Goal: Task Accomplishment & Management: Manage account settings

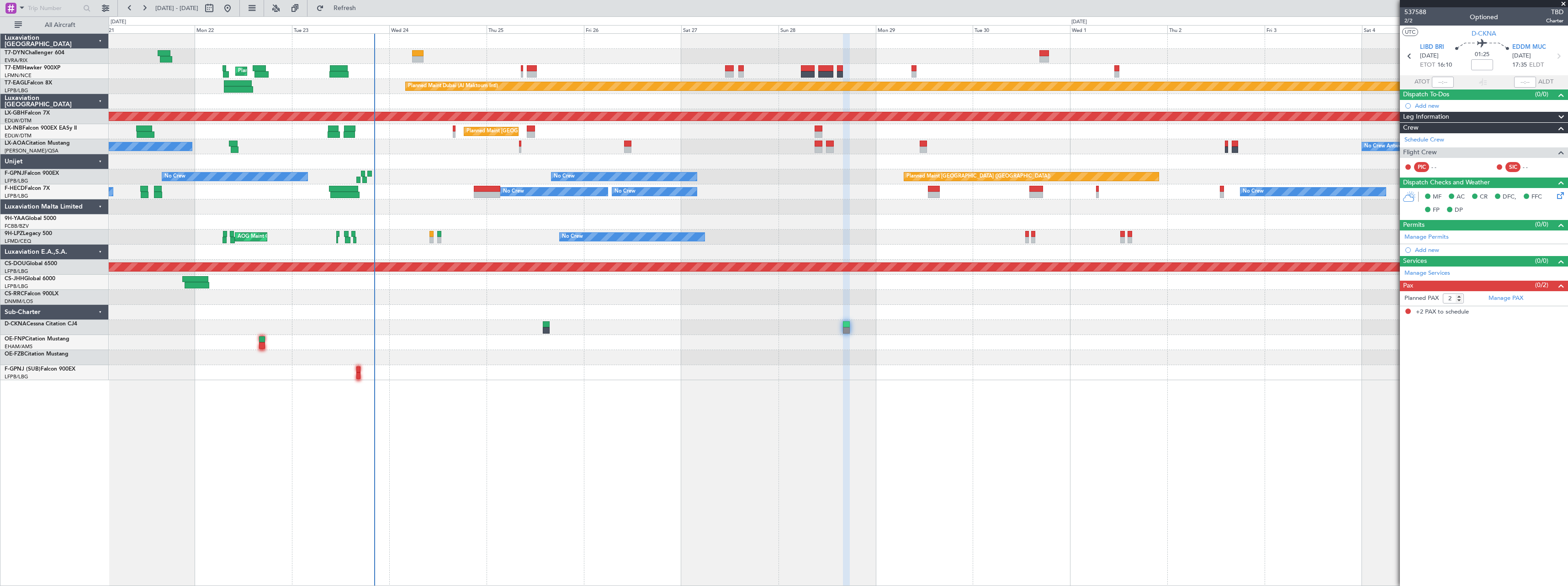
click at [626, 345] on div at bounding box center [838, 342] width 1459 height 16
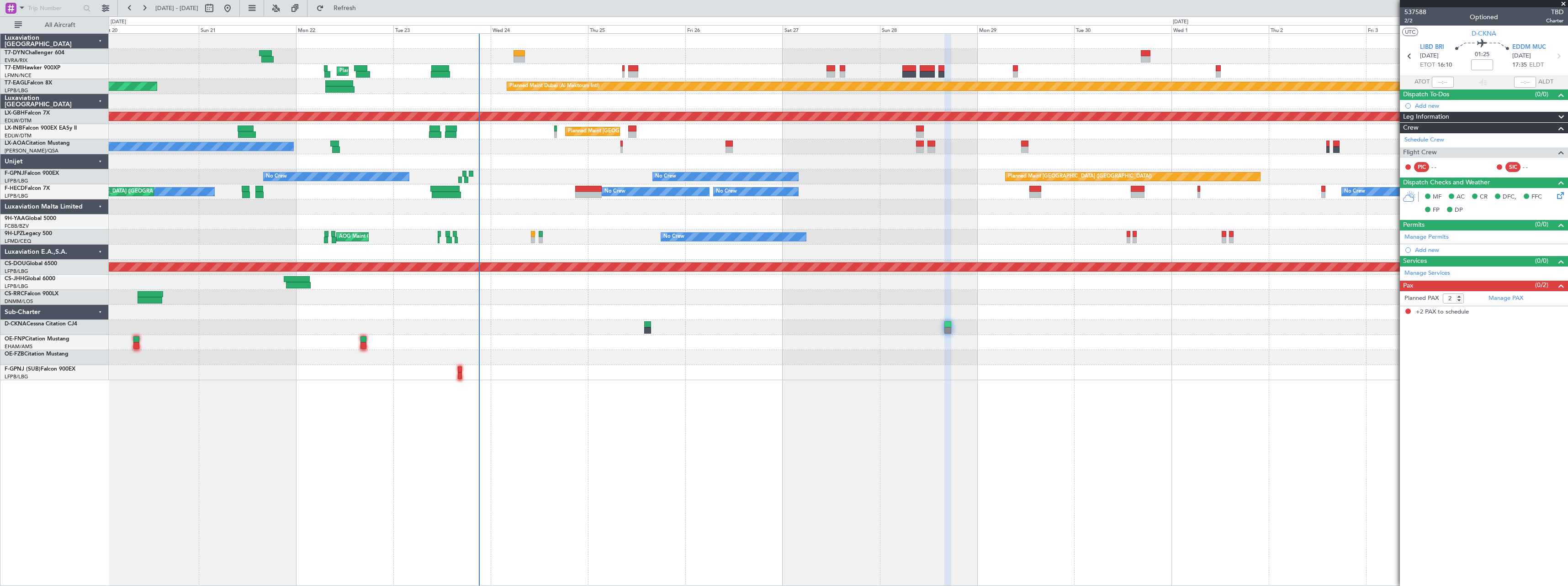
click at [581, 296] on div "Planned Maint [GEOGRAPHIC_DATA] ([GEOGRAPHIC_DATA])" at bounding box center [838, 298] width 1459 height 16
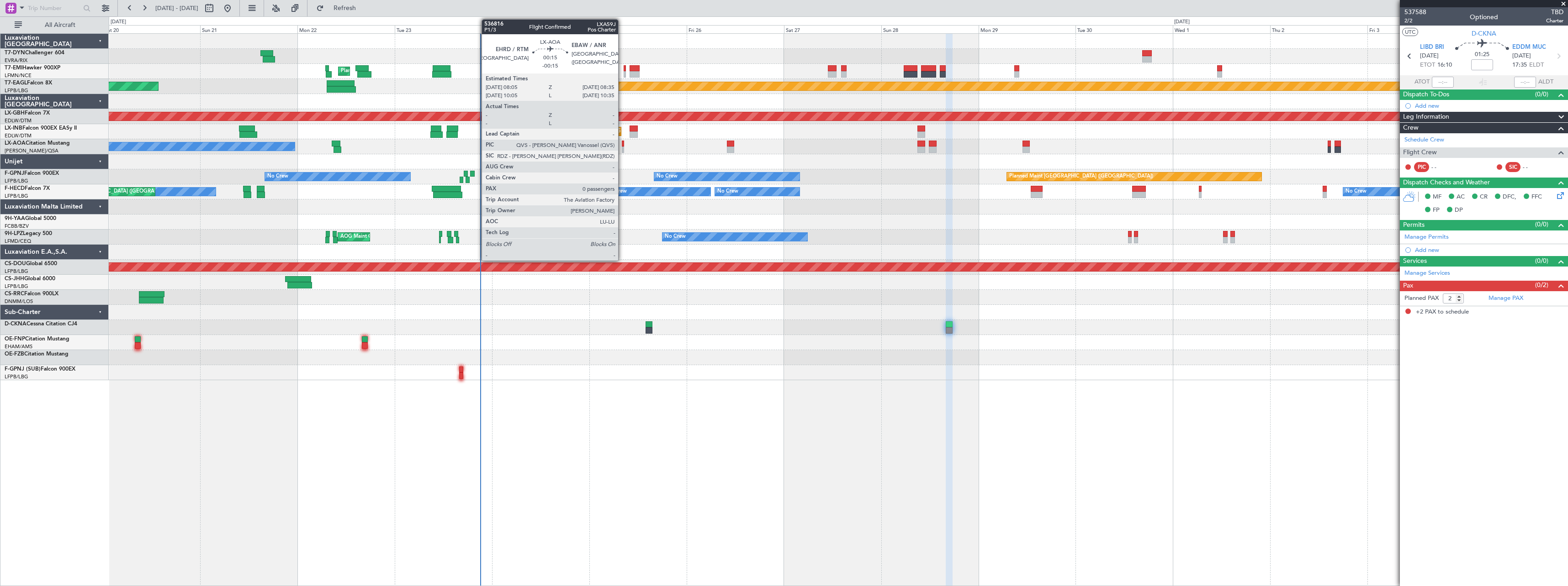
click at [622, 147] on div at bounding box center [622, 149] width 2 height 7
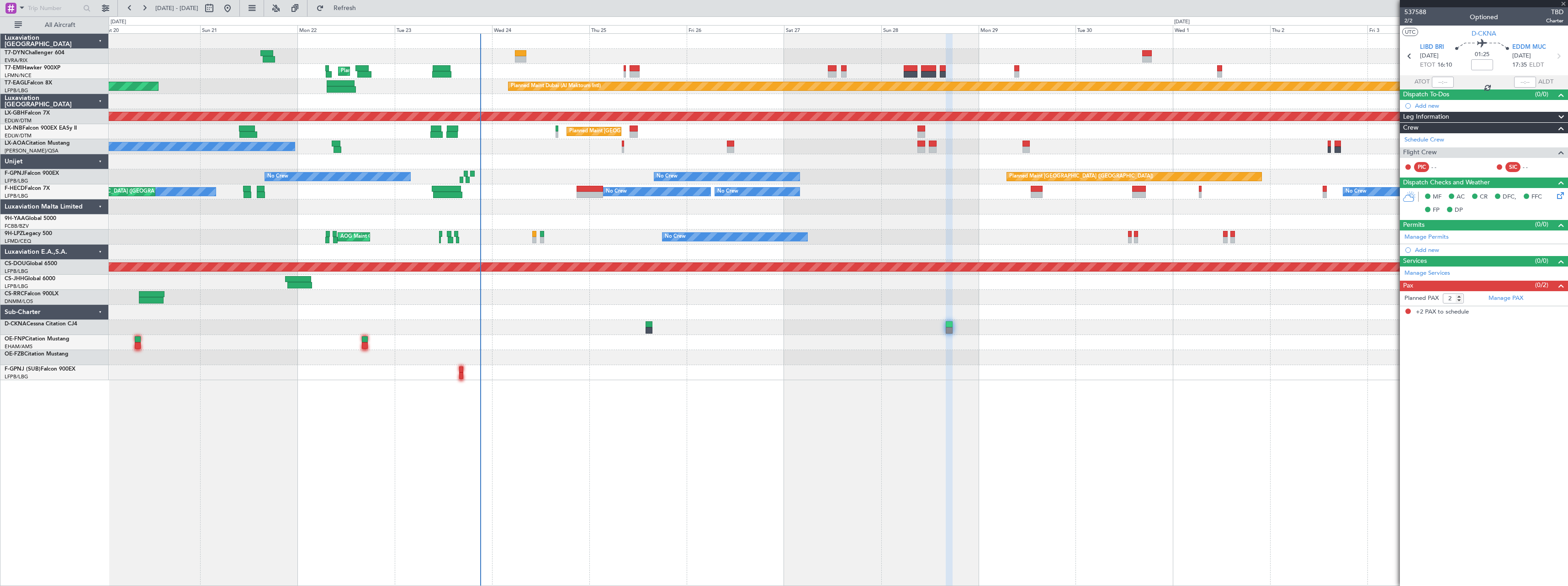
type input "-00:15"
type input "0"
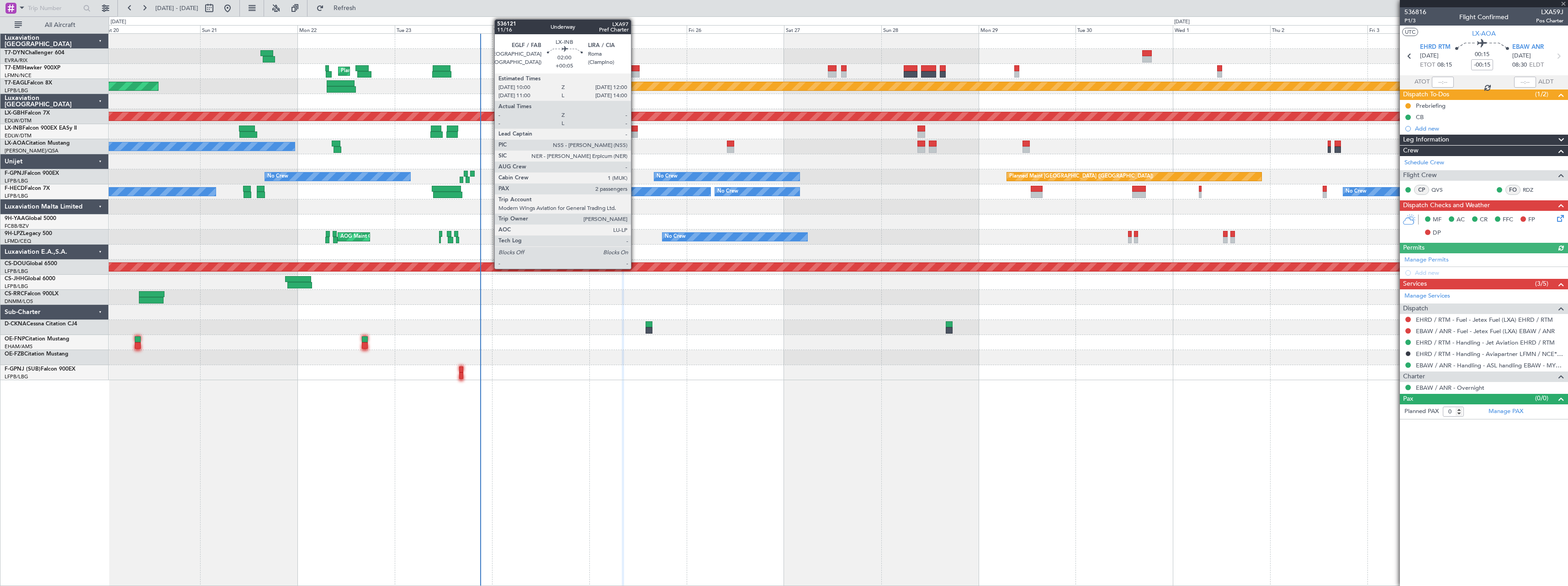
click at [635, 130] on div at bounding box center [633, 128] width 8 height 7
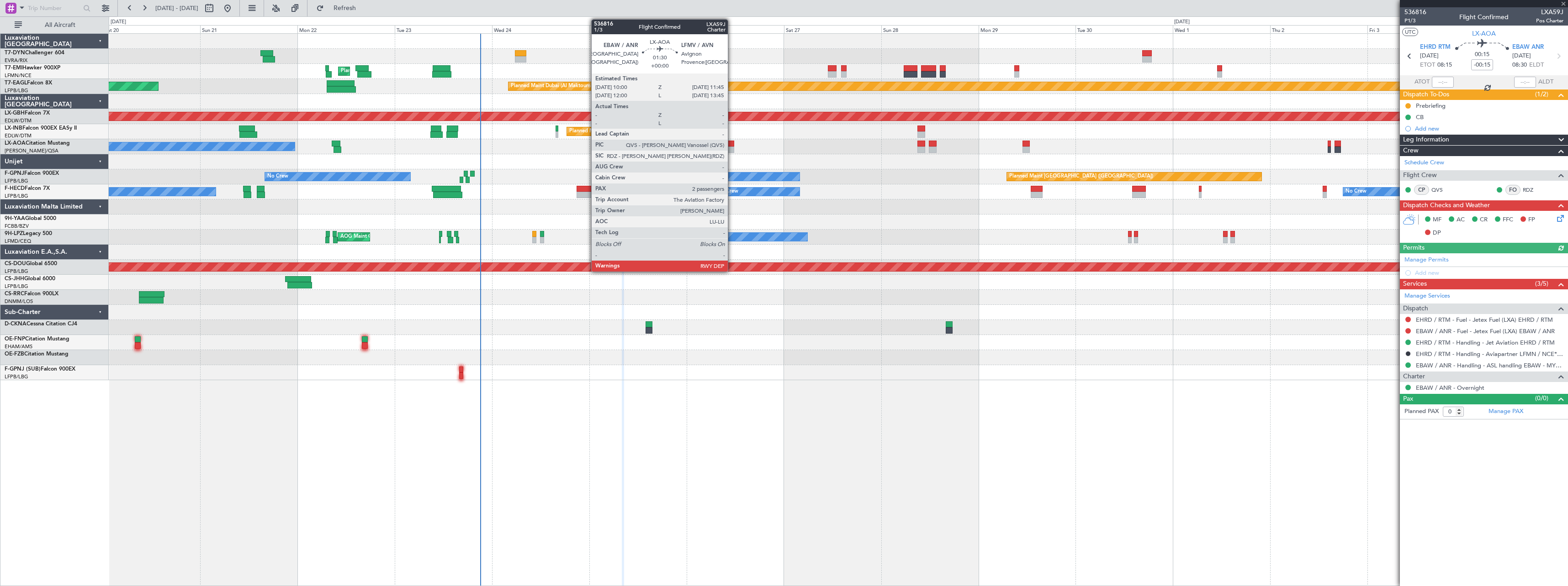
type input "+00:05"
type input "2"
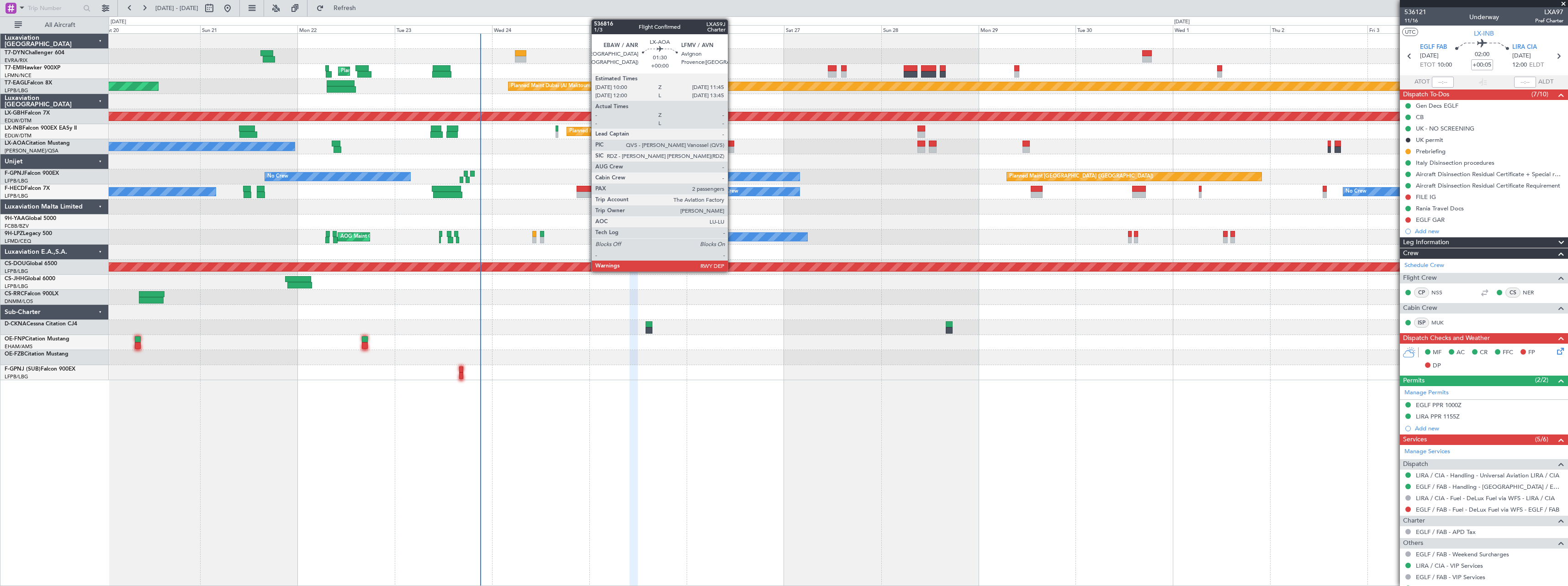
click at [732, 143] on div at bounding box center [731, 144] width 8 height 7
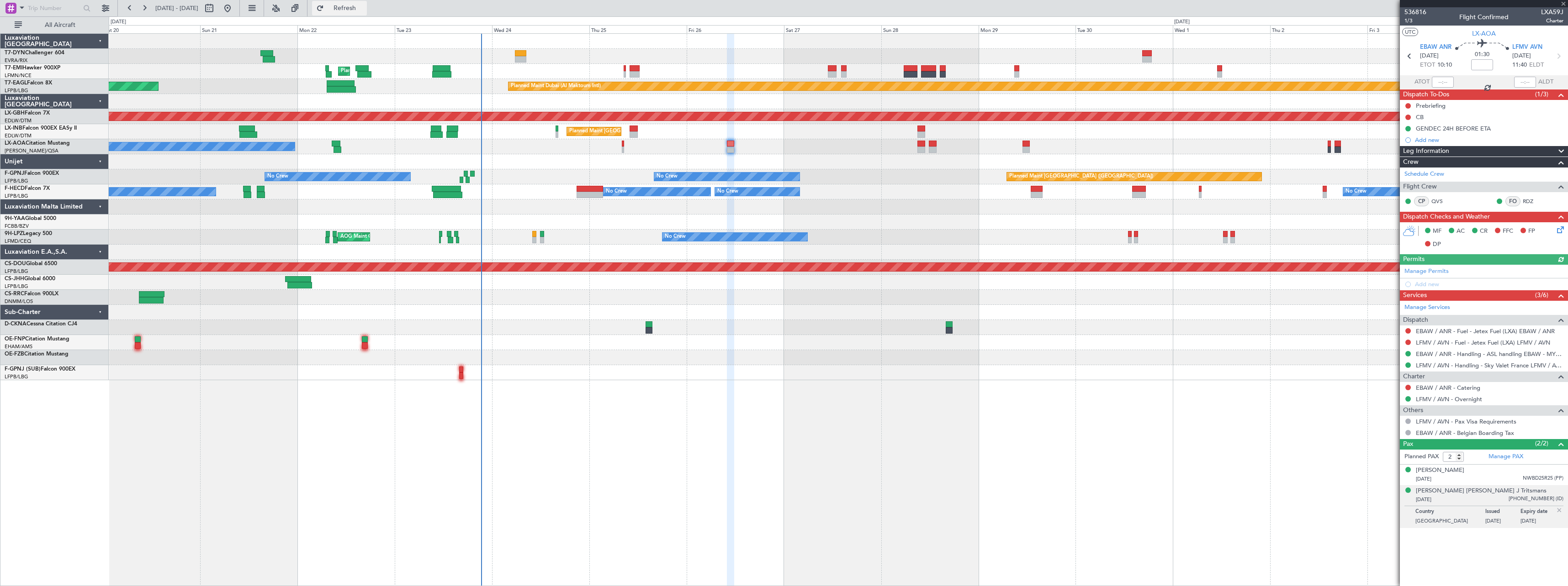
click at [364, 9] on span "Refresh" at bounding box center [346, 8] width 39 height 7
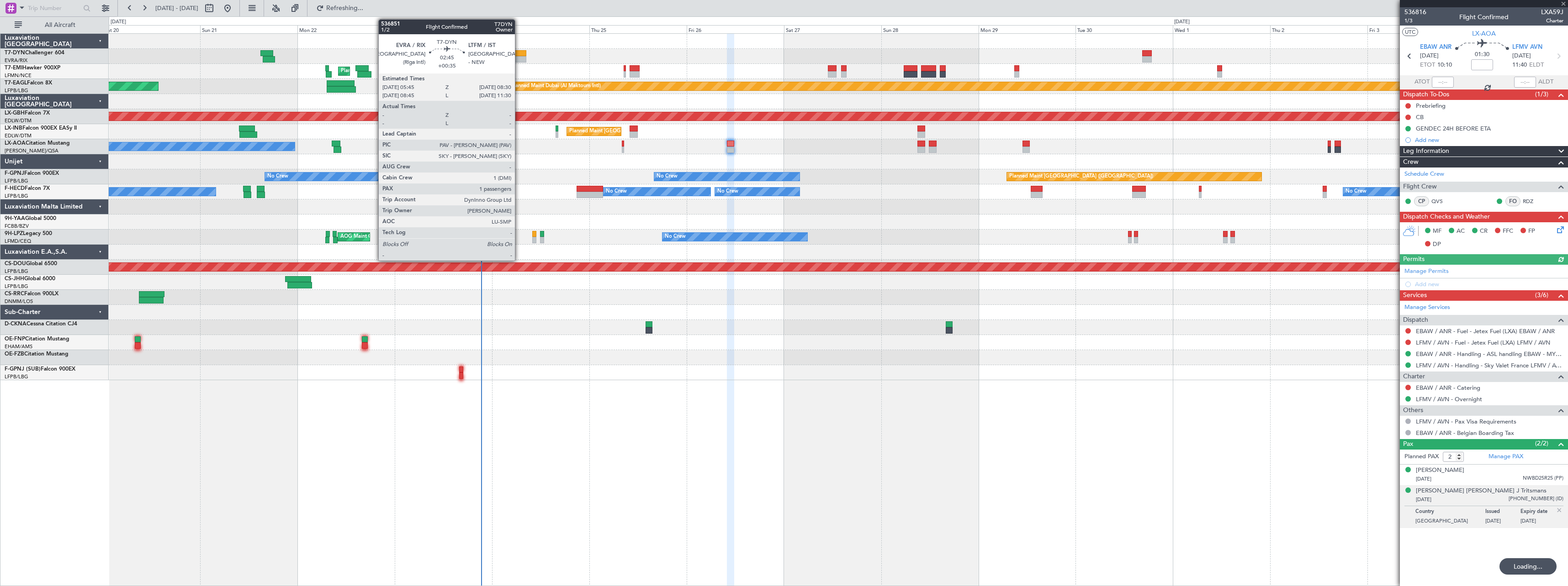
click at [519, 53] on div at bounding box center [520, 53] width 12 height 7
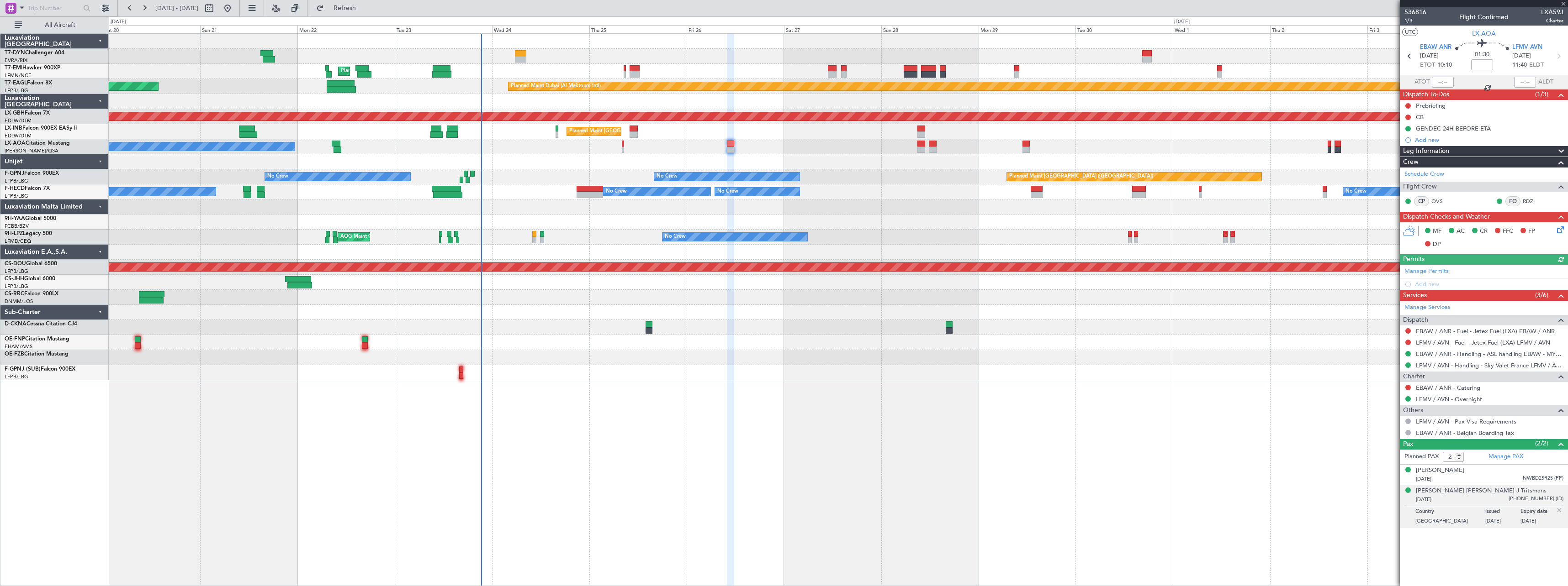
type input "+00:35"
type input "1"
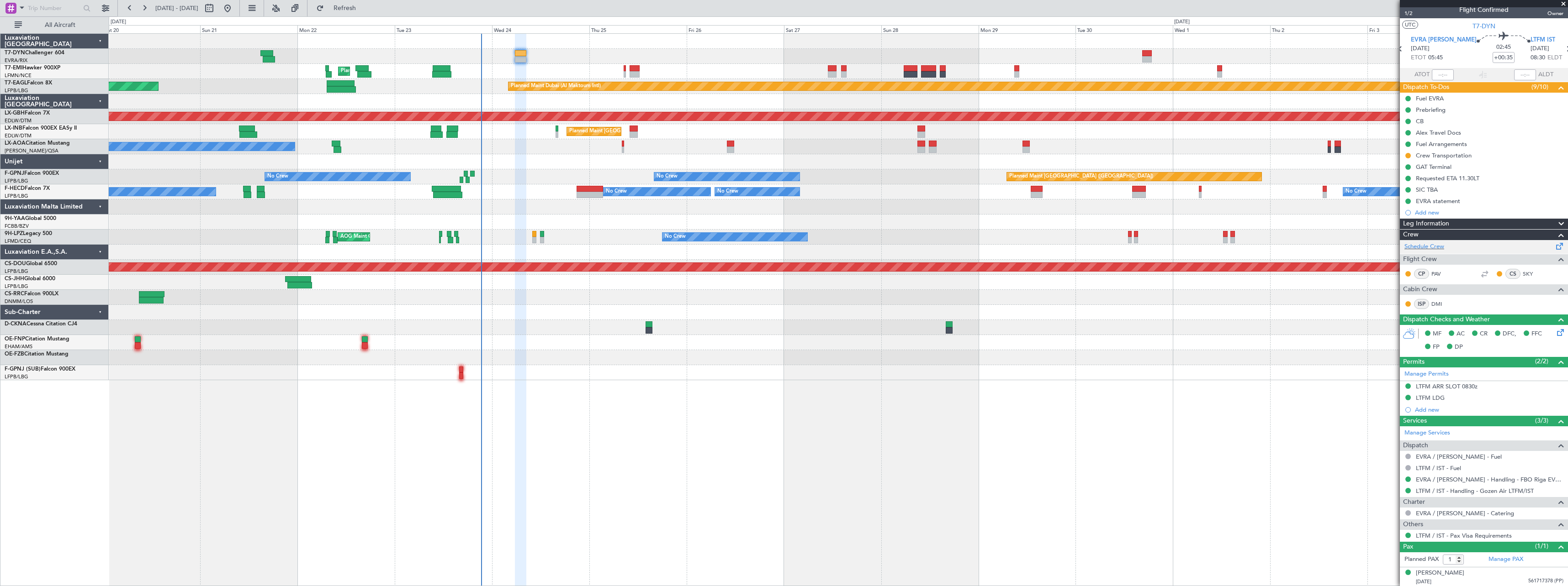
scroll to position [9, 0]
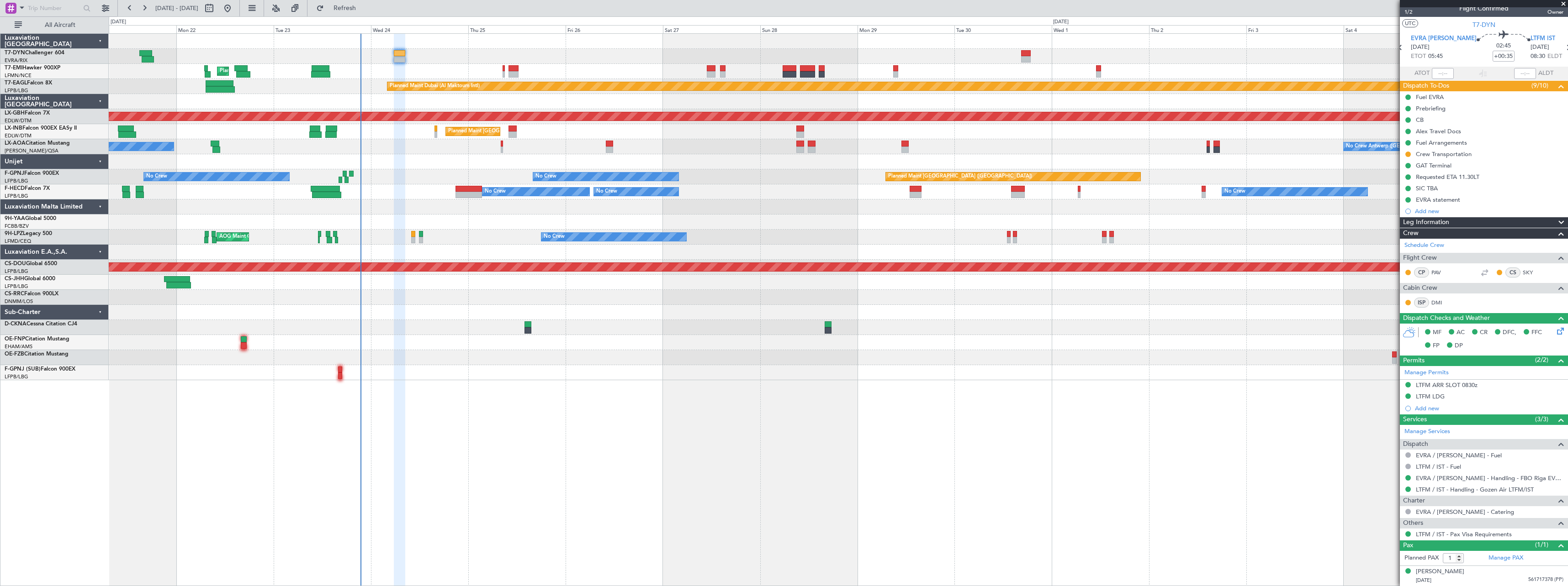
click at [979, 107] on div at bounding box center [838, 102] width 1459 height 16
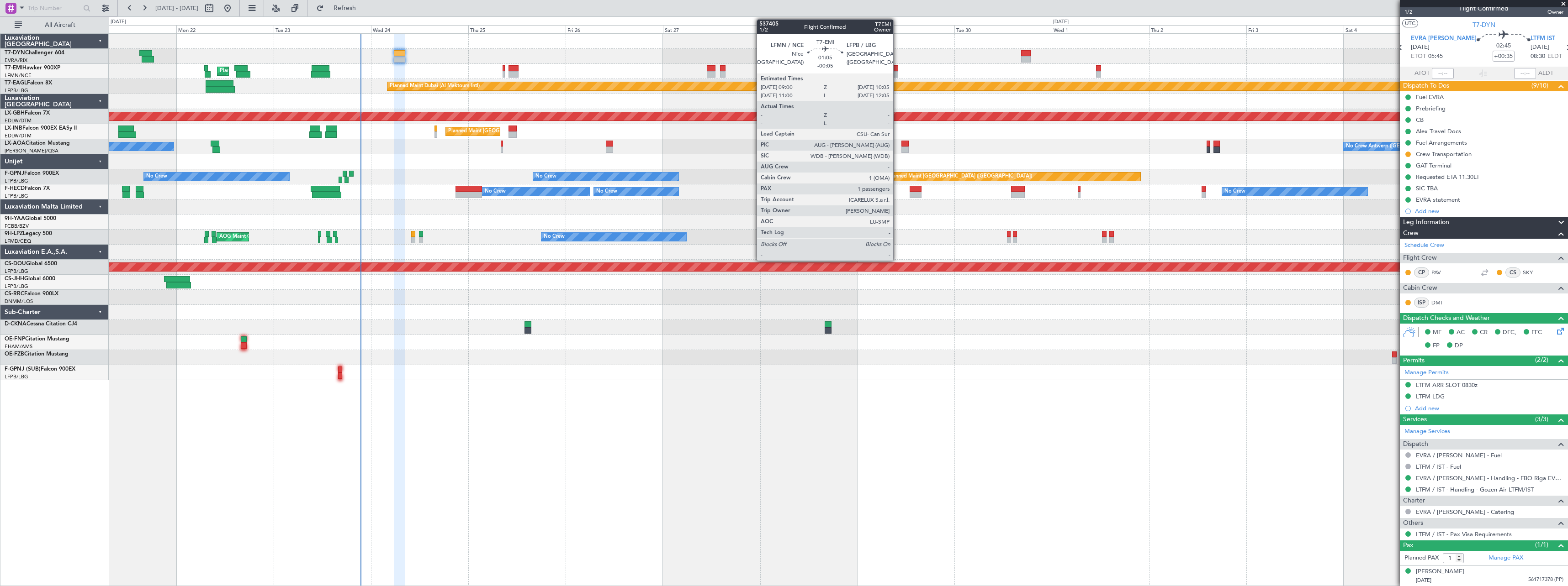
click at [897, 68] on div at bounding box center [895, 68] width 5 height 7
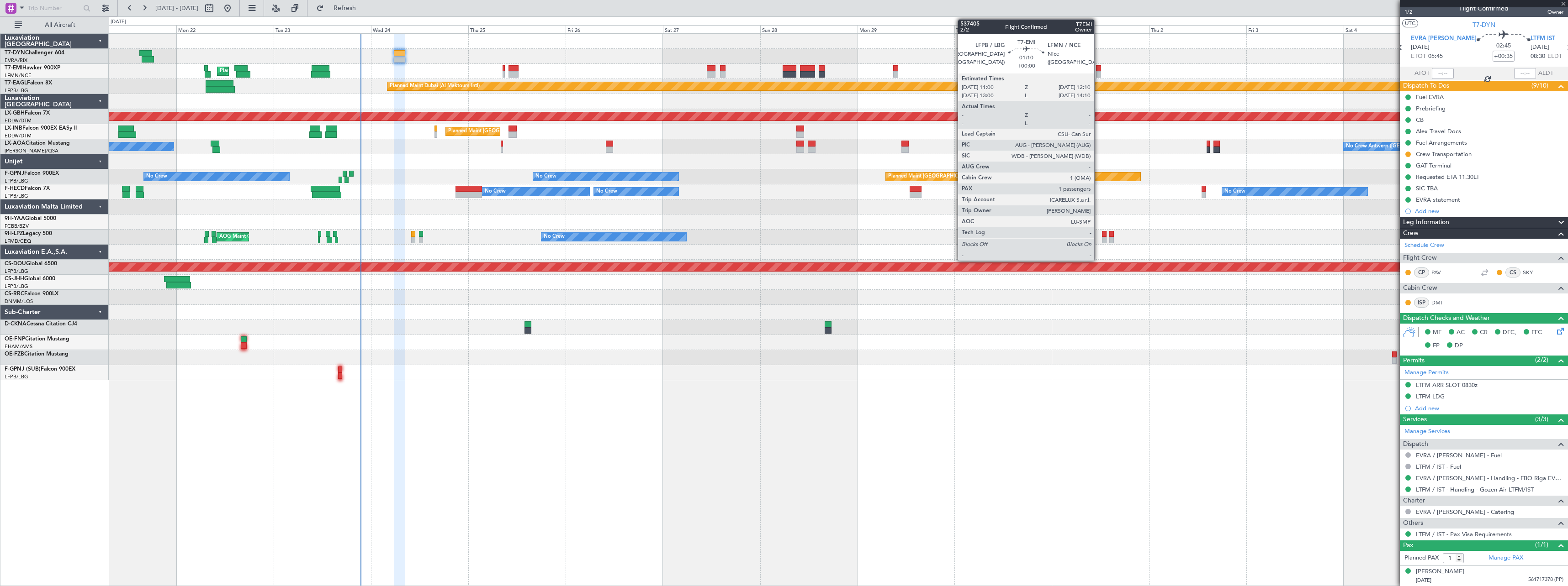
type input "-00:05"
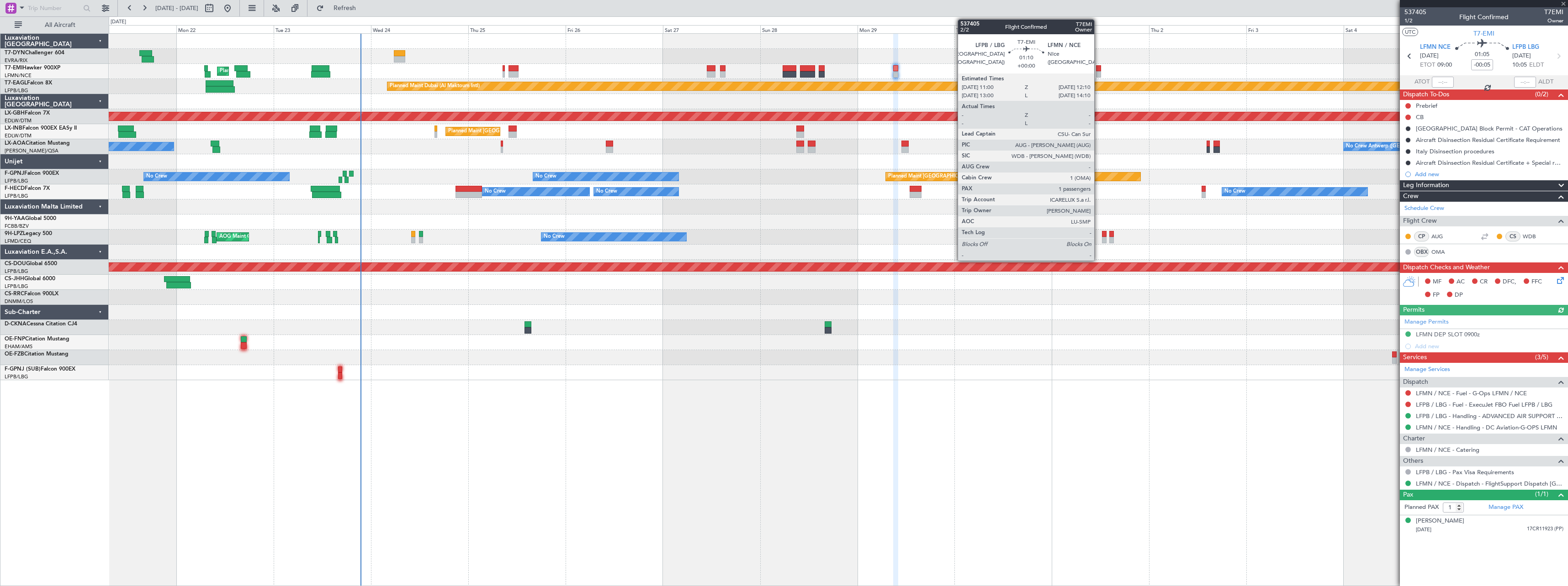
click at [1098, 72] on div at bounding box center [1098, 74] width 5 height 7
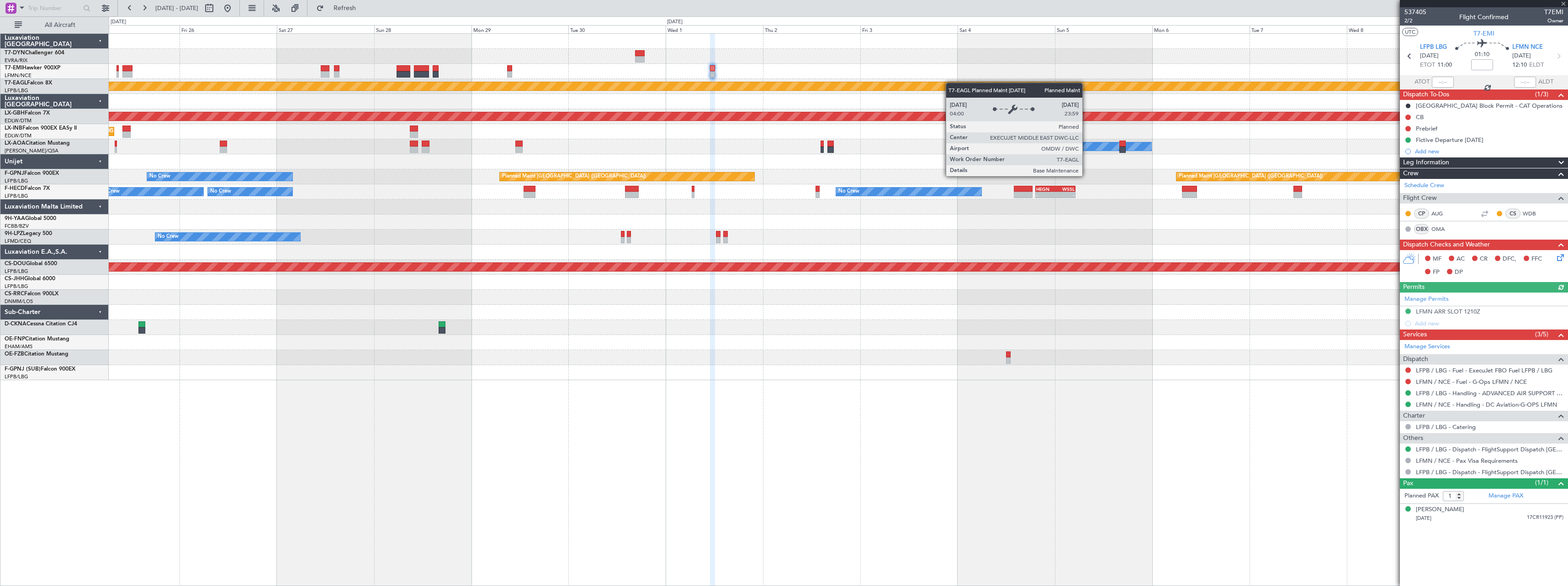
click at [772, 90] on div "Planned Maint [GEOGRAPHIC_DATA] Planned Maint [GEOGRAPHIC_DATA] (Al Maktoum Int…" at bounding box center [838, 207] width 1459 height 346
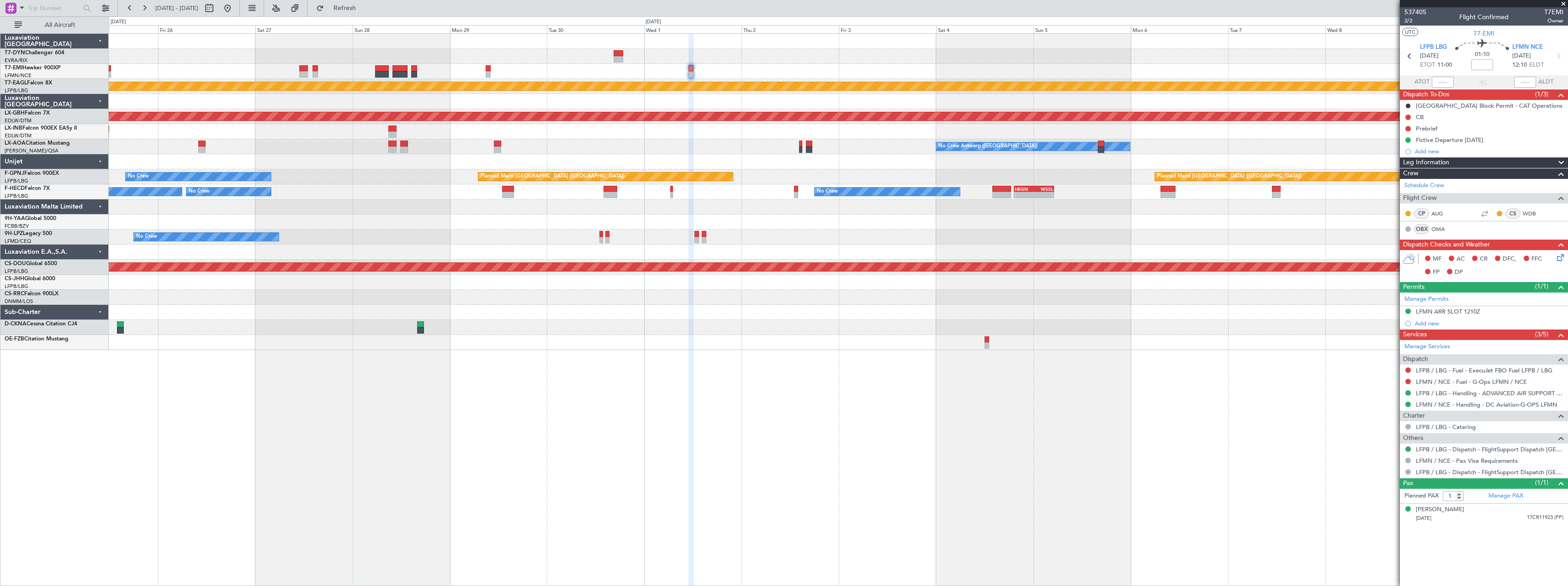
click at [560, 320] on div "Planned Maint [GEOGRAPHIC_DATA] Planned Maint [GEOGRAPHIC_DATA] (Al Maktoum Int…" at bounding box center [838, 192] width 1459 height 316
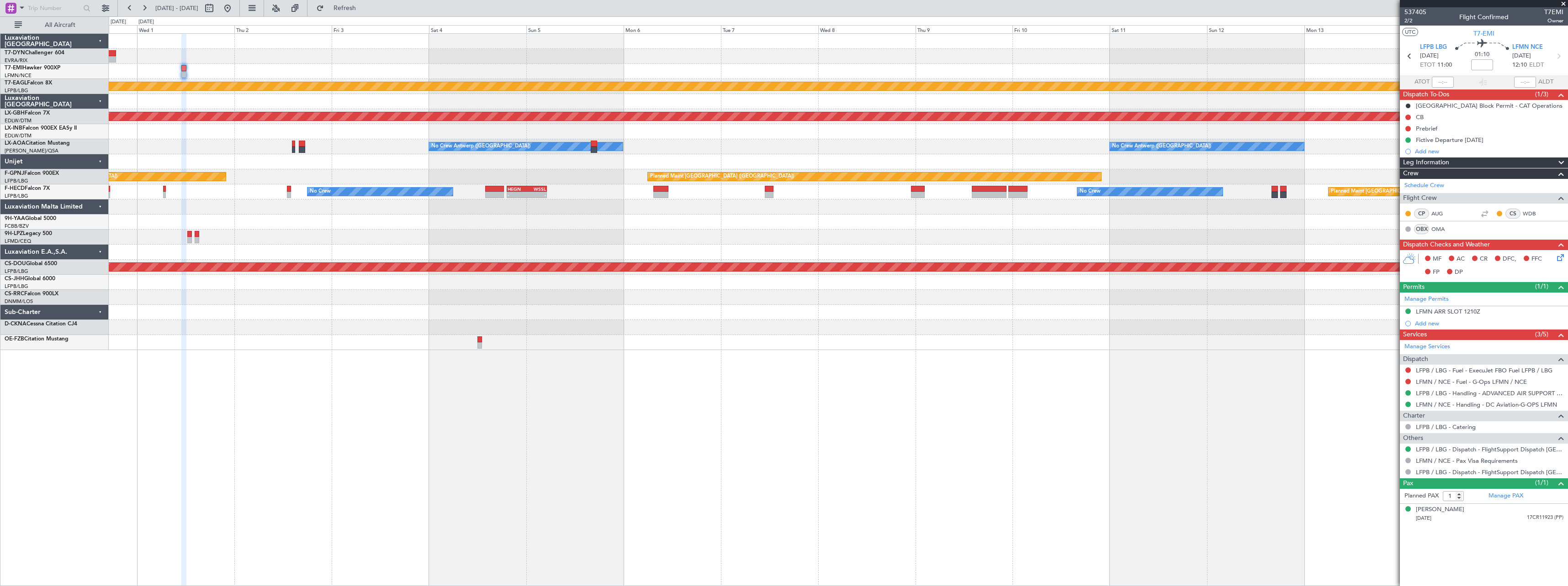
click at [675, 333] on div "Planned Maint Dubai (Al Maktoum Intl) Planned Maint Nurnberg No Crew [GEOGRAPHI…" at bounding box center [838, 192] width 1459 height 316
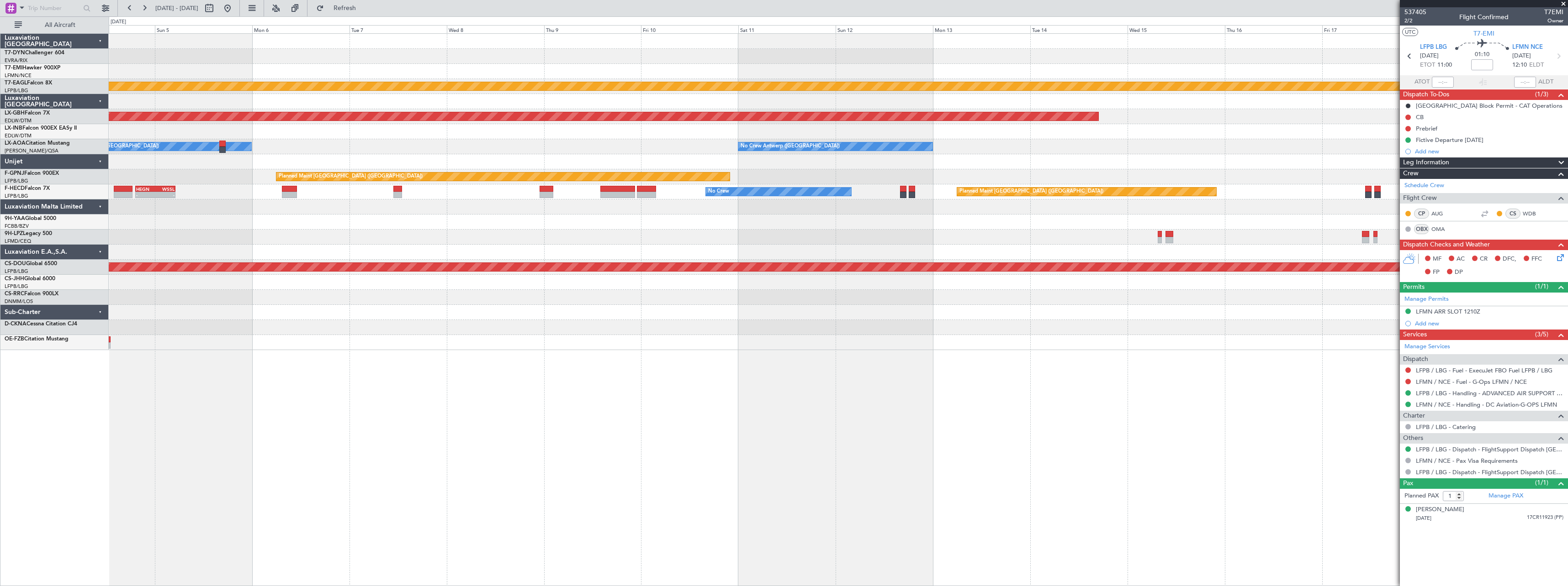
click at [697, 327] on div "Planned Maint Dubai (Al Maktoum Intl) Planned Maint Nurnberg No Crew [GEOGRAPHI…" at bounding box center [838, 192] width 1459 height 316
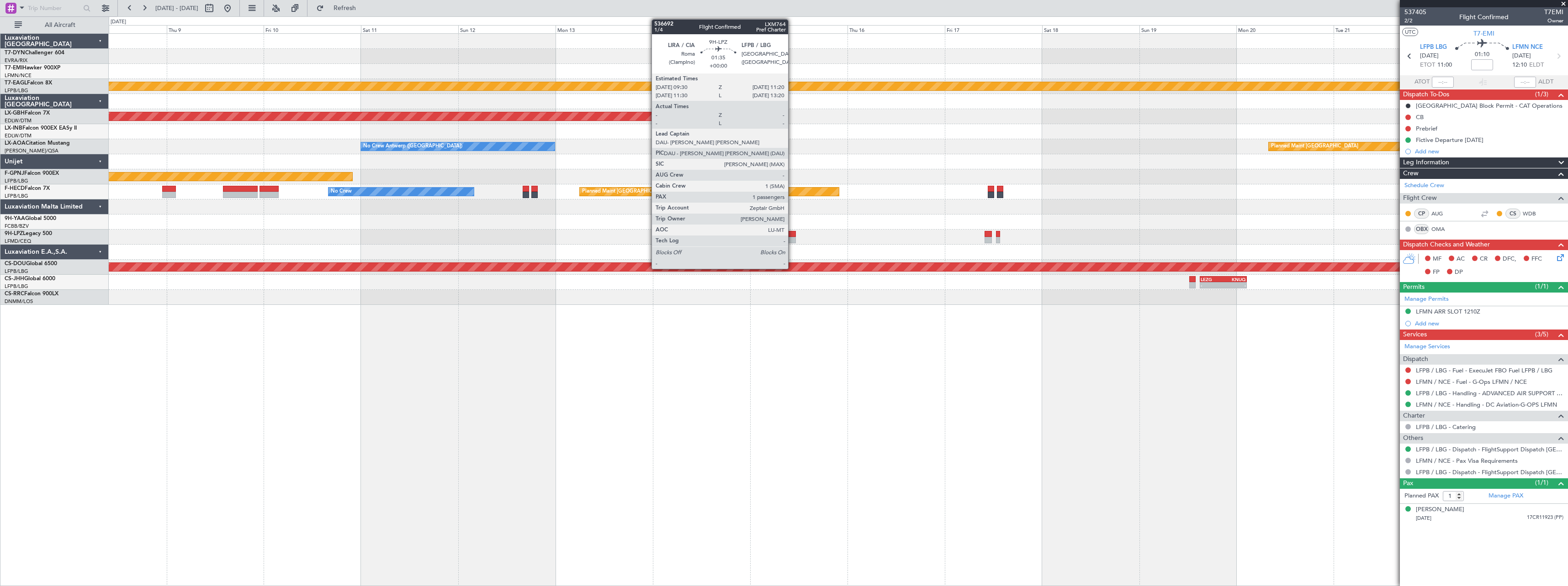
click at [792, 235] on div at bounding box center [792, 234] width 8 height 7
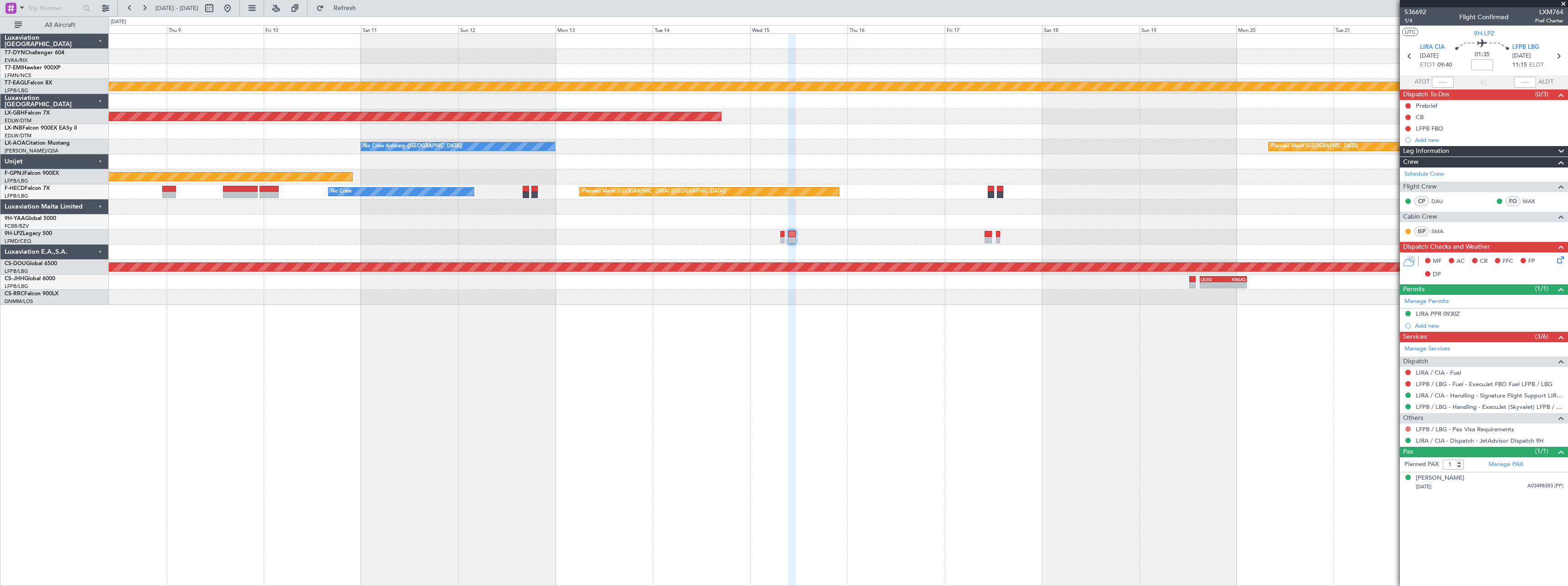
click at [1406, 430] on button at bounding box center [1408, 430] width 6 height 6
click at [1382, 444] on span "Not Required" at bounding box center [1386, 441] width 37 height 9
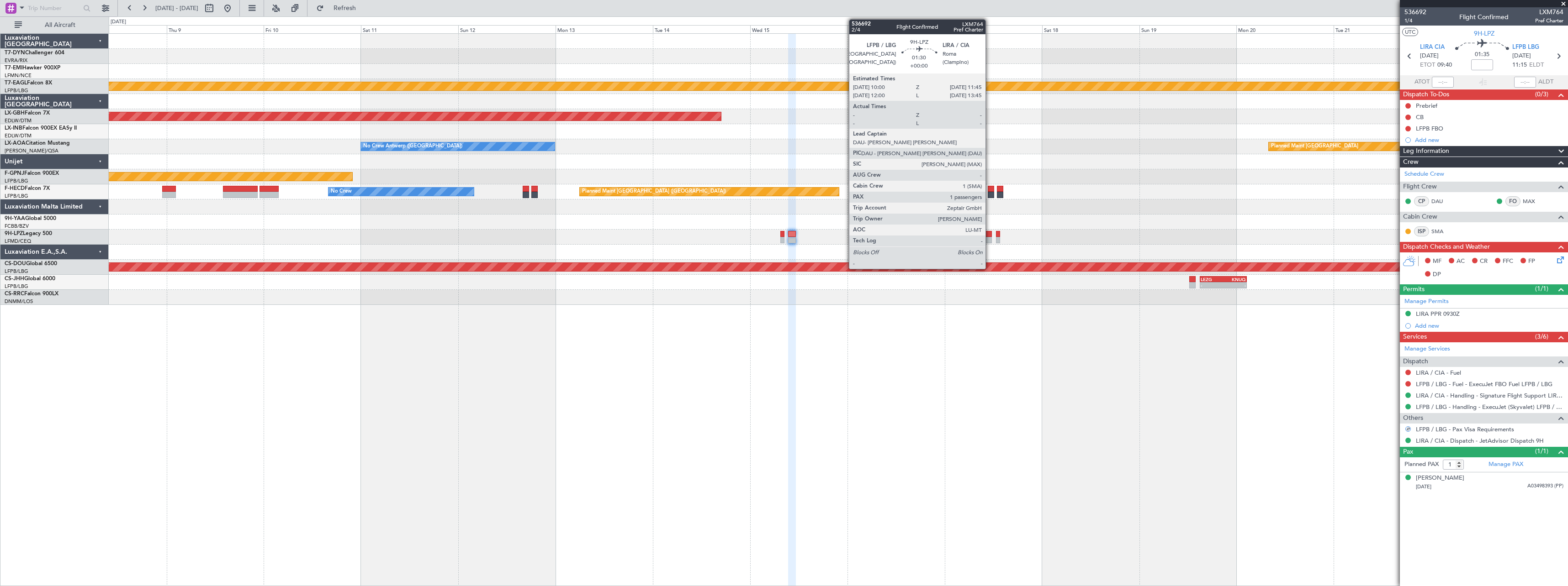
click at [989, 236] on div at bounding box center [988, 234] width 8 height 7
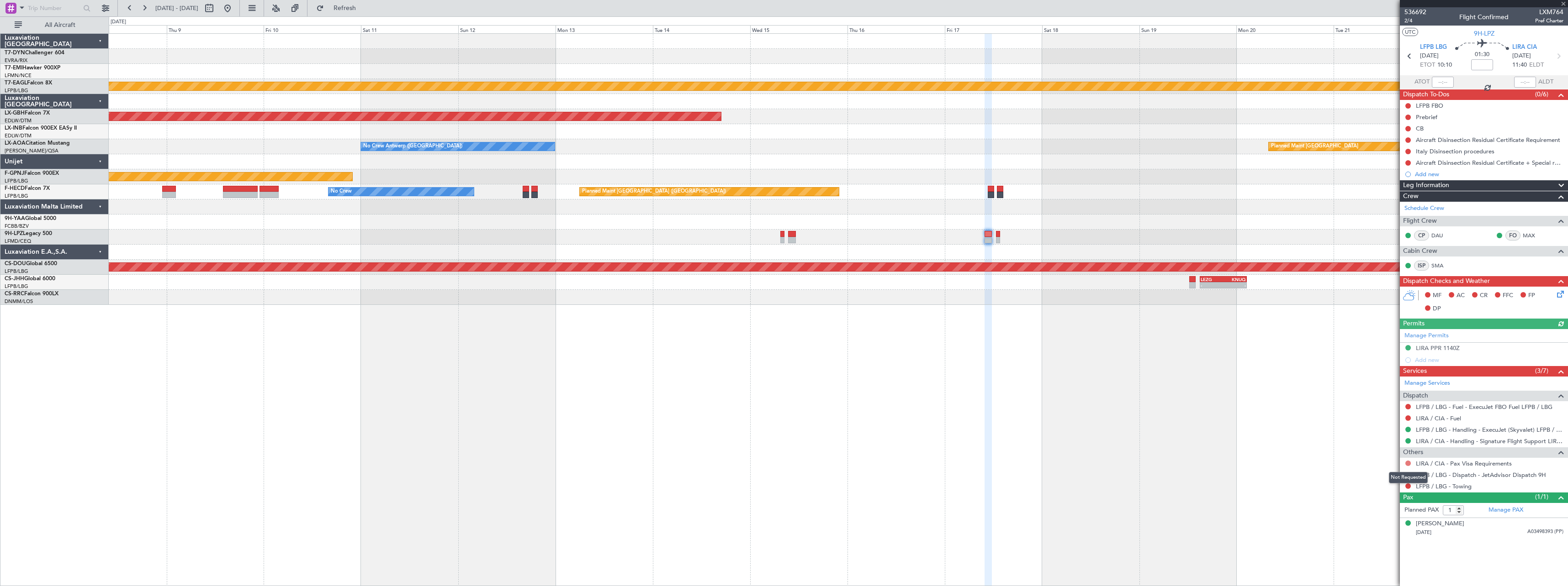
click at [1409, 462] on button at bounding box center [1408, 464] width 6 height 6
click at [1372, 476] on span "Not Required" at bounding box center [1386, 475] width 37 height 9
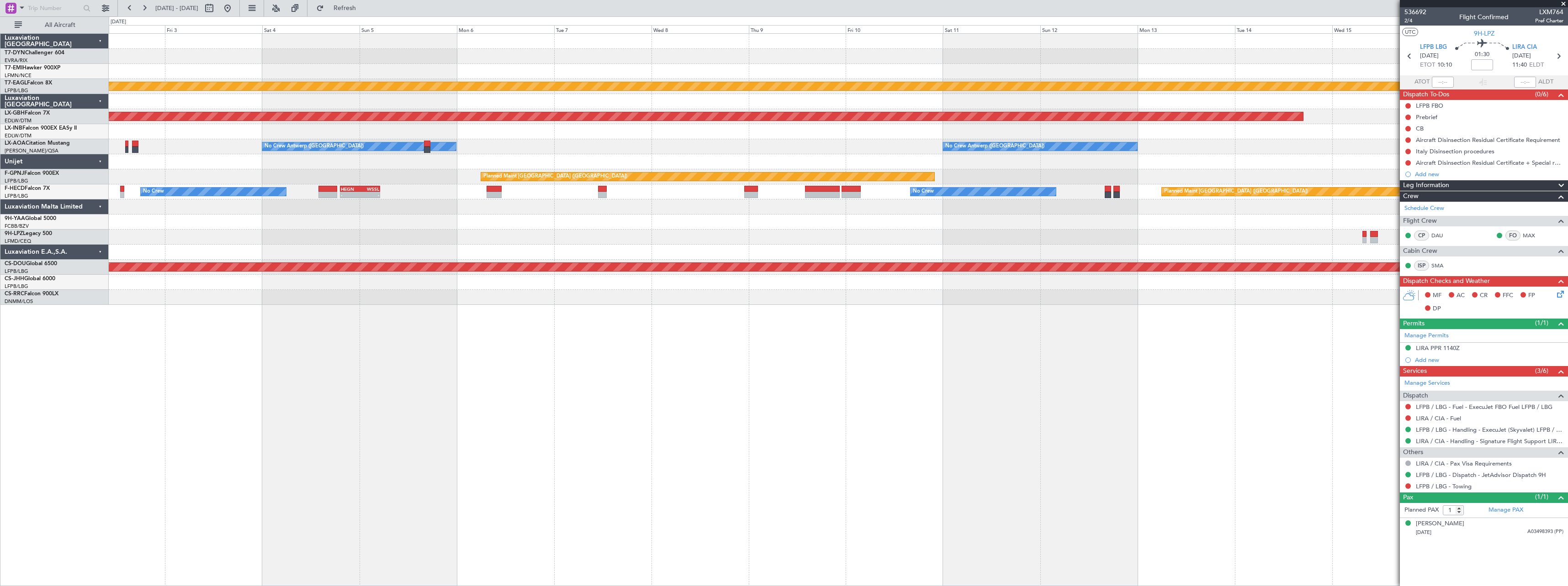
click at [1117, 322] on div "Planned Maint Dubai (Al Maktoum Intl) Planned Maint Nurnberg No Crew [GEOGRAPHI…" at bounding box center [838, 309] width 1459 height 553
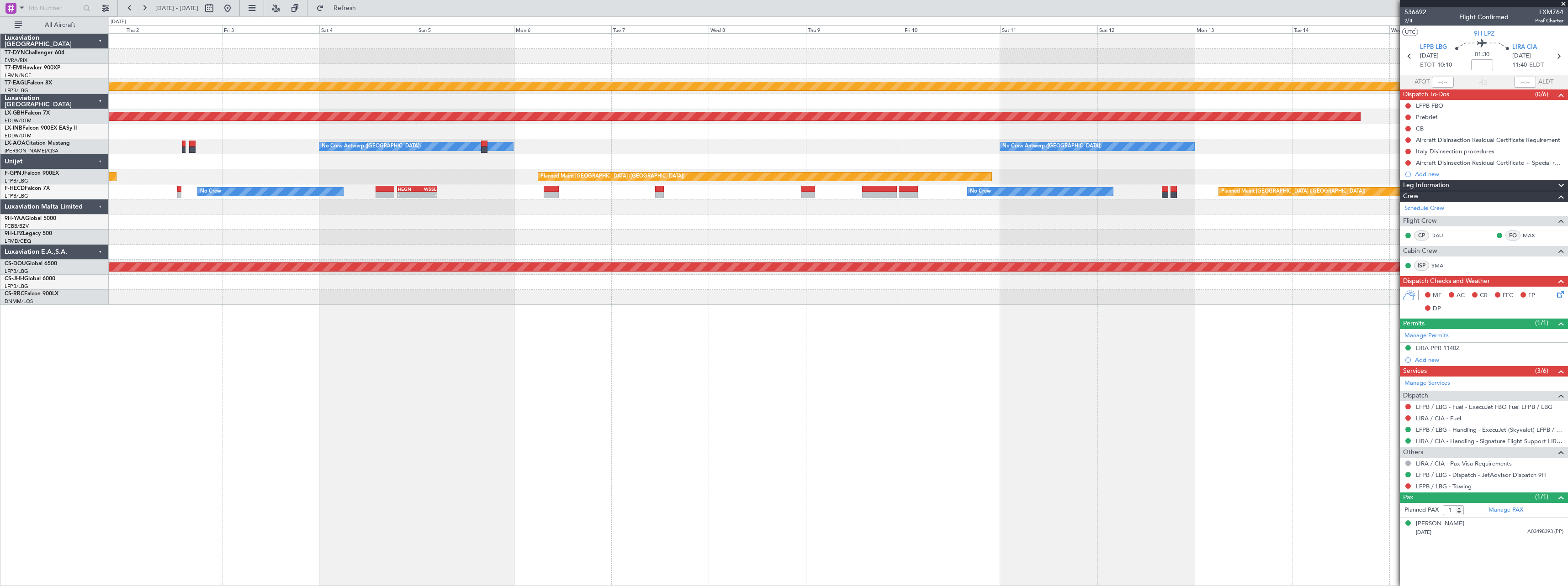
click at [979, 374] on div "Planned Maint Dubai (Al Maktoum Intl) Planned Maint Nurnberg No Crew [GEOGRAPHI…" at bounding box center [838, 309] width 1459 height 553
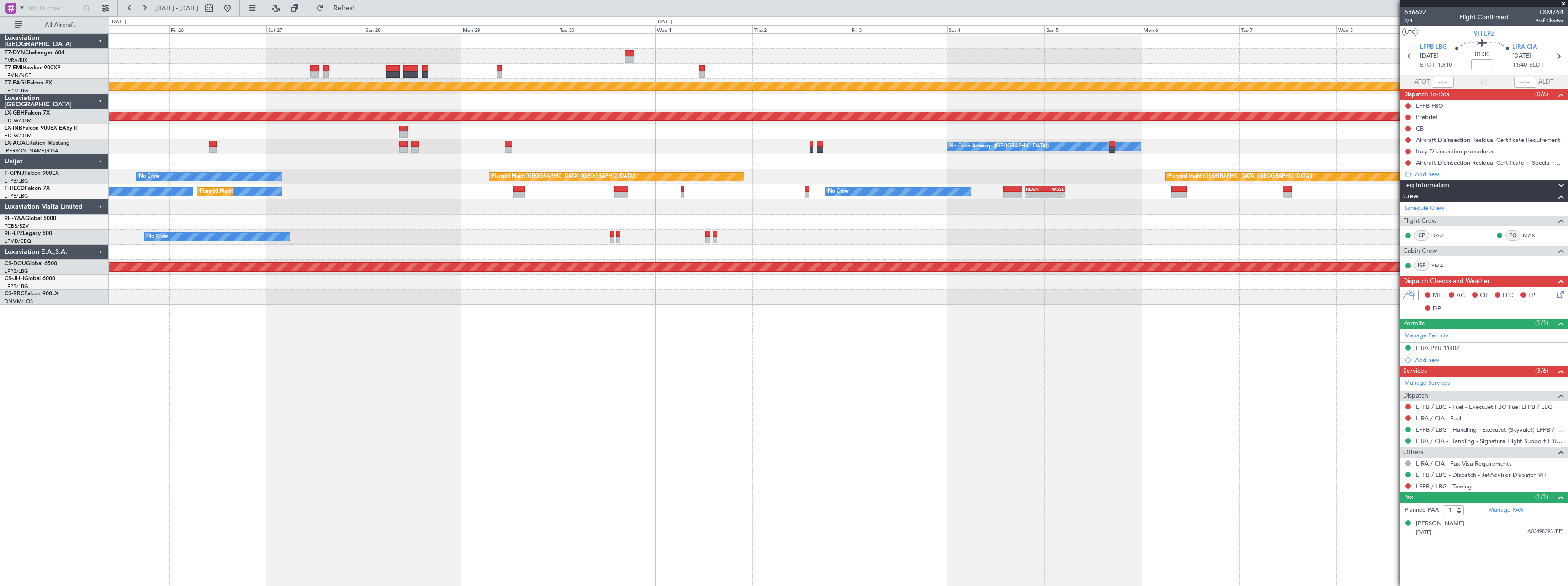
click at [891, 381] on div "Planned Maint Dubai (Al Maktoum Intl) Planned Maint Nurnberg Planned Maint [GEO…" at bounding box center [838, 309] width 1459 height 553
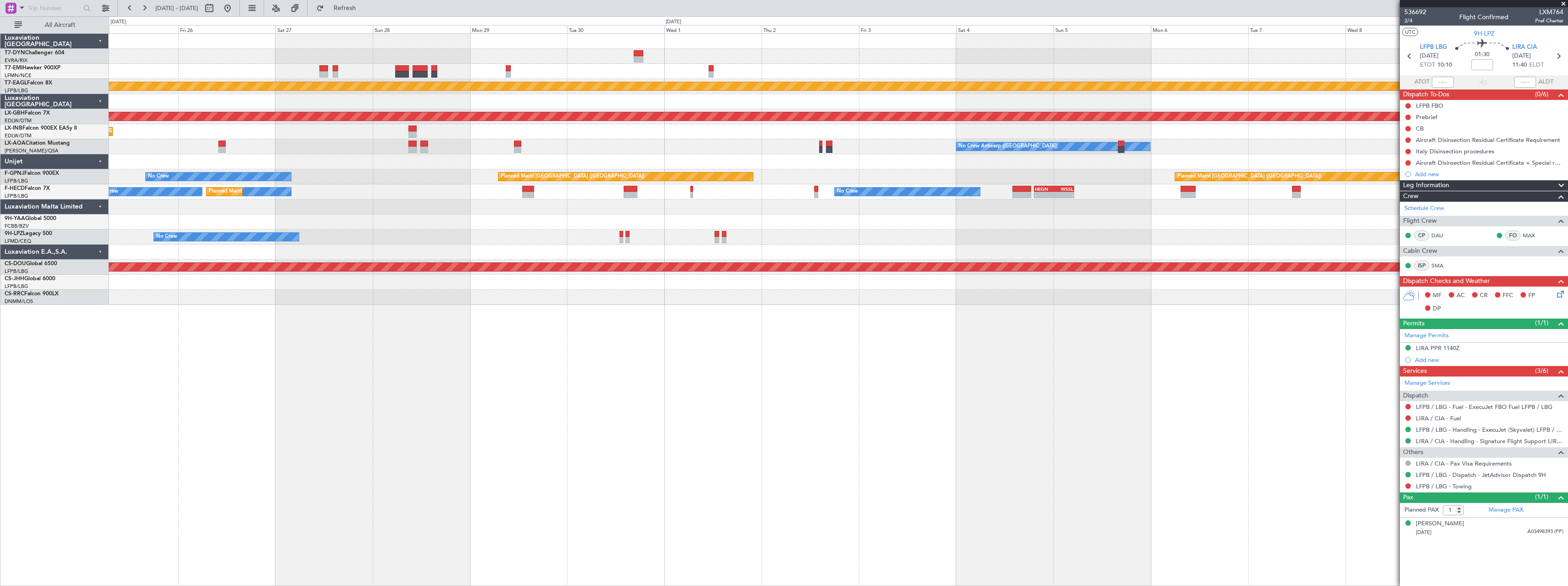
click at [869, 374] on div "Planned Maint Dubai (Al Maktoum Intl) Planned Maint Nurnberg Planned Maint [GEO…" at bounding box center [838, 309] width 1459 height 553
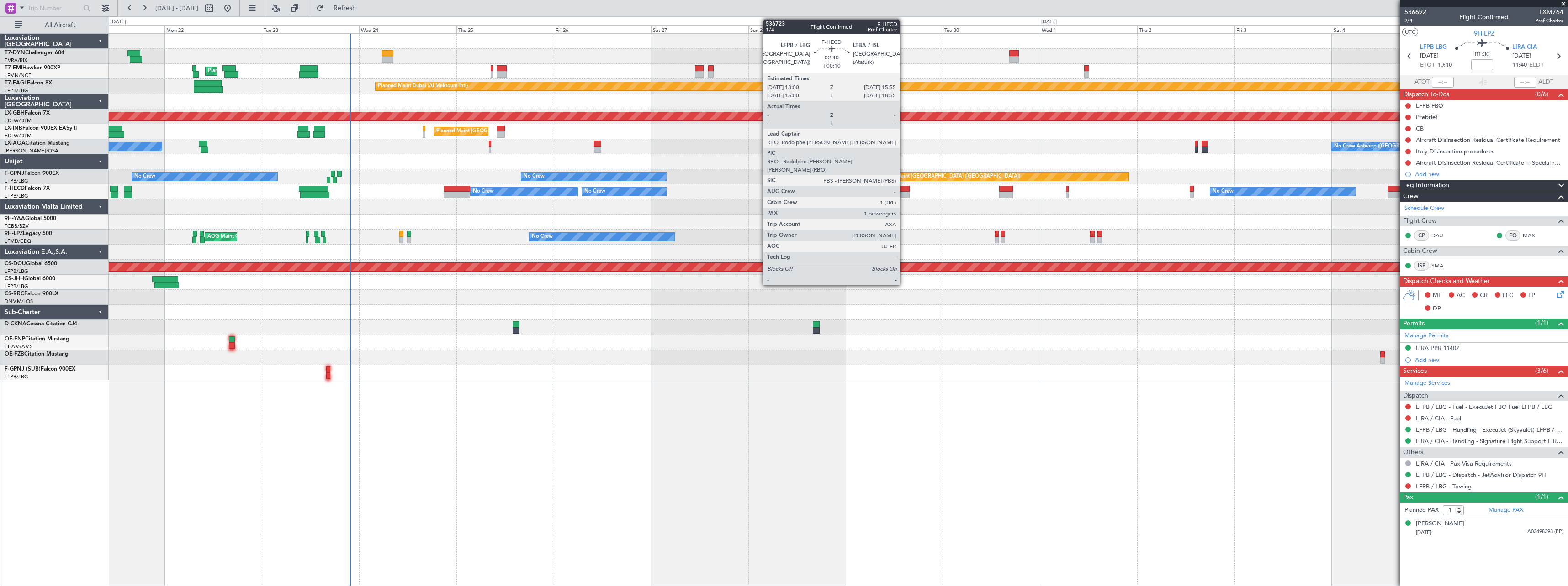
click at [904, 192] on div at bounding box center [904, 195] width 12 height 7
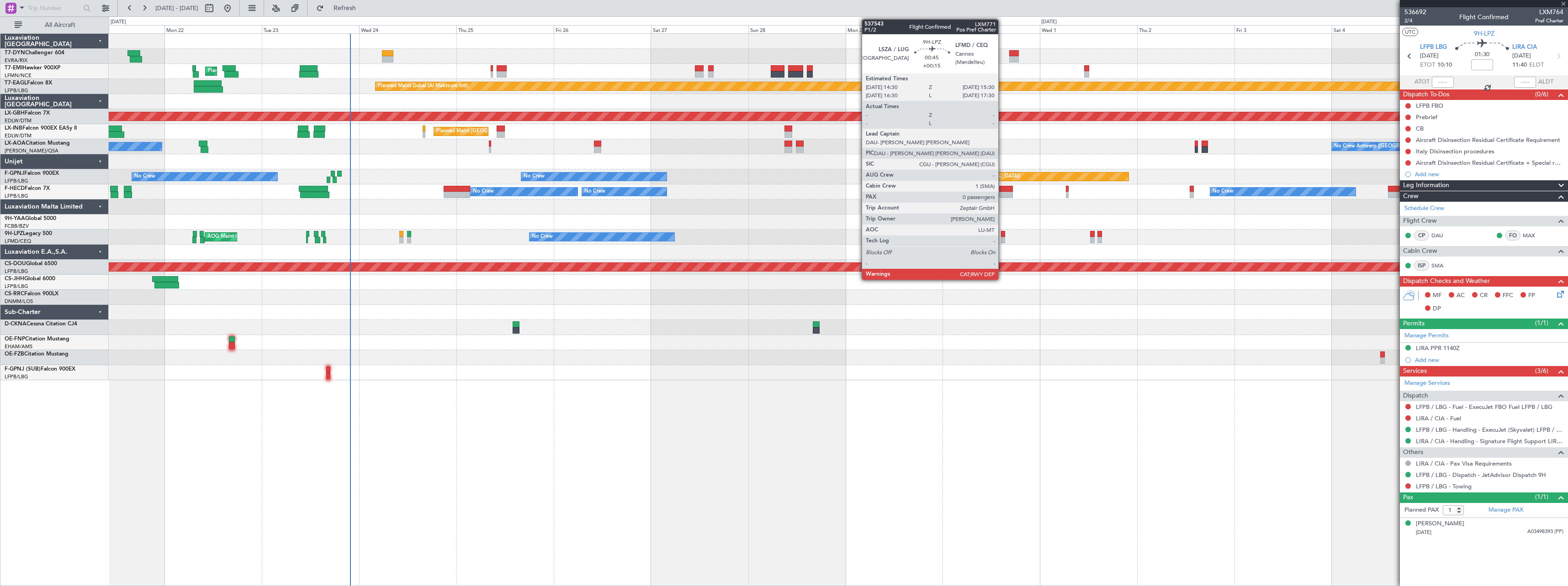
click at [1003, 239] on div at bounding box center [1003, 240] width 4 height 7
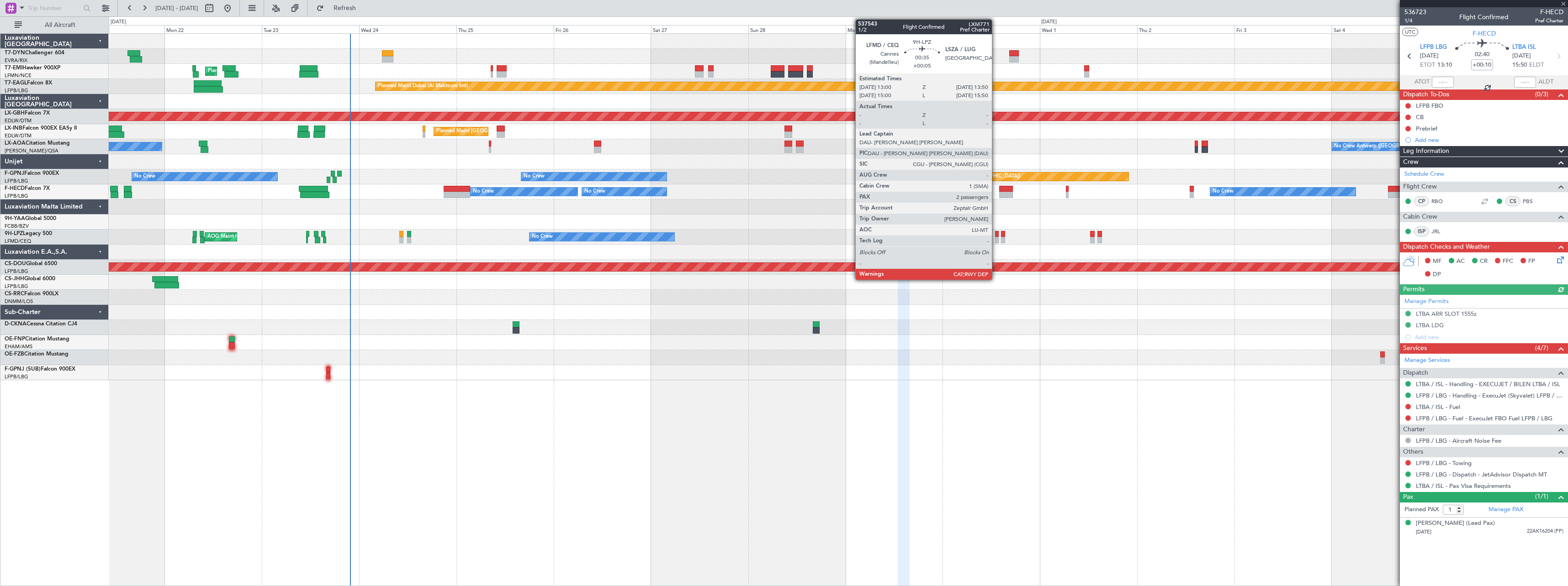
click at [996, 240] on div at bounding box center [997, 240] width 4 height 7
type input "+00:15"
type input "0"
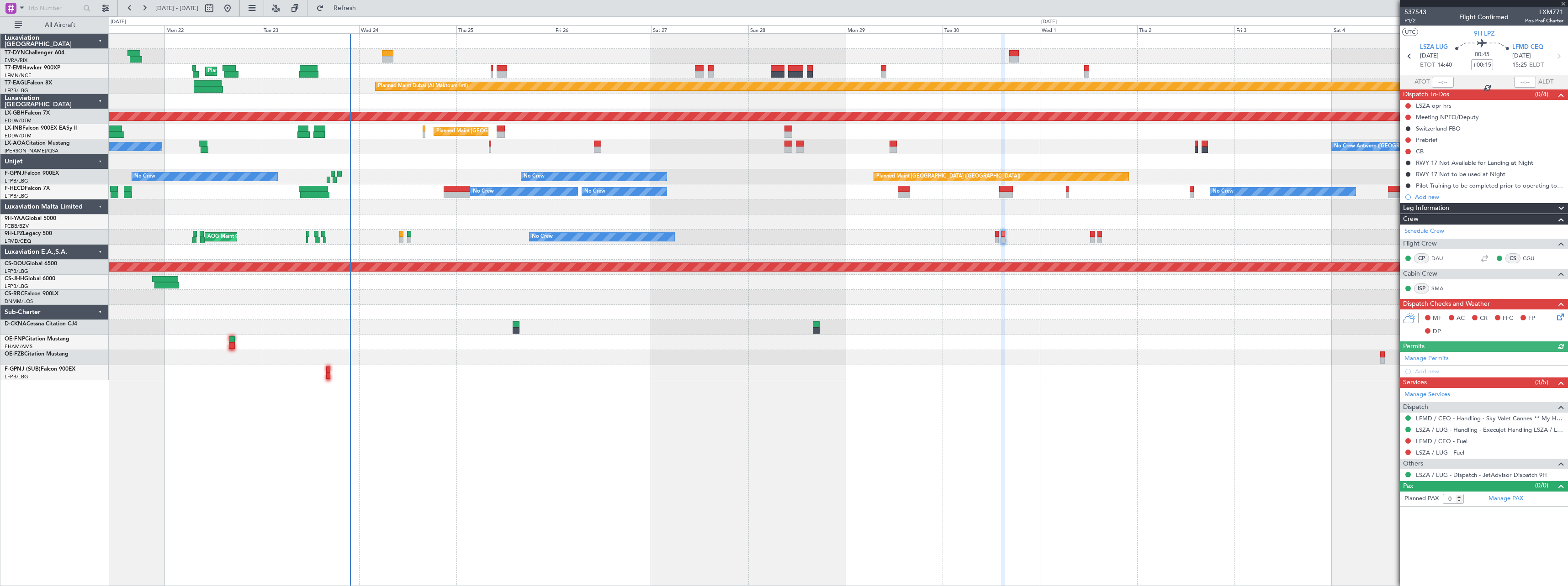
type input "+00:05"
type input "2"
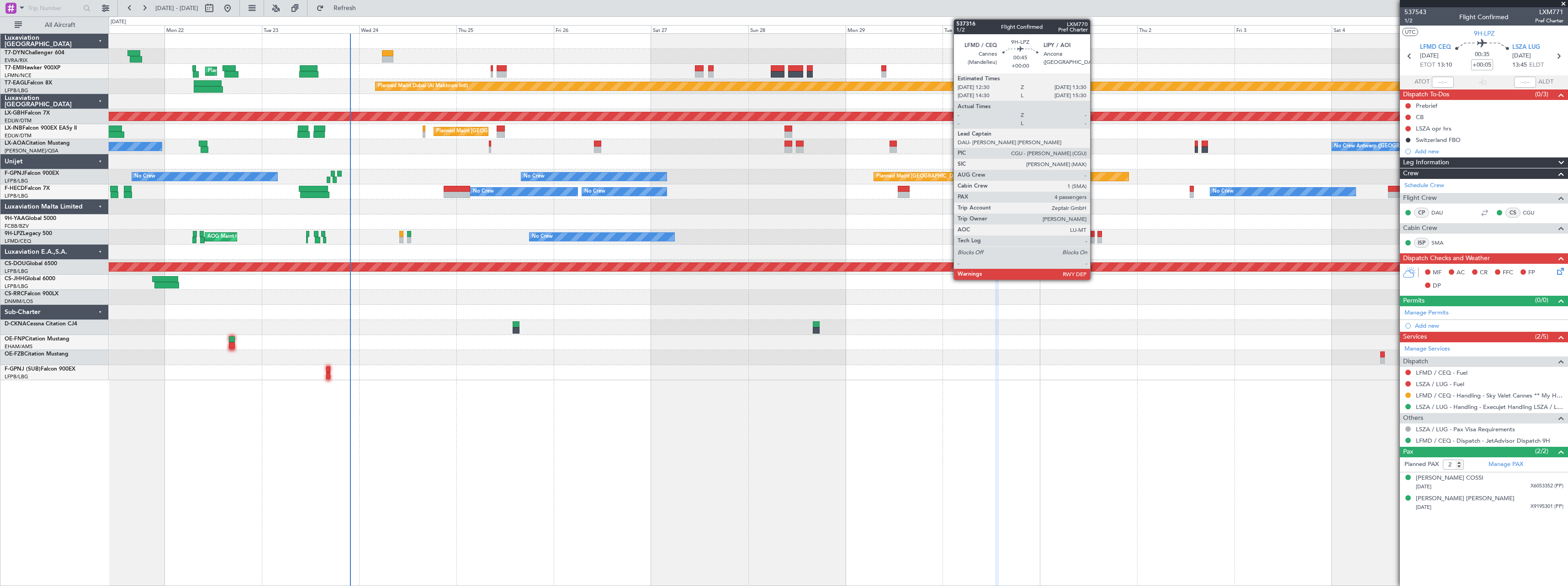
click at [1094, 238] on div at bounding box center [1092, 240] width 4 height 7
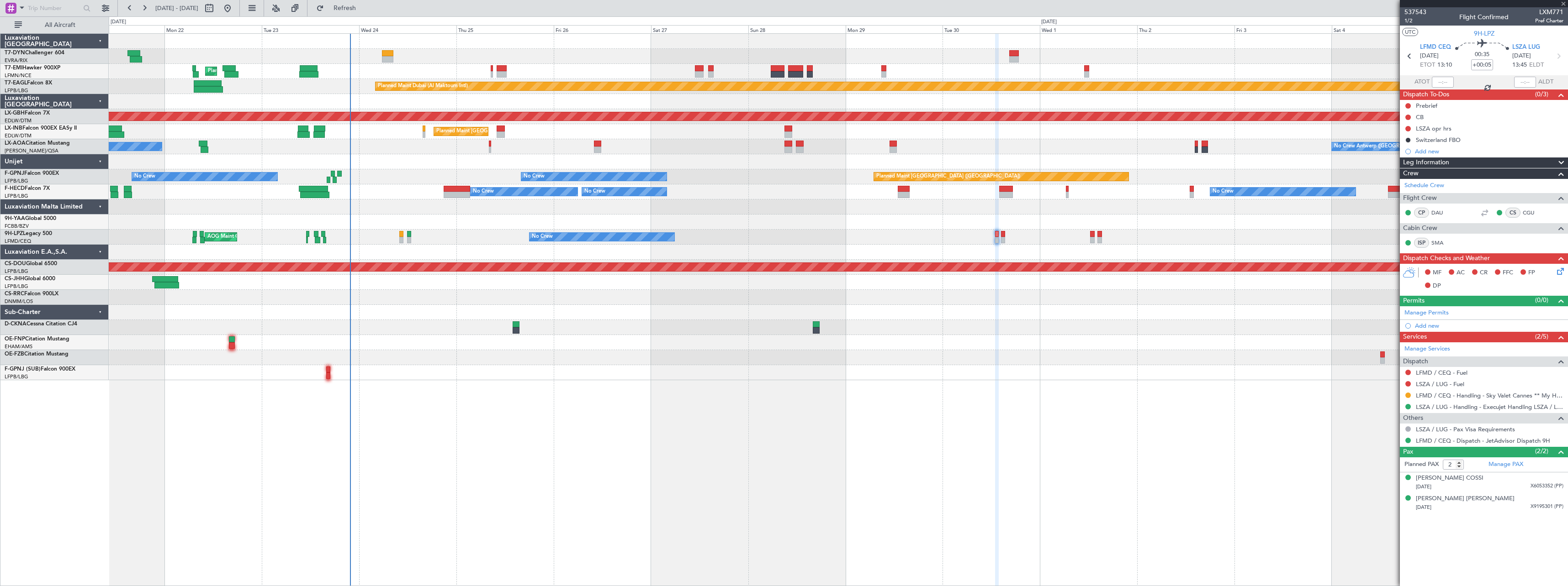
type input "4"
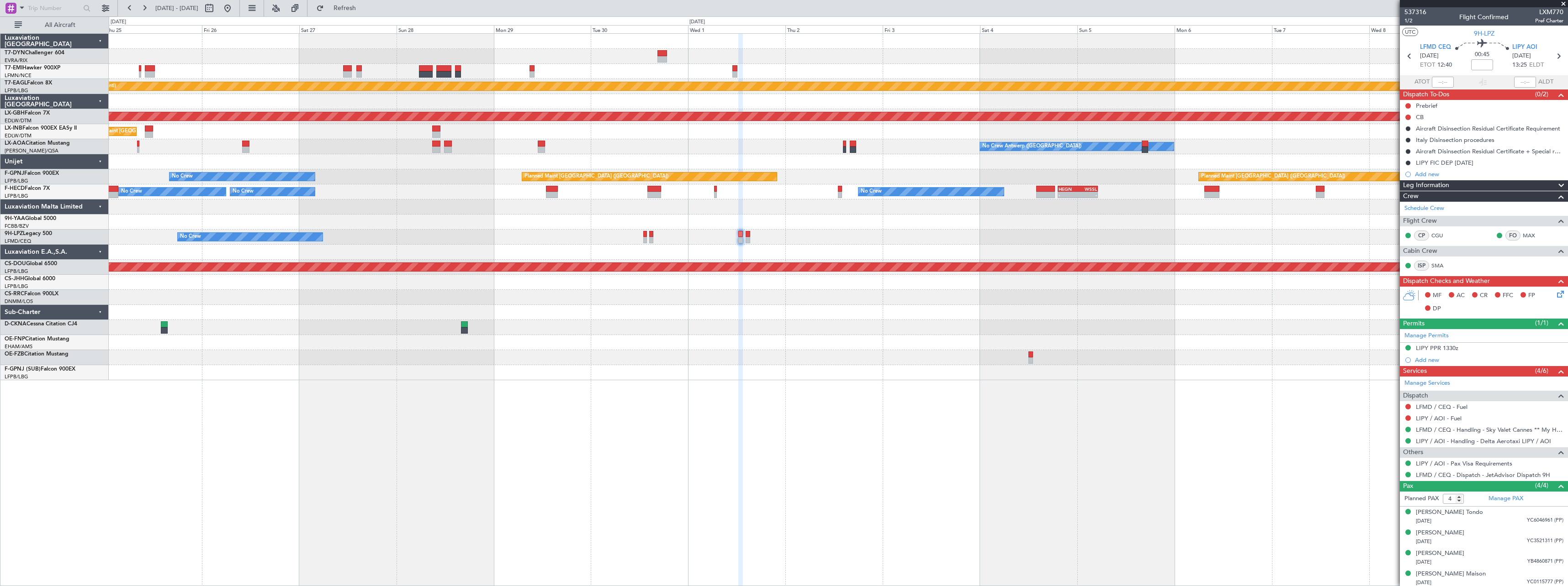
click at [882, 248] on div "Planned Maint [GEOGRAPHIC_DATA] Planned Maint [GEOGRAPHIC_DATA] (Al Maktoum Int…" at bounding box center [838, 207] width 1459 height 346
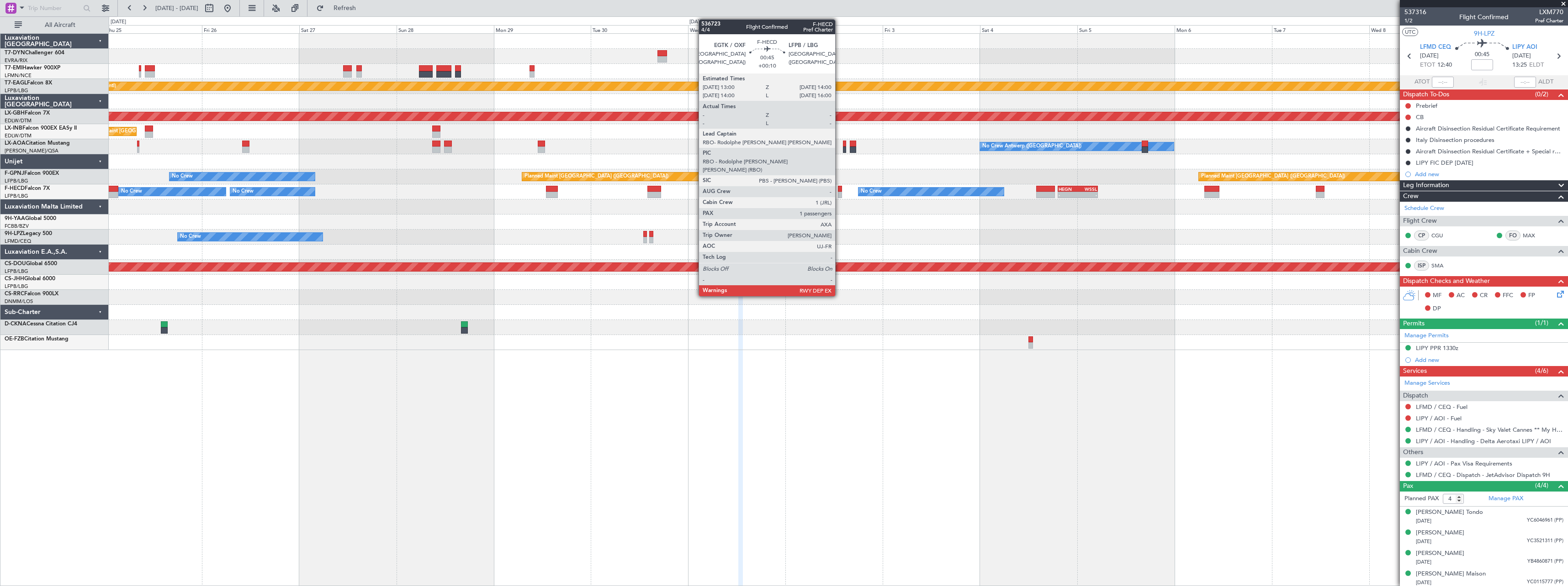
click at [839, 192] on div at bounding box center [840, 195] width 4 height 7
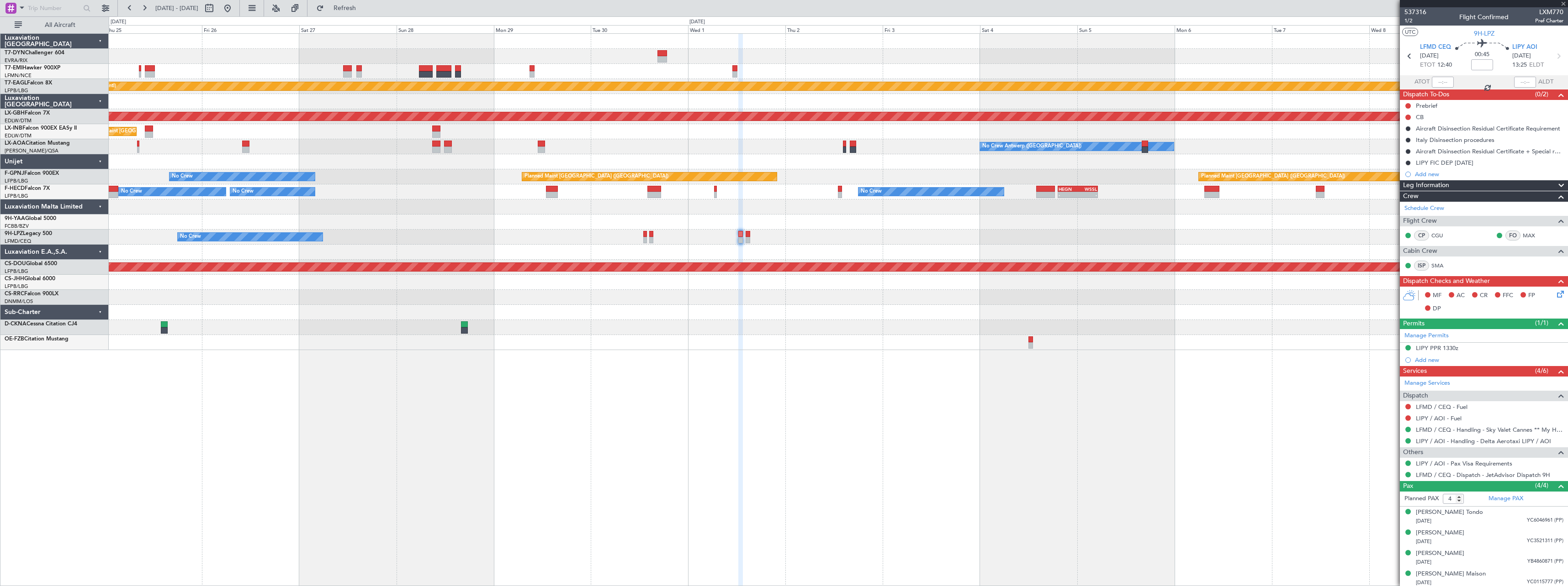
type input "+00:10"
type input "1"
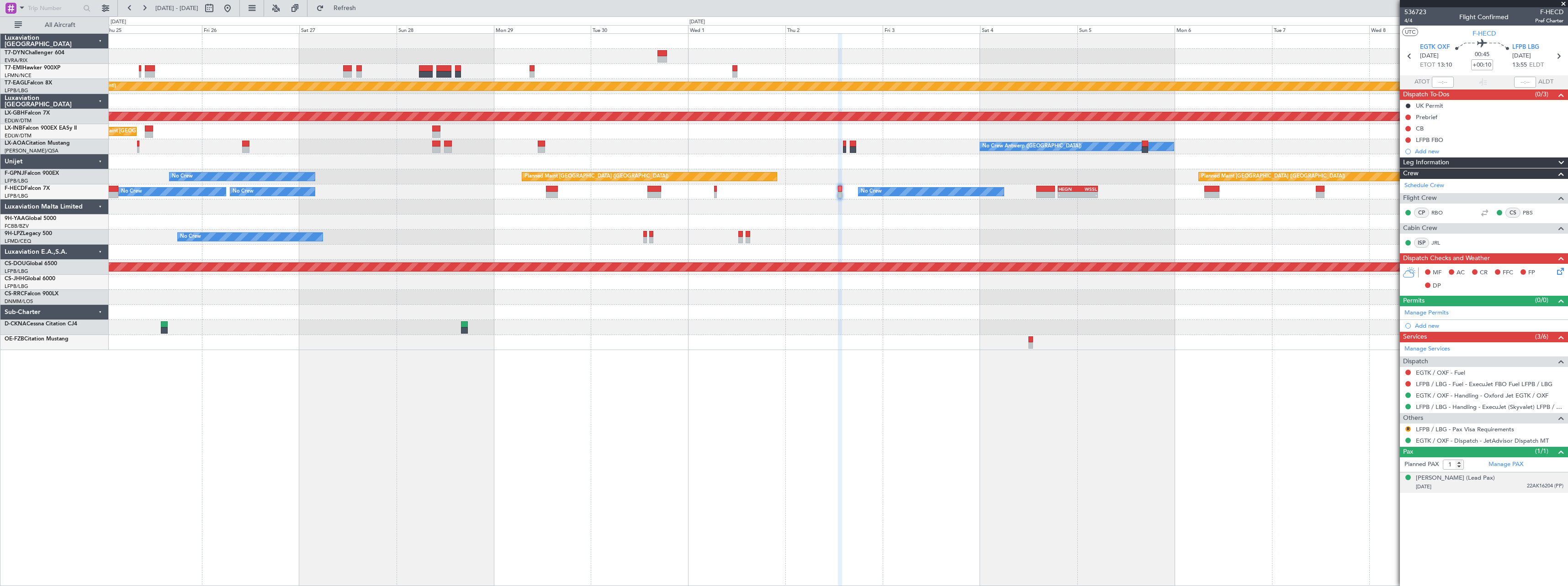
click at [1518, 486] on div "[DATE] 22AK16204 (PP)" at bounding box center [1489, 486] width 148 height 9
click at [1407, 430] on button "R" at bounding box center [1408, 430] width 6 height 6
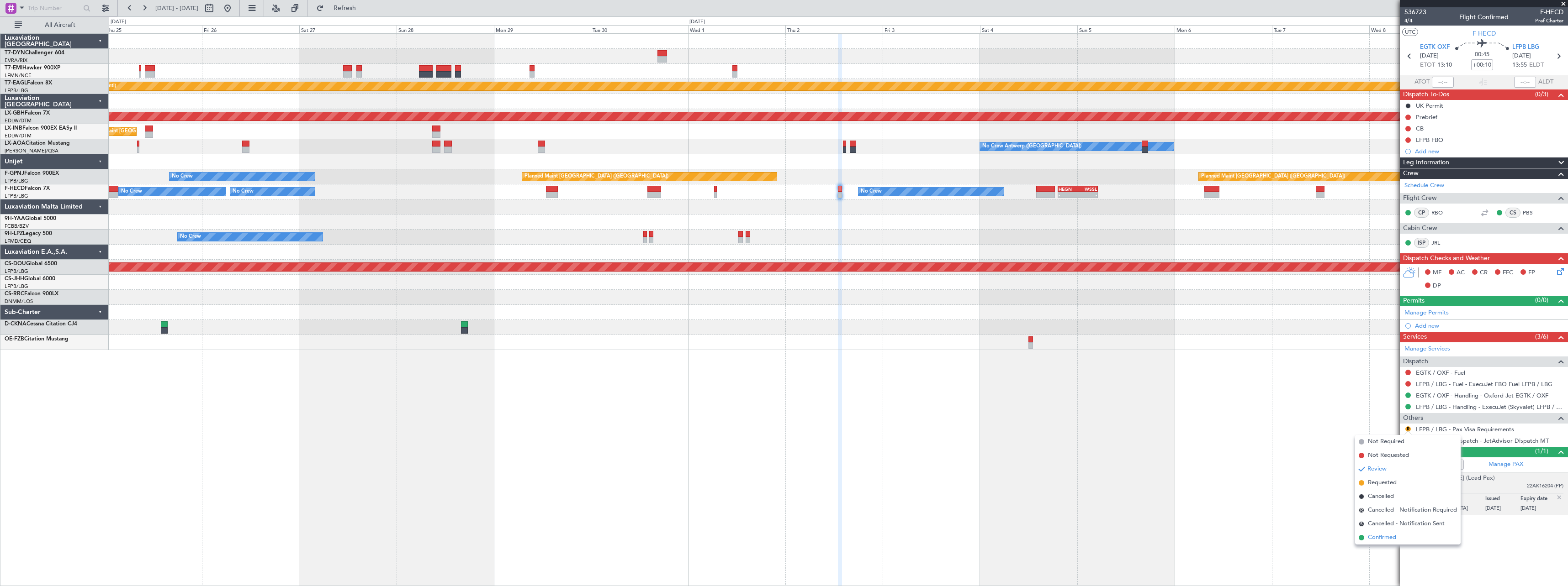
click at [1388, 541] on span "Confirmed" at bounding box center [1382, 537] width 28 height 9
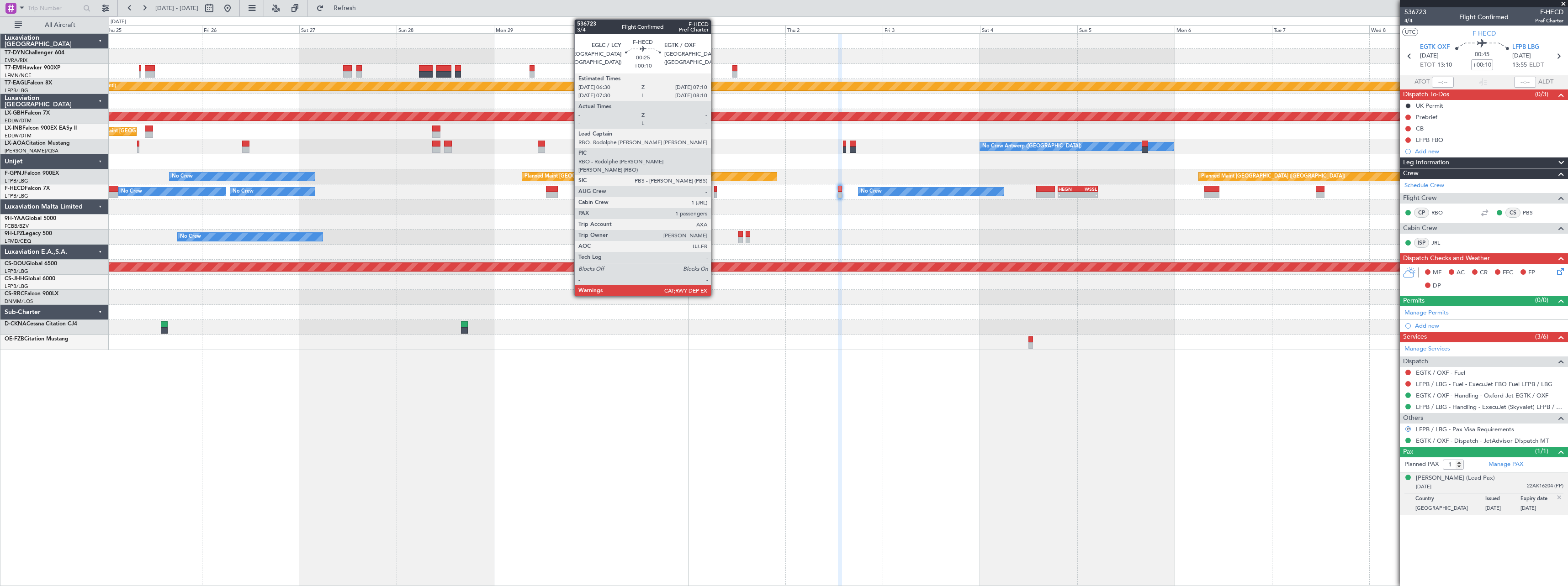
click at [715, 190] on div at bounding box center [716, 189] width 3 height 7
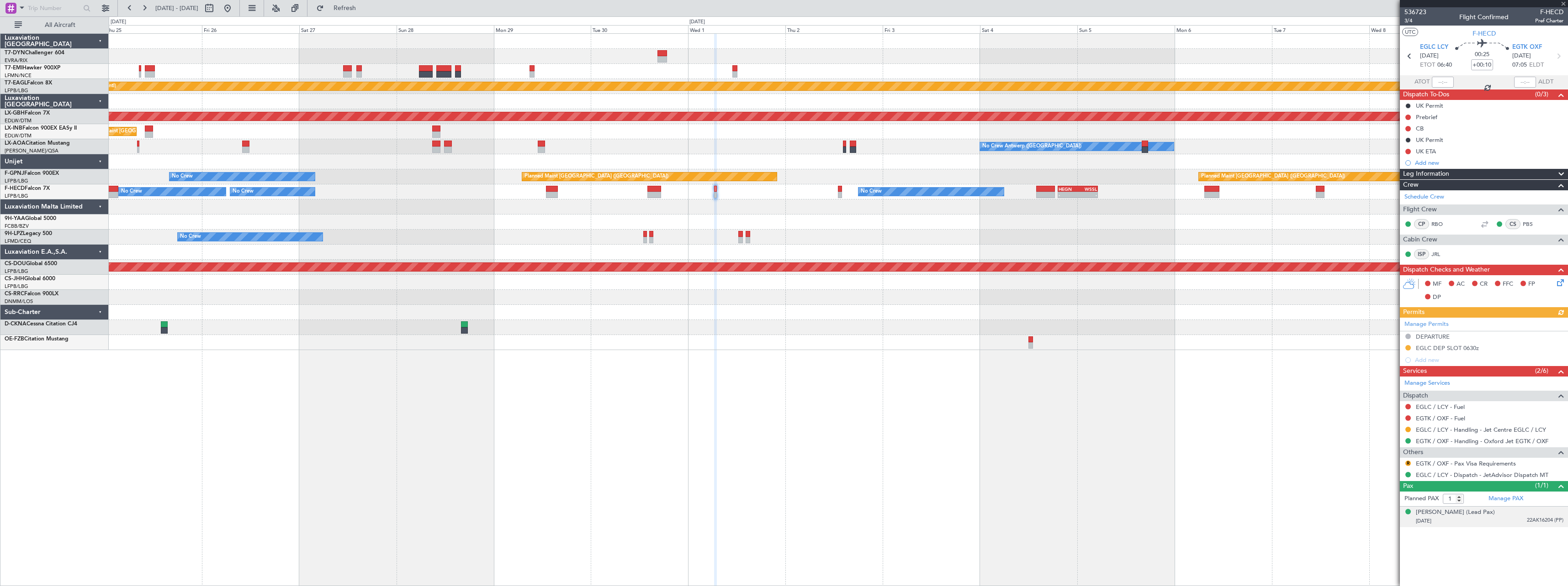
click at [1498, 519] on div "[DATE] 22AK16204 (PP)" at bounding box center [1489, 521] width 148 height 9
click at [1408, 151] on button at bounding box center [1408, 151] width 6 height 6
click at [1407, 192] on span "Completed" at bounding box center [1412, 191] width 30 height 9
click at [1409, 152] on button at bounding box center [1408, 151] width 6 height 6
click at [1393, 208] on li "Cancelled" at bounding box center [1408, 206] width 49 height 14
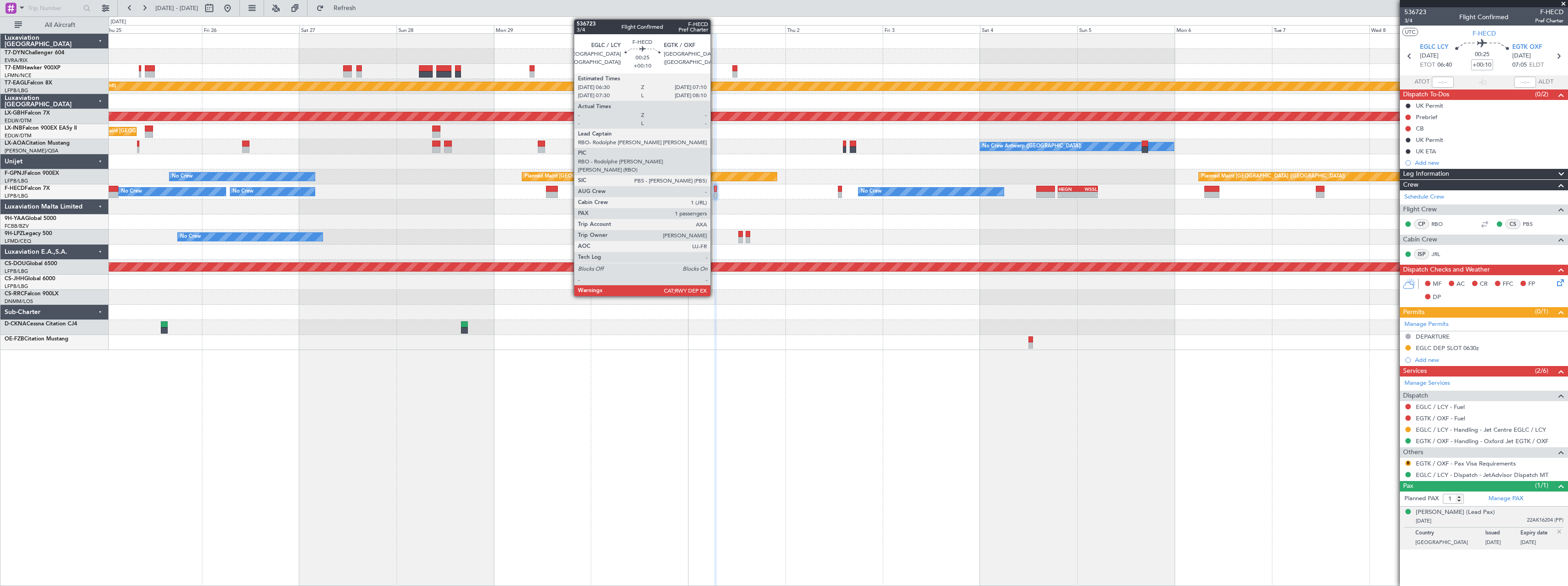
click at [715, 188] on div at bounding box center [716, 189] width 3 height 7
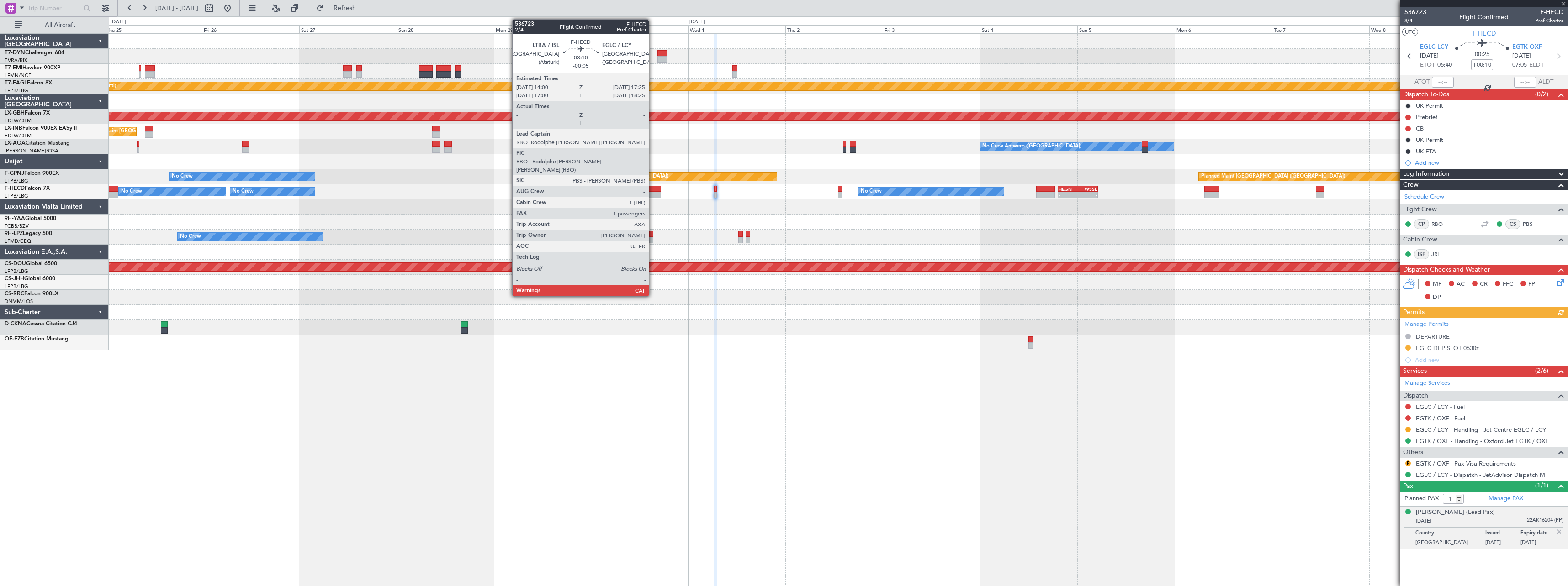
click at [652, 189] on div at bounding box center [654, 189] width 15 height 7
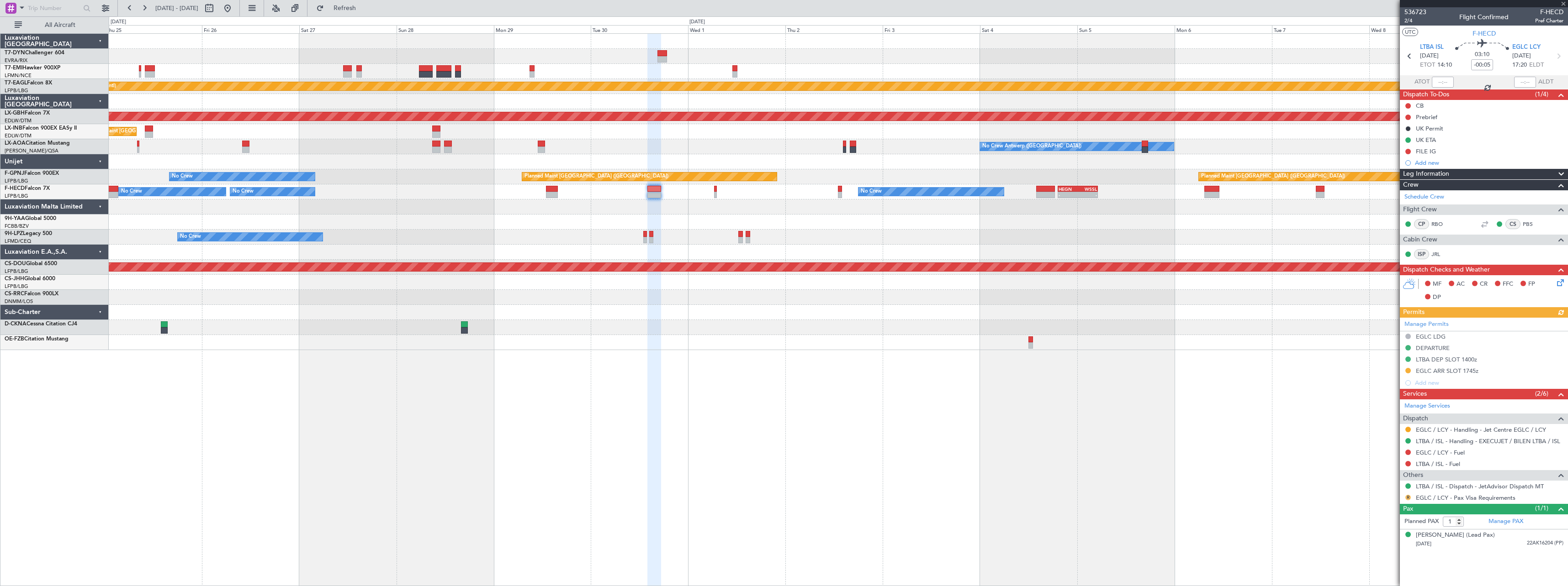
click at [1408, 497] on button "R" at bounding box center [1408, 498] width 6 height 6
click at [1390, 484] on span "Confirmed" at bounding box center [1382, 483] width 28 height 9
click at [544, 193] on div "No Crew Planned Maint [GEOGRAPHIC_DATA] ([GEOGRAPHIC_DATA]) No Crew No Crew - -…" at bounding box center [838, 192] width 1459 height 16
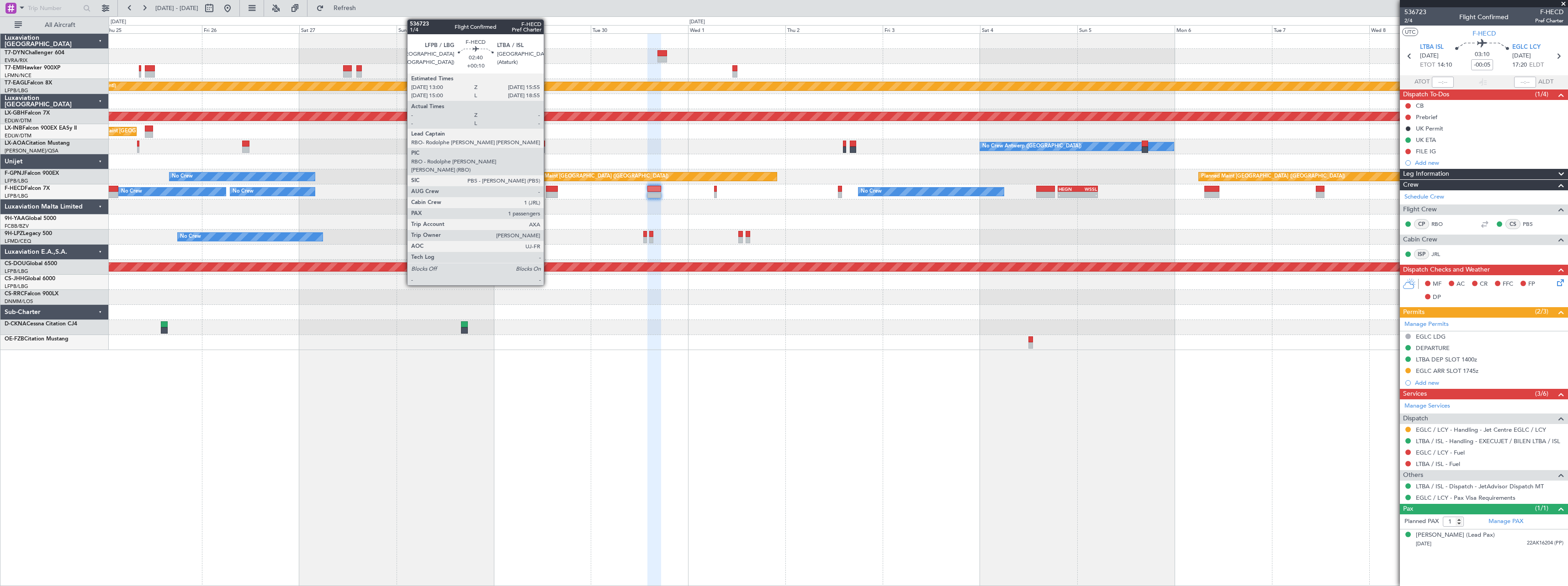
click at [548, 191] on div at bounding box center [551, 189] width 12 height 7
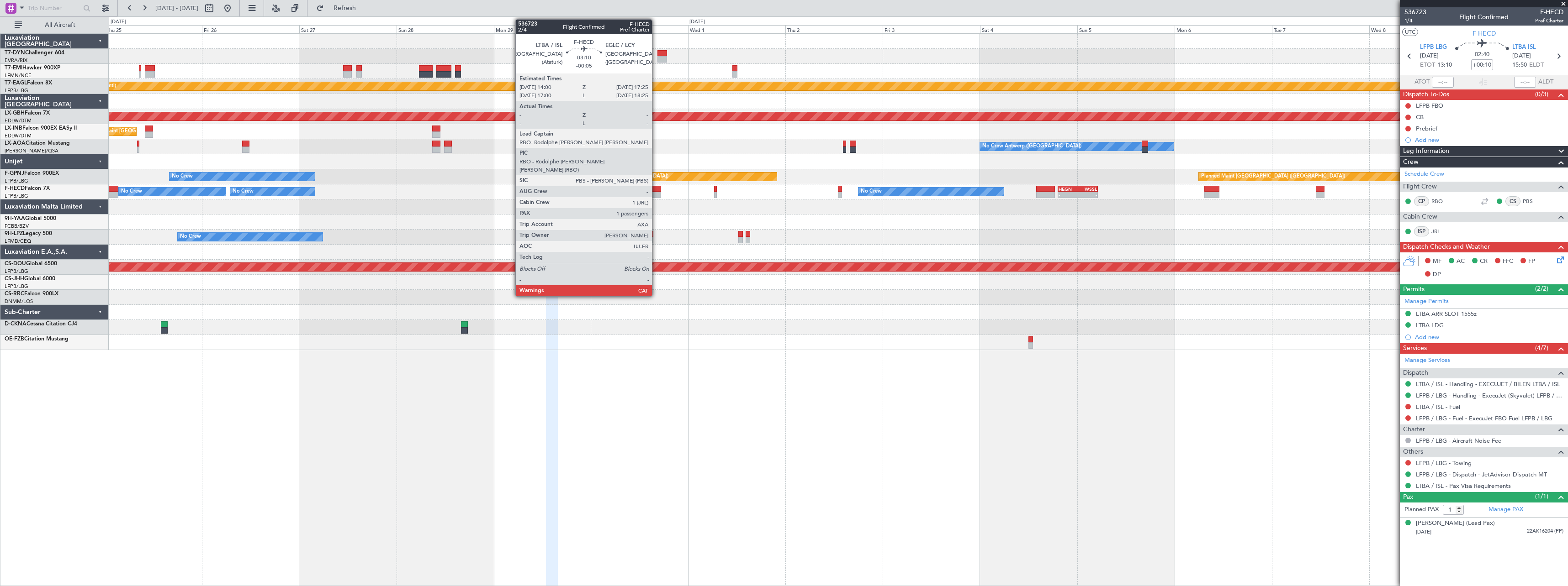
click at [656, 188] on div at bounding box center [654, 189] width 15 height 7
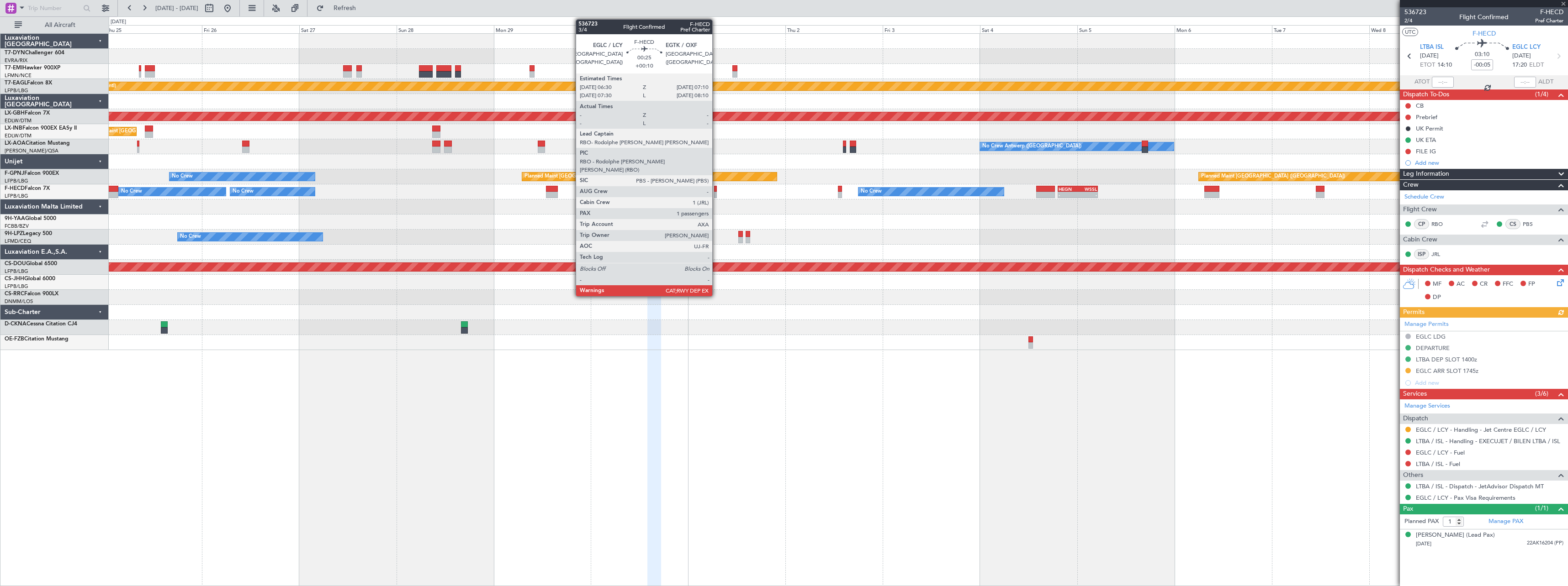
click at [717, 187] on div at bounding box center [716, 189] width 3 height 7
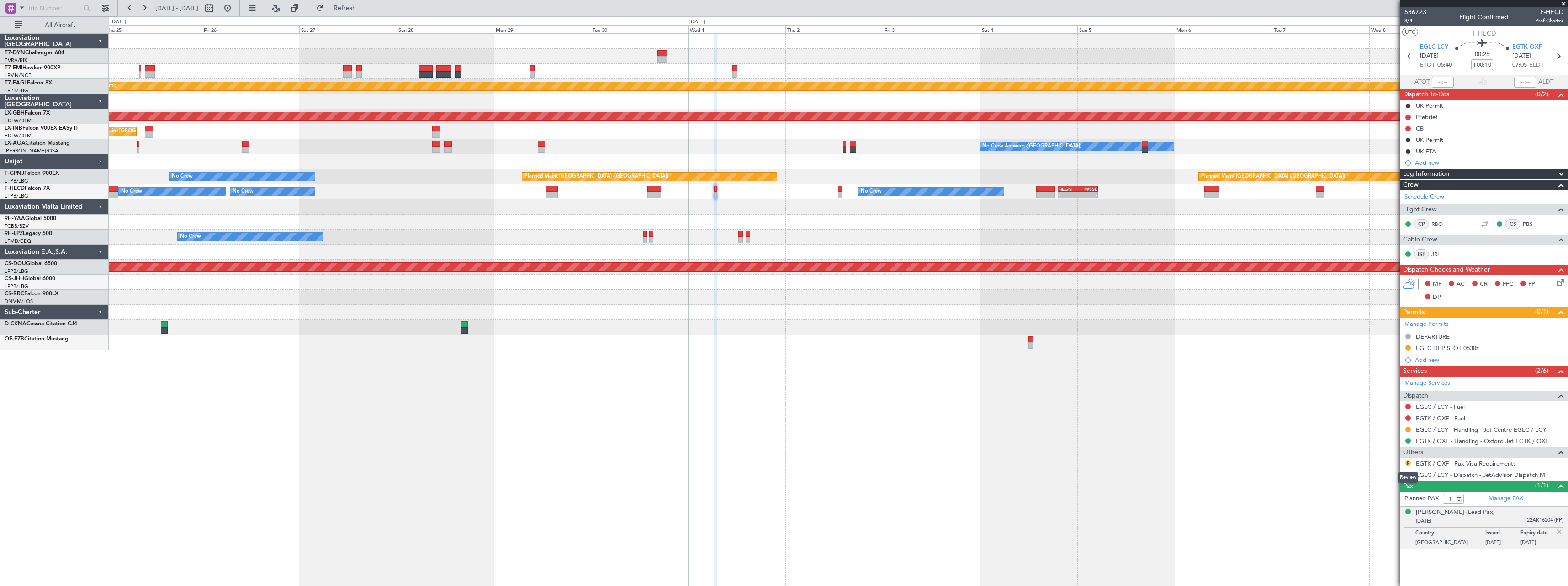
click at [1409, 465] on button "R" at bounding box center [1408, 464] width 6 height 6
click at [1376, 477] on span "Not Required" at bounding box center [1386, 475] width 37 height 9
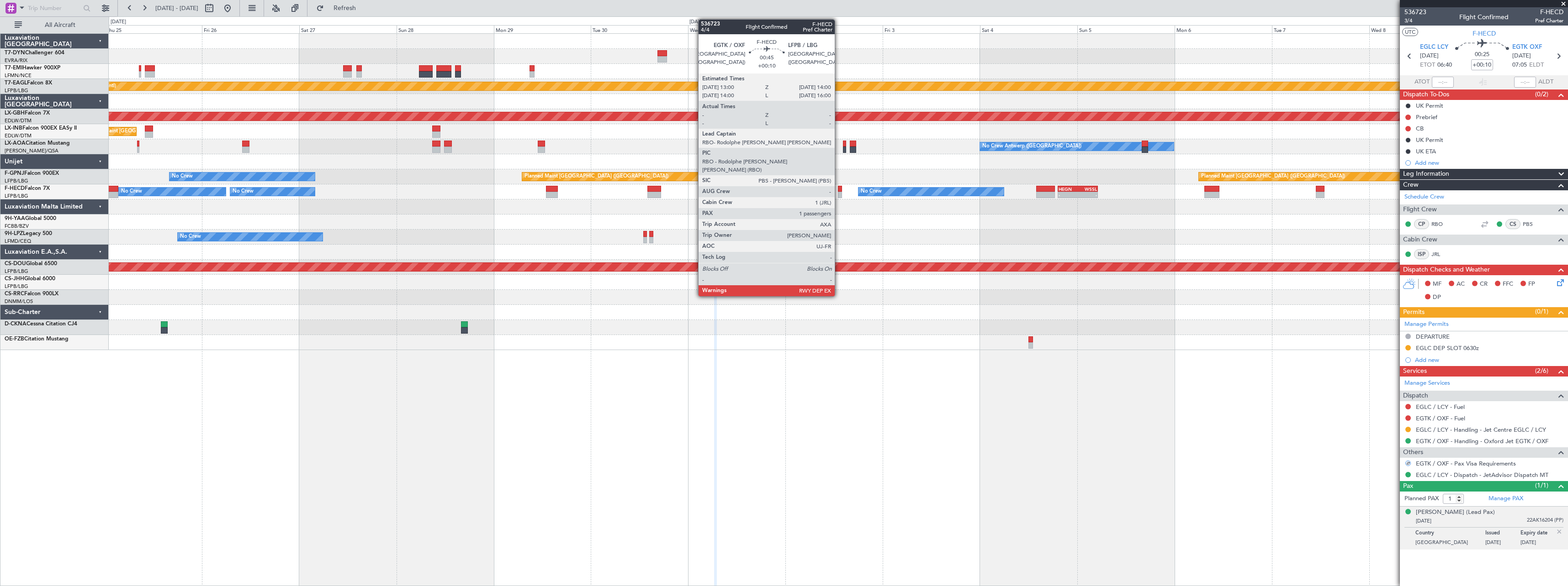
click at [839, 188] on div at bounding box center [840, 189] width 4 height 7
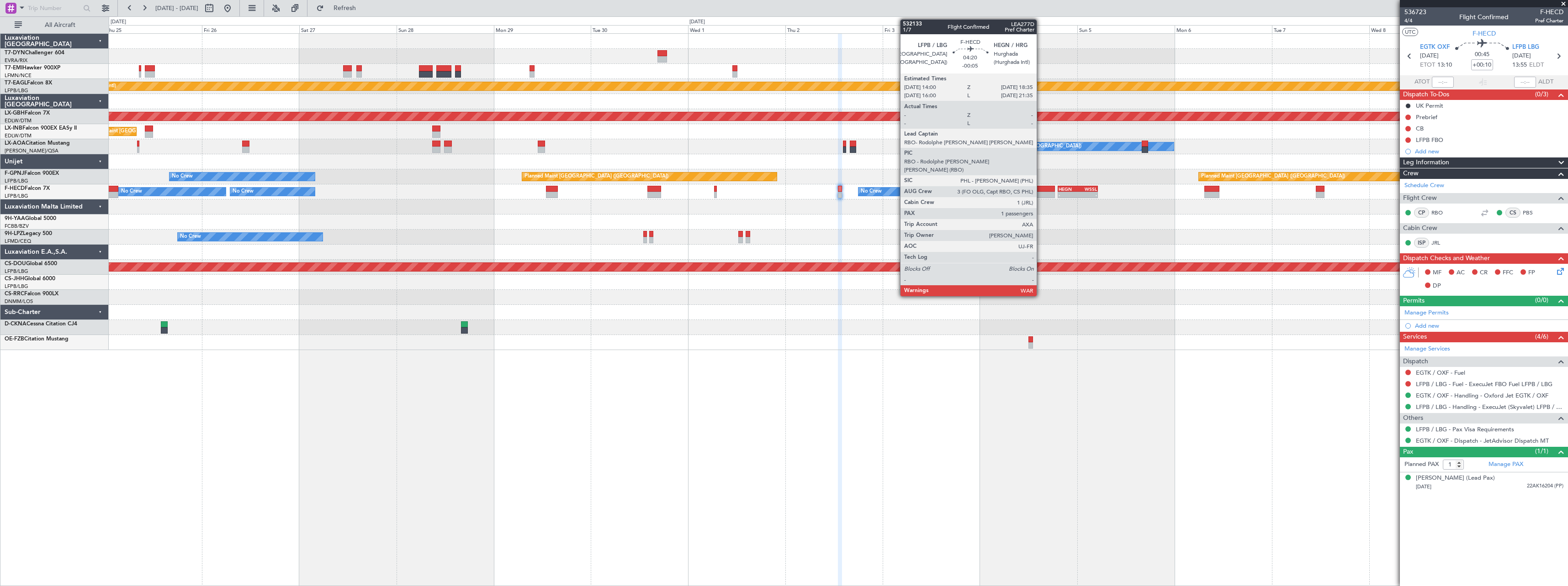
click at [1041, 191] on div at bounding box center [1045, 189] width 18 height 7
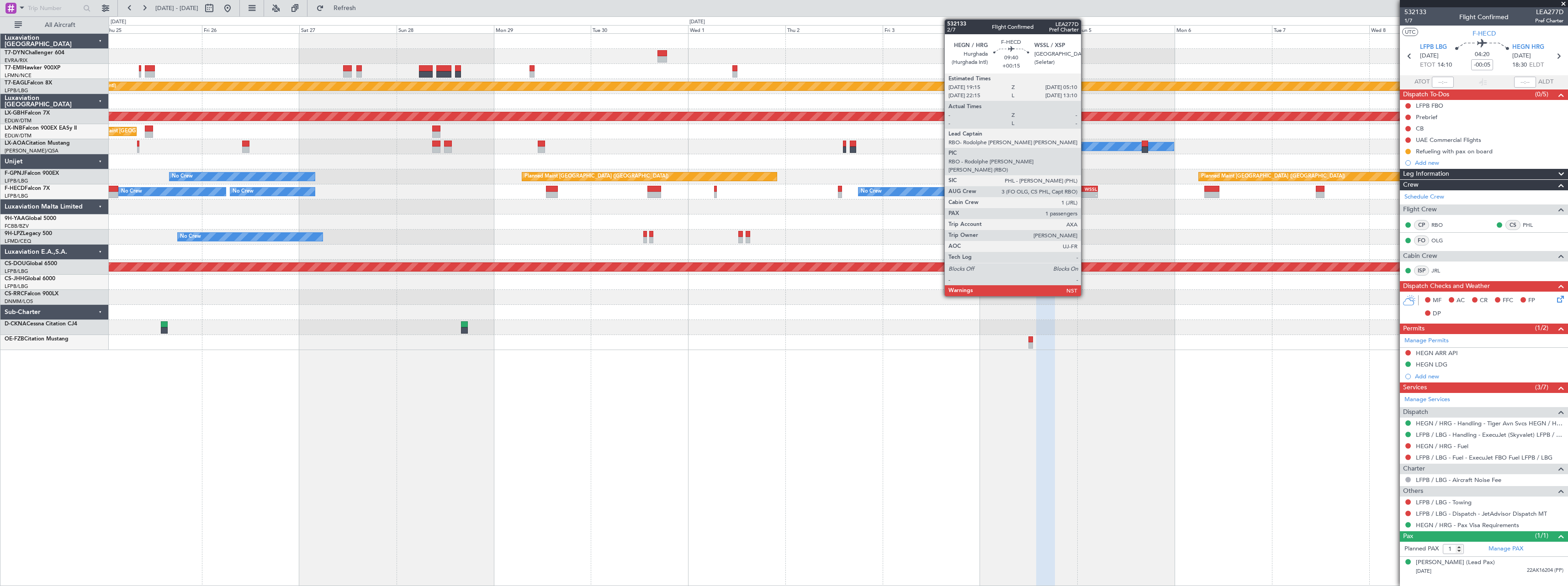
click at [1085, 187] on div "WSSL" at bounding box center [1087, 189] width 19 height 6
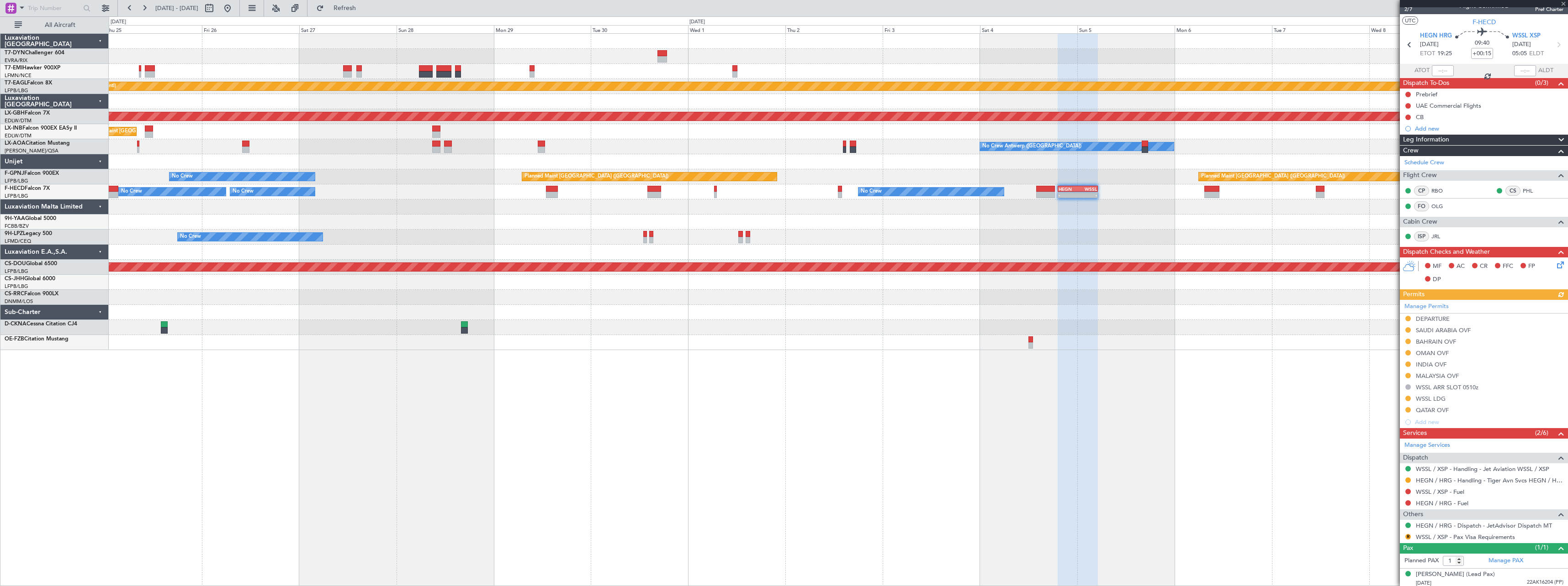
scroll to position [15, 0]
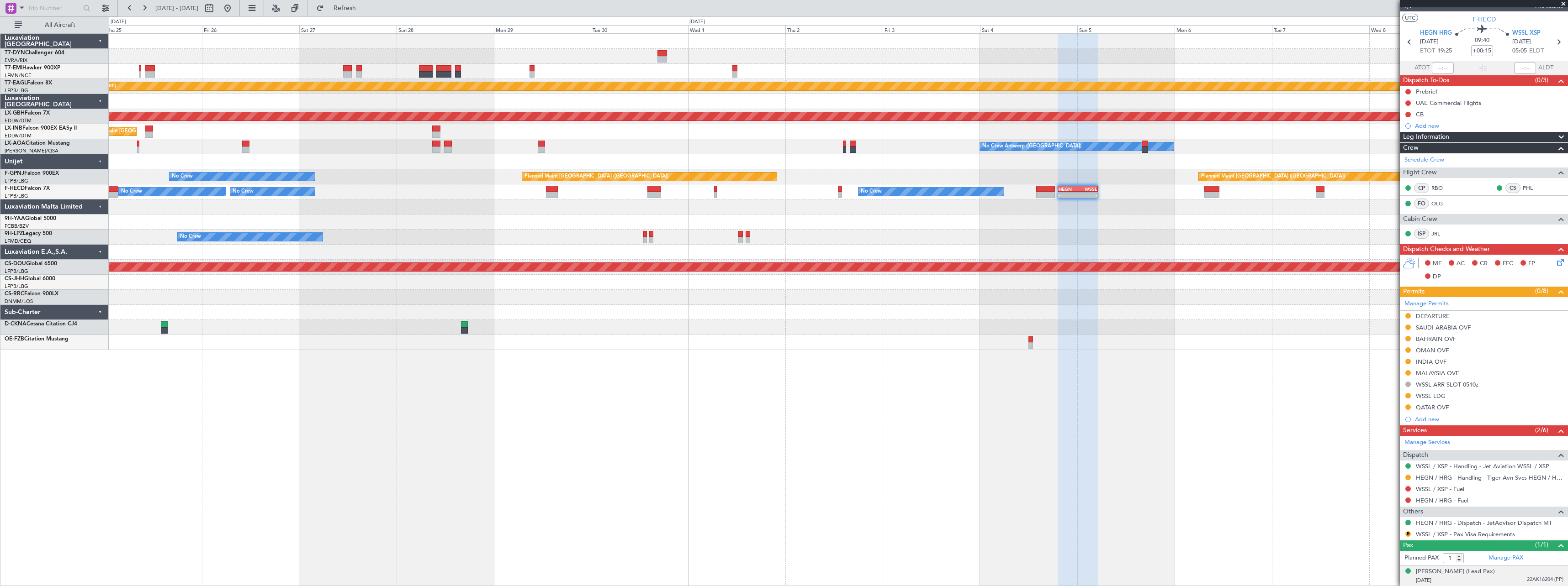
click at [1501, 578] on div "[DATE] 22AK16204 (PP)" at bounding box center [1489, 580] width 148 height 9
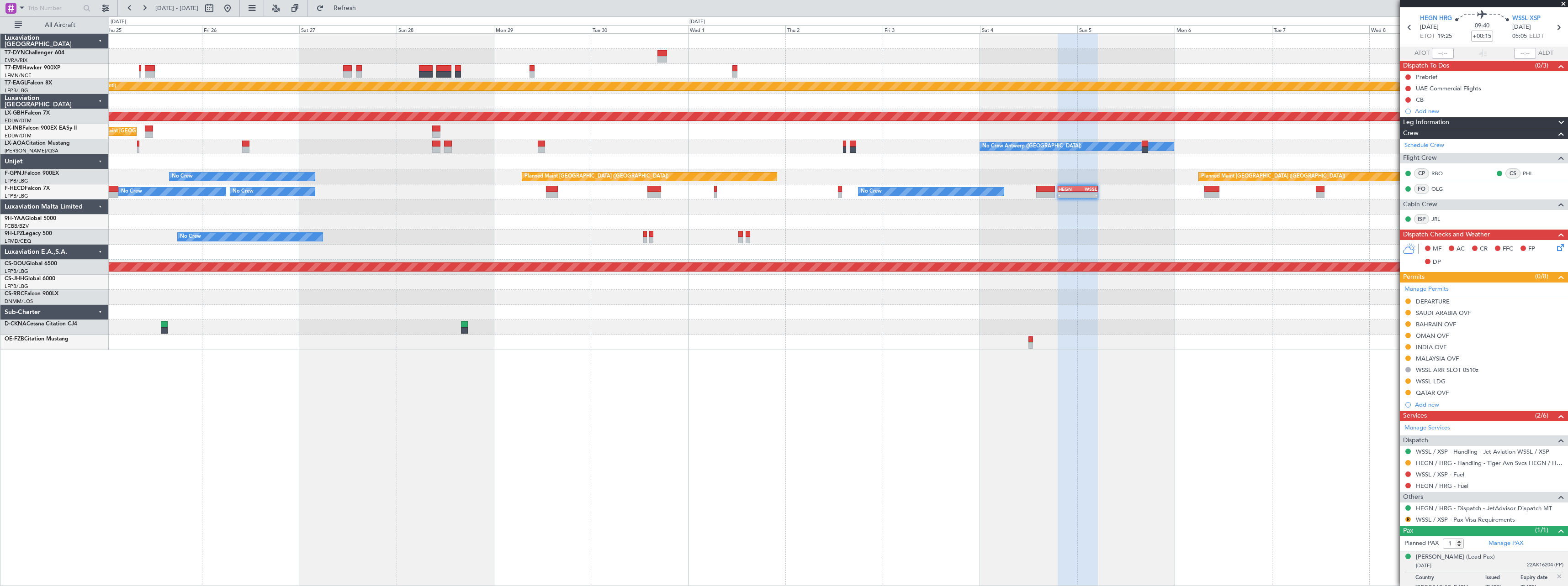
scroll to position [37, 0]
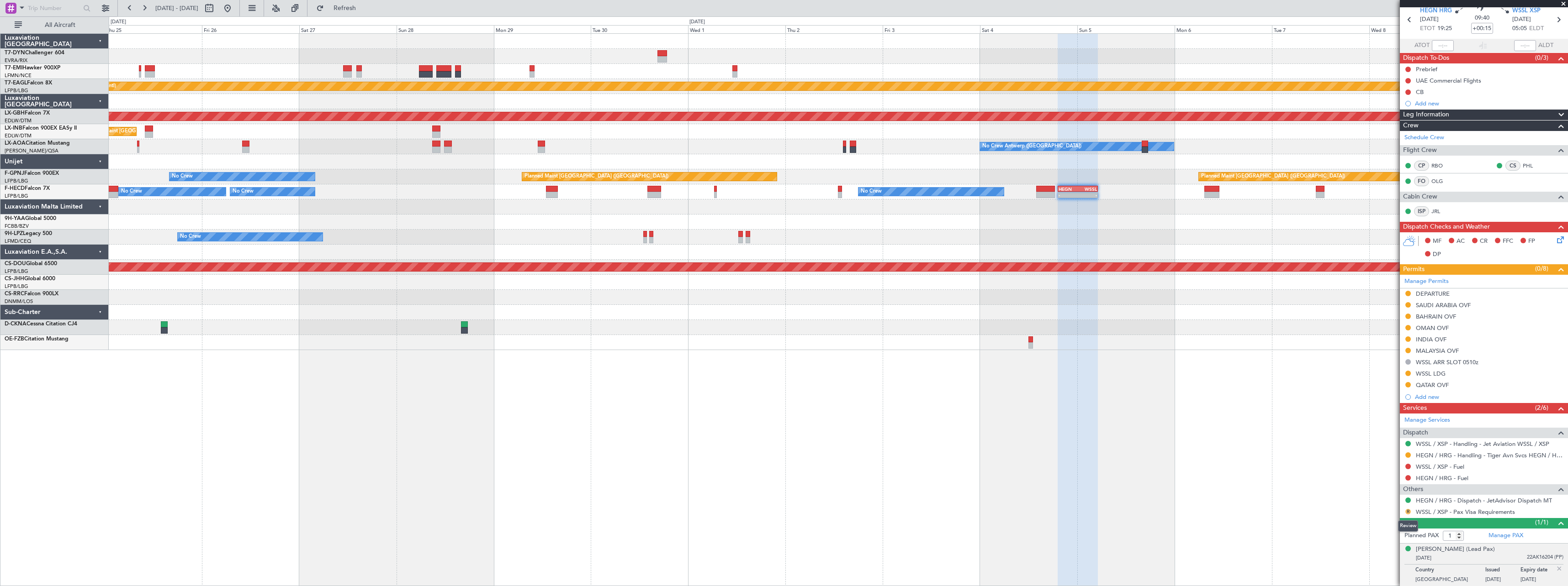
click at [1409, 512] on button "R" at bounding box center [1408, 512] width 6 height 6
click at [1375, 499] on span "Confirmed" at bounding box center [1382, 498] width 28 height 9
click at [1208, 187] on div at bounding box center [1211, 189] width 15 height 7
type input "+00:20"
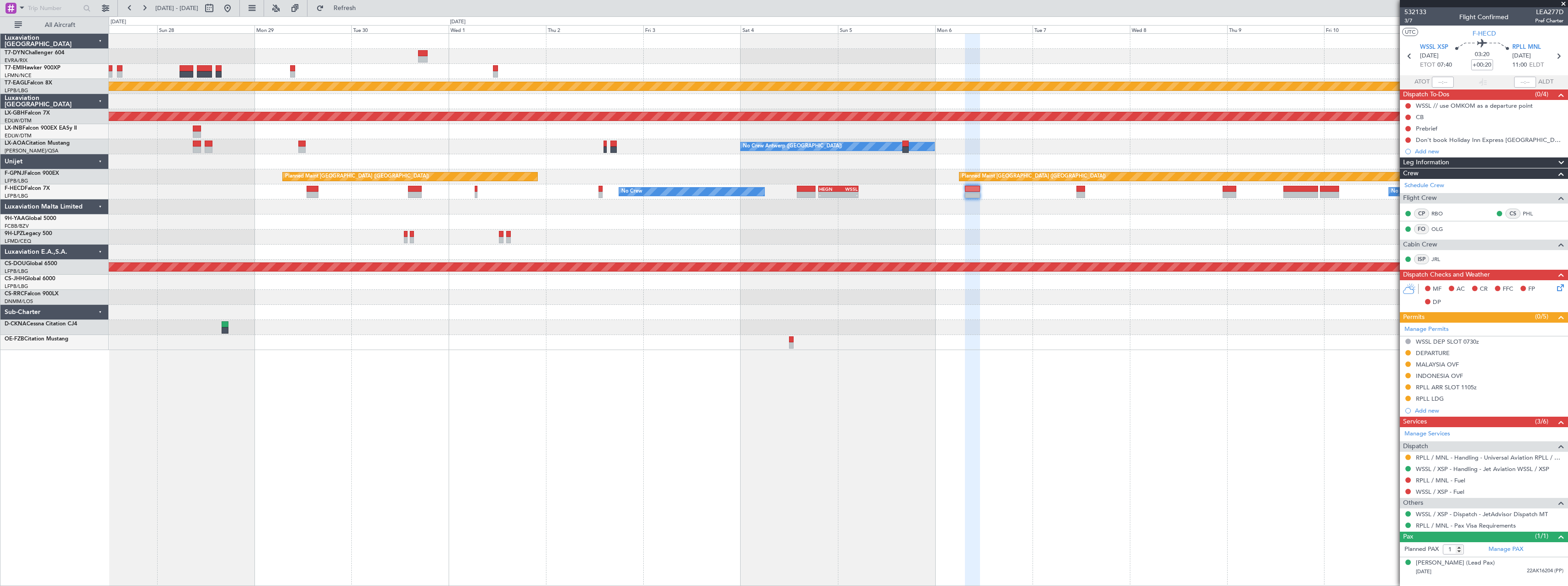
click at [1083, 230] on div "Planned Maint Dubai (Al Maktoum Intl) Planned Maint Nurnberg Planned Maint [GEO…" at bounding box center [838, 192] width 1459 height 316
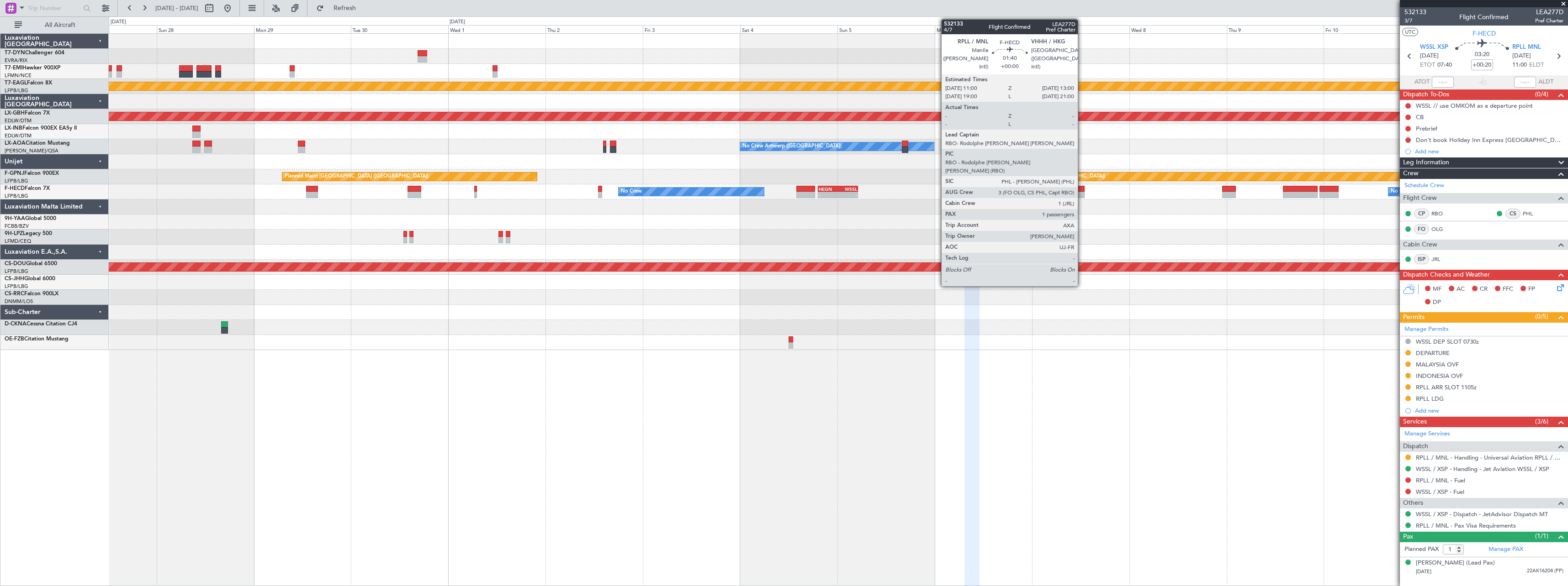
click at [1082, 187] on div at bounding box center [1080, 189] width 8 height 7
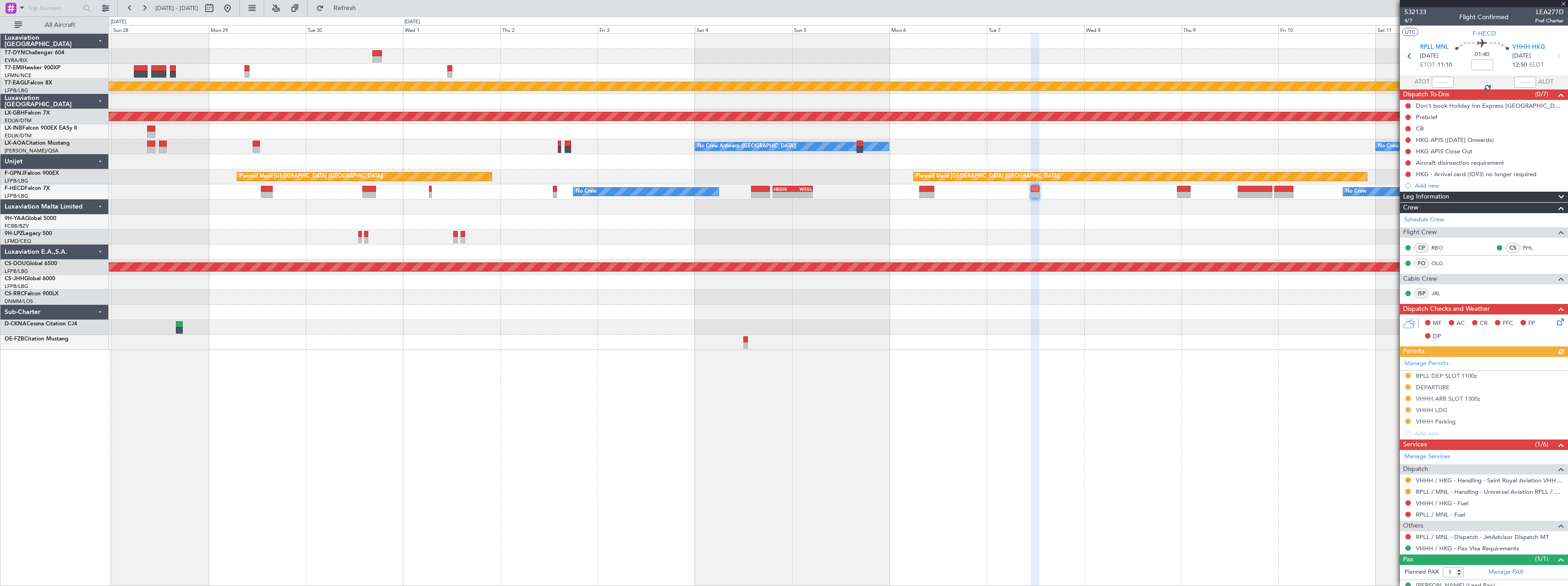
click at [917, 315] on div "Planned Maint Dubai (Al Maktoum Intl) Planned Maint Nurnberg Planned Maint Lond…" at bounding box center [838, 192] width 1459 height 316
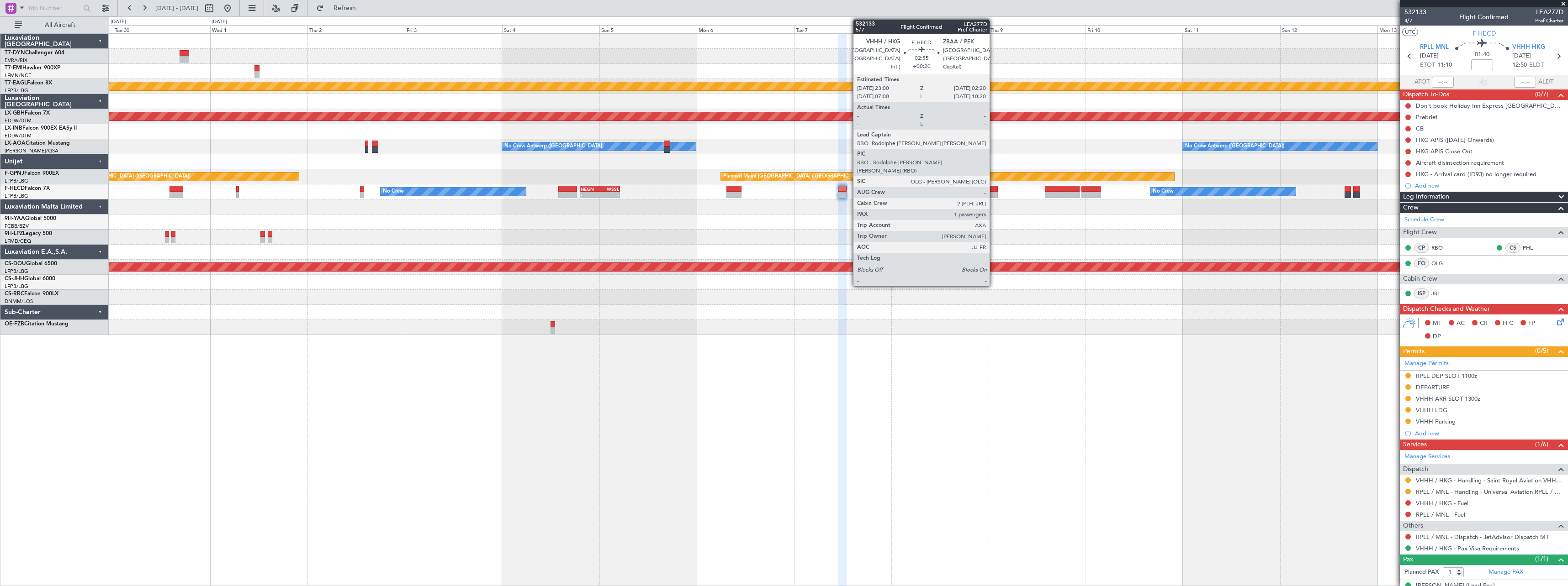
click at [994, 192] on div at bounding box center [991, 195] width 14 height 7
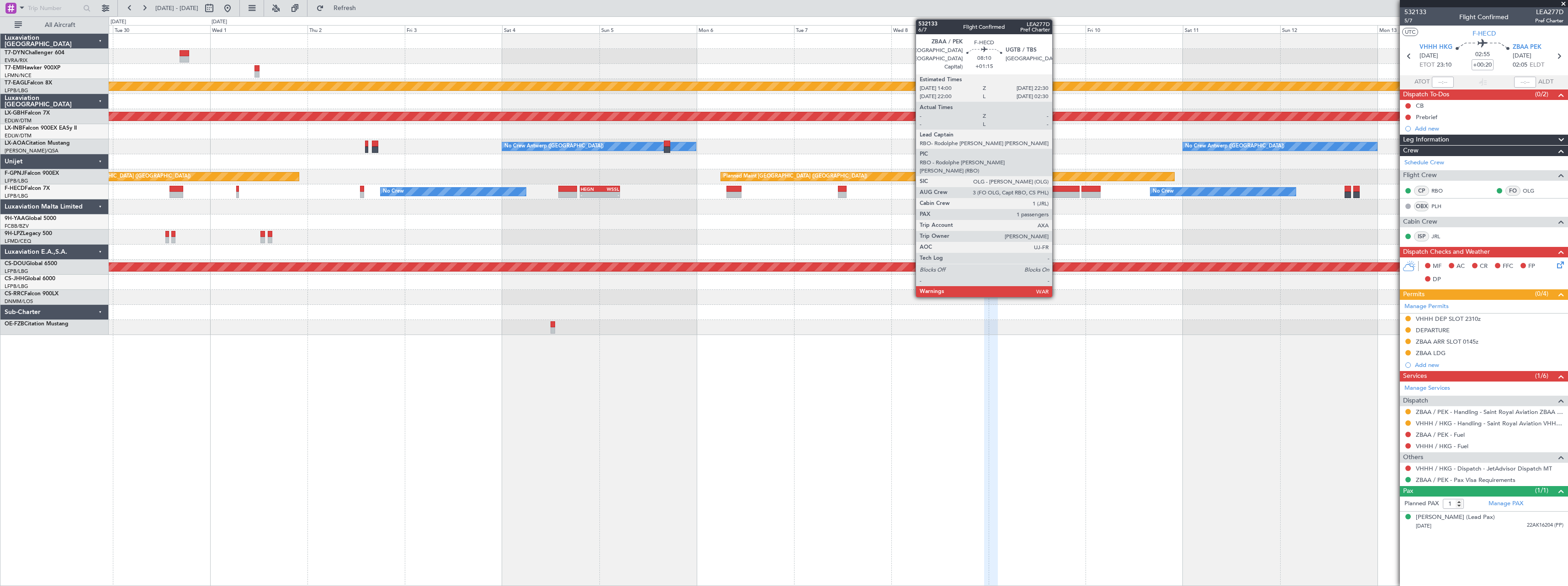
click at [1056, 195] on div at bounding box center [1062, 195] width 35 height 7
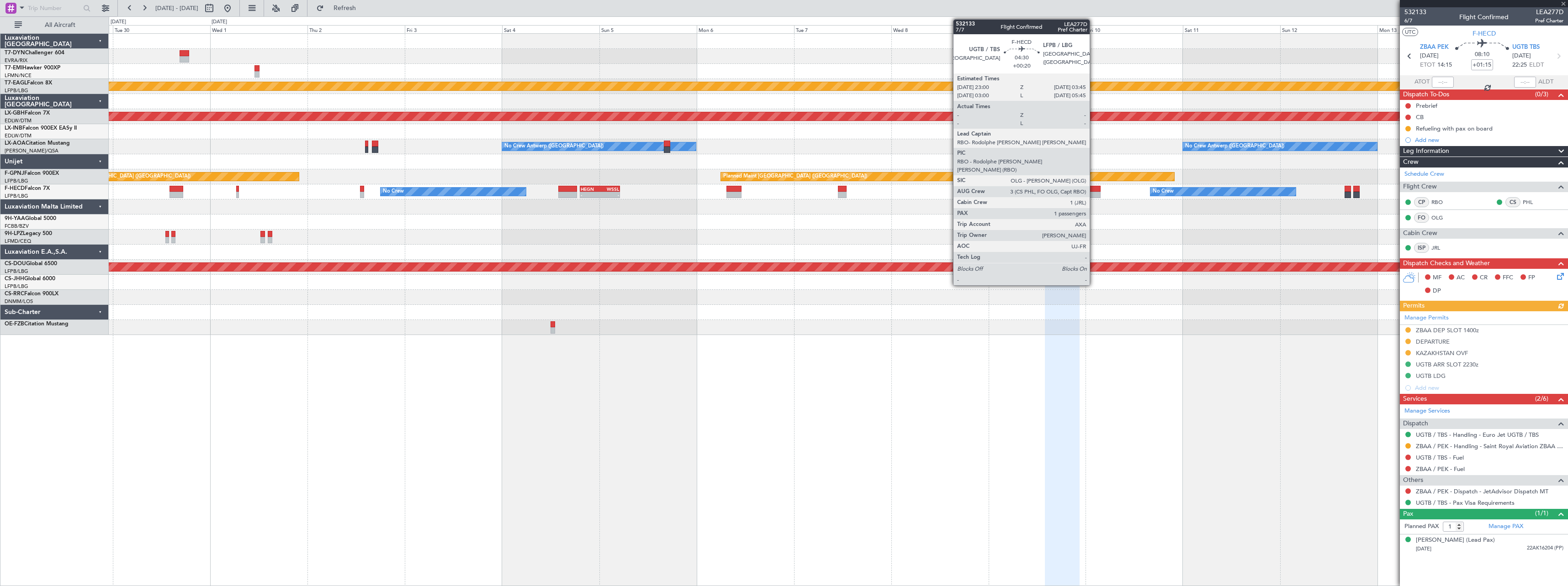
click at [1094, 193] on div at bounding box center [1091, 195] width 19 height 7
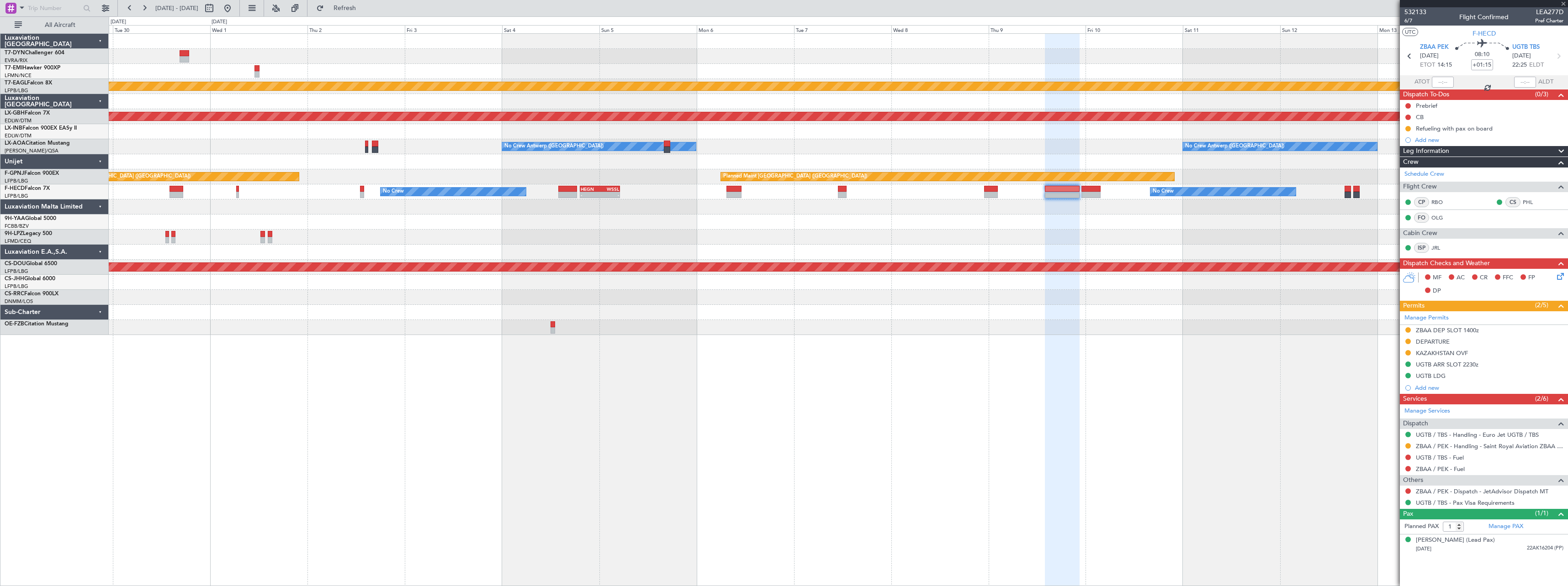
type input "+00:20"
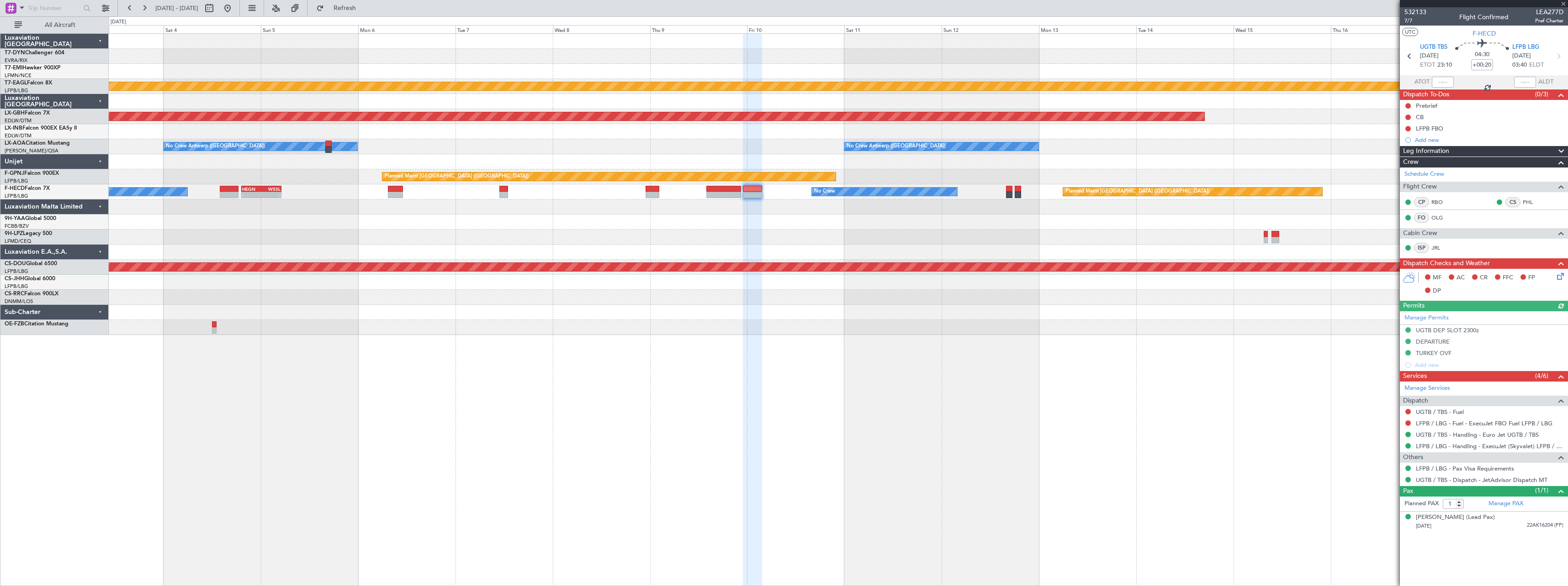
click at [988, 222] on div at bounding box center [838, 222] width 1459 height 16
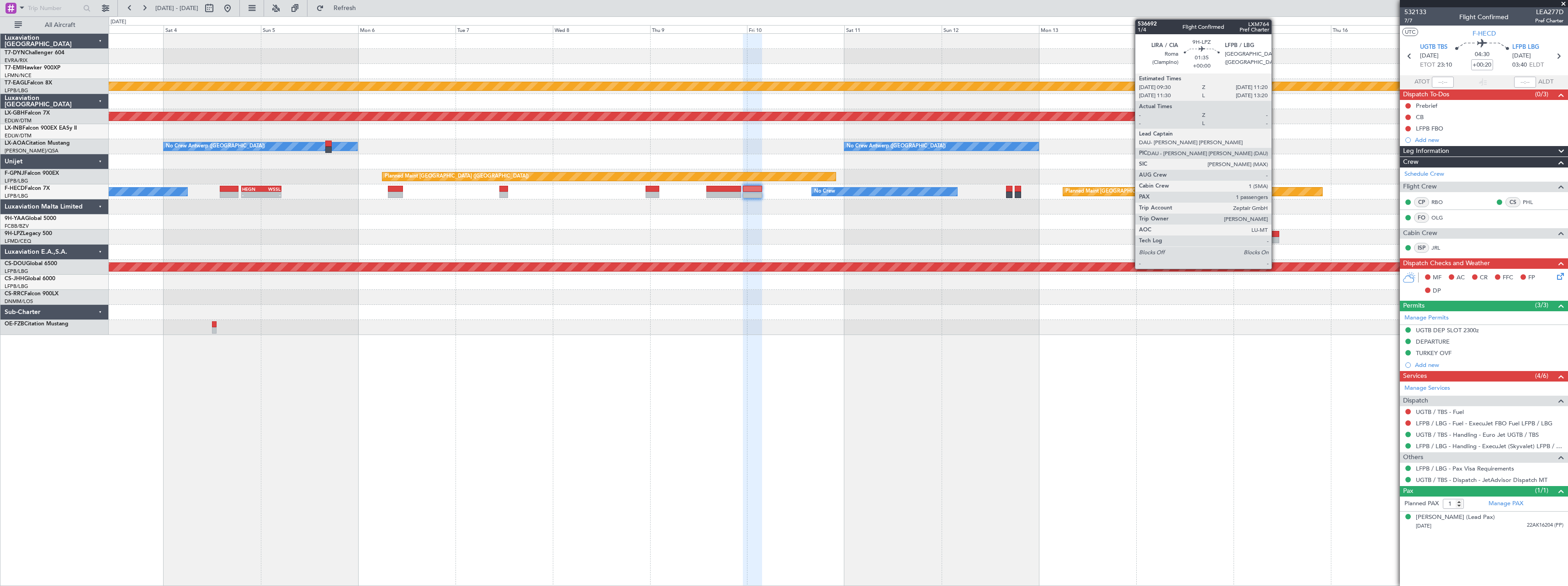
click at [1276, 236] on div at bounding box center [1276, 234] width 8 height 7
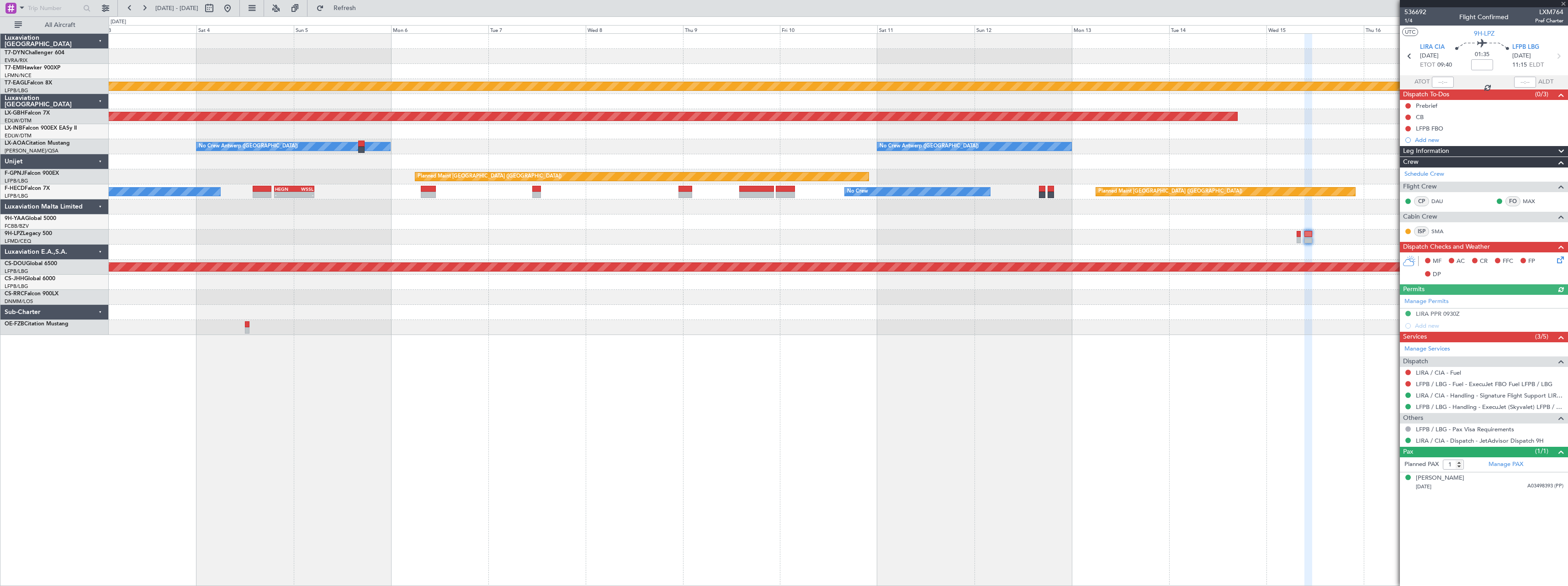
click at [1025, 333] on div "Planned Maint Dubai (Al Maktoum Intl) Planned Maint Nurnberg No Crew Antwerp (D…" at bounding box center [838, 309] width 1459 height 553
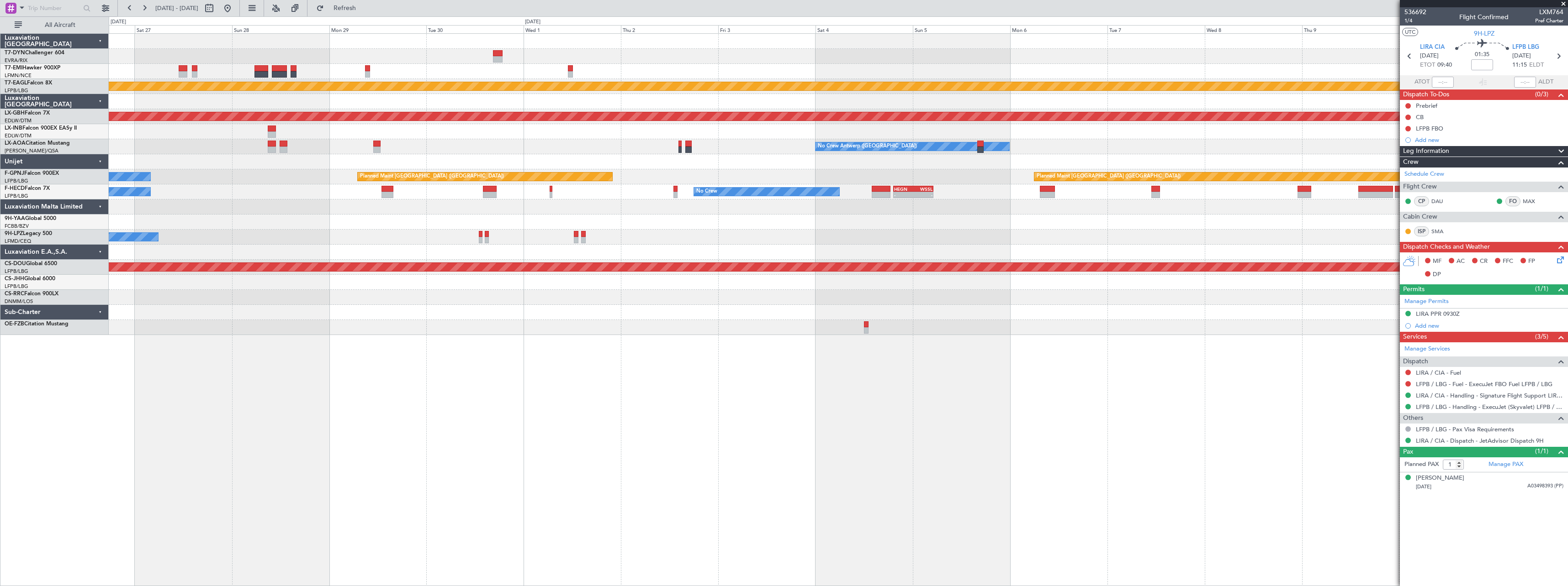
click at [1086, 342] on div "Planned Maint Dubai (Al Maktoum Intl) Planned Maint Nurnberg Planned Maint Lond…" at bounding box center [838, 309] width 1459 height 553
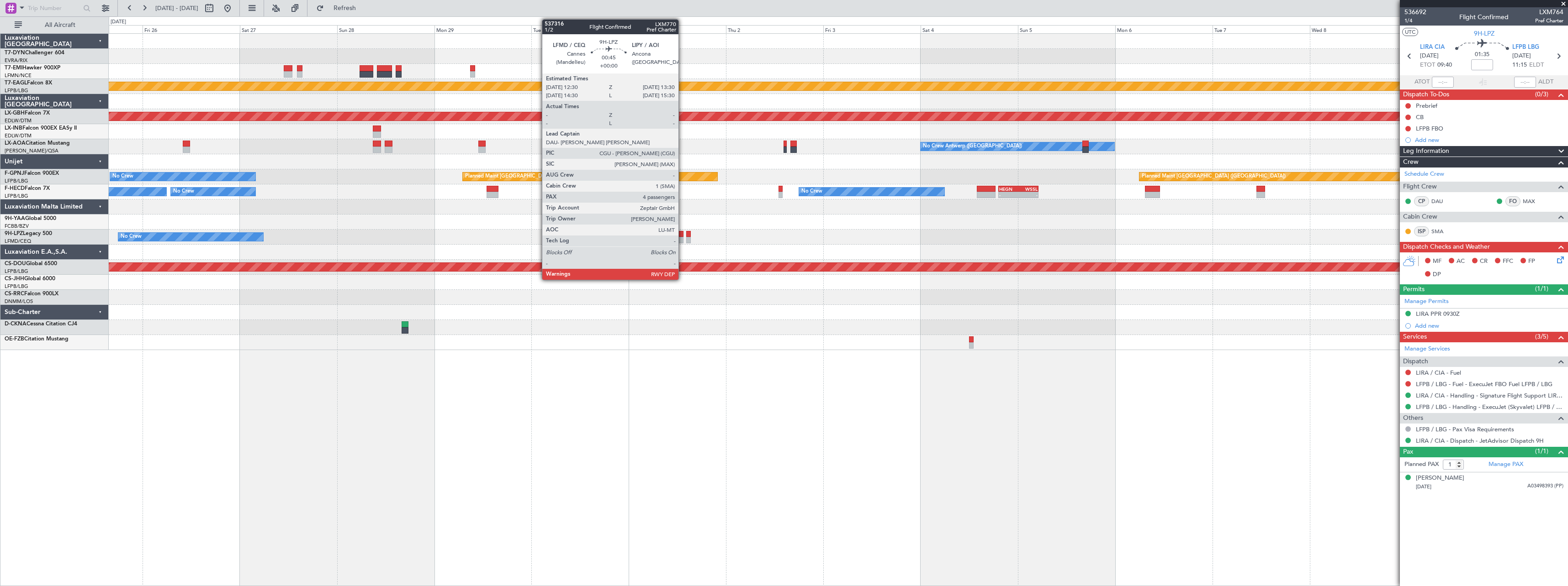
click at [683, 236] on div at bounding box center [681, 234] width 4 height 7
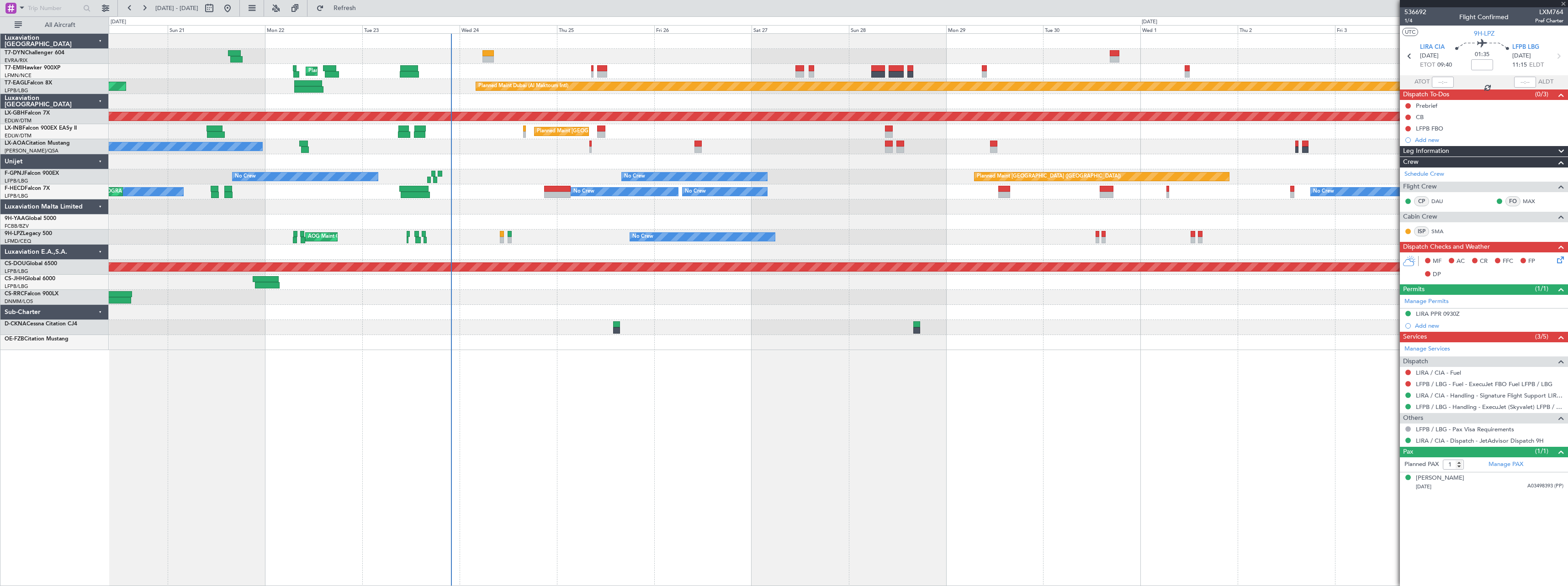
click at [1240, 306] on div at bounding box center [838, 312] width 1459 height 16
type input "4"
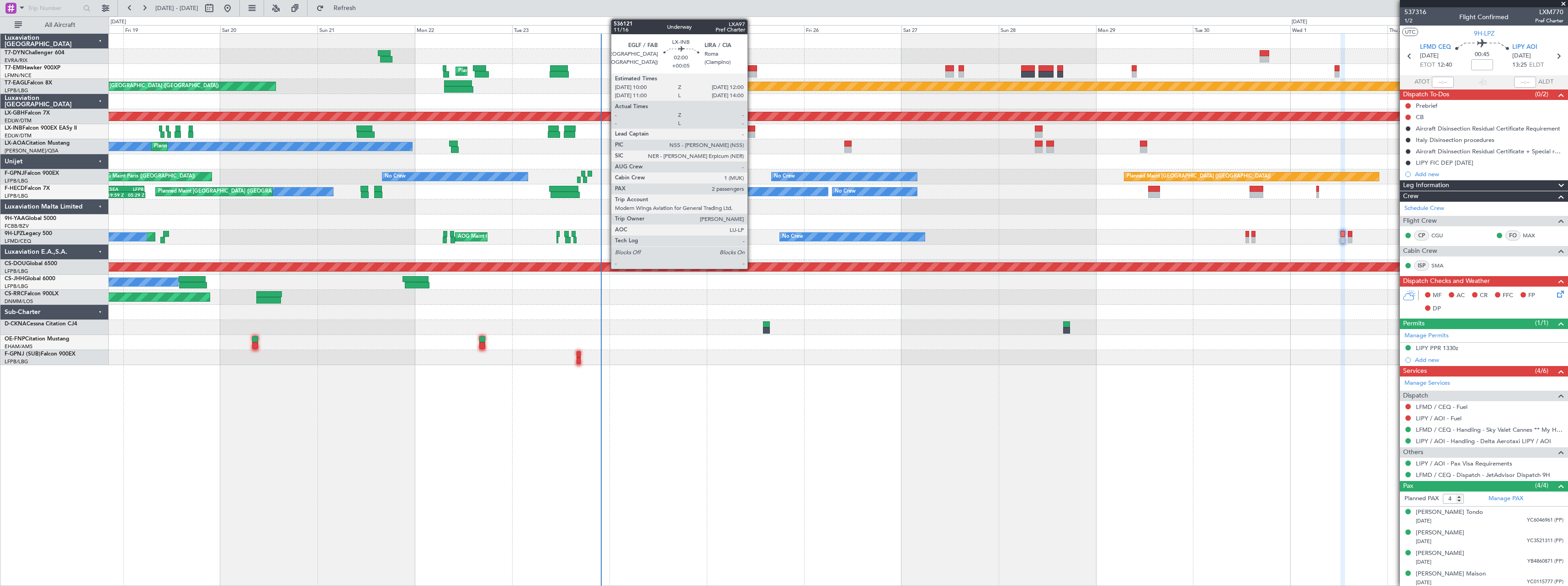
click at [751, 127] on div at bounding box center [751, 128] width 8 height 7
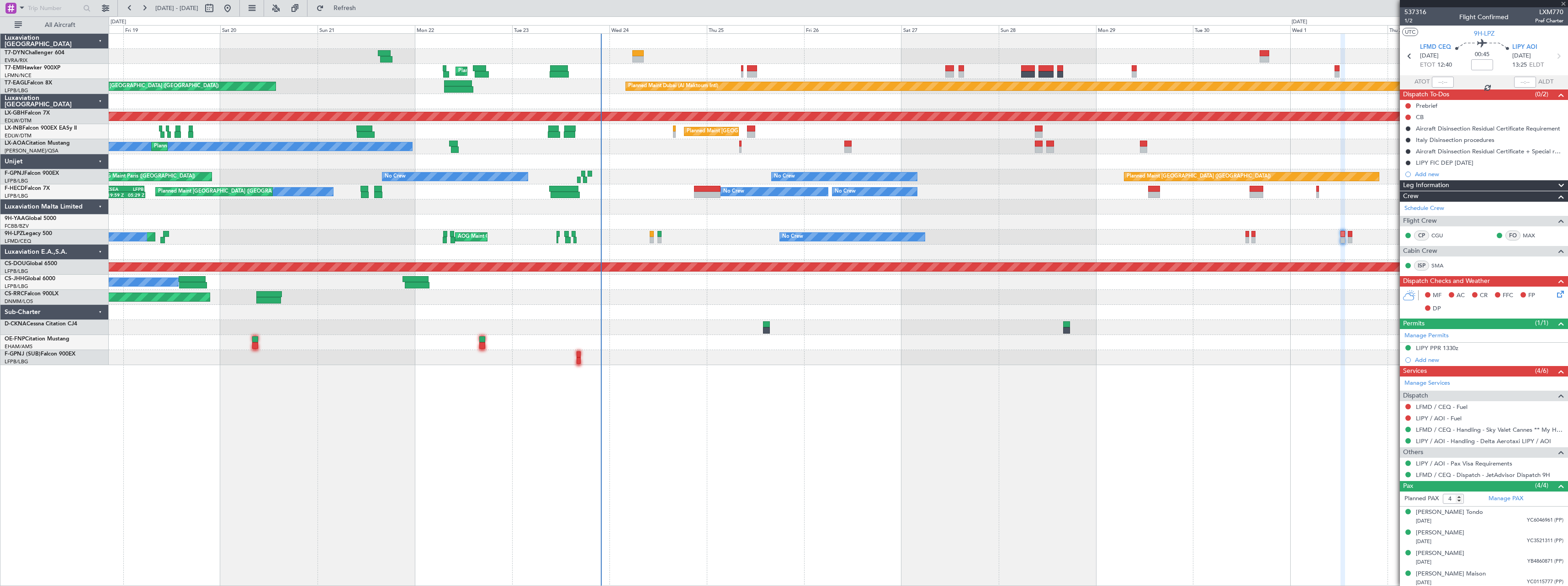
type input "+00:05"
type input "2"
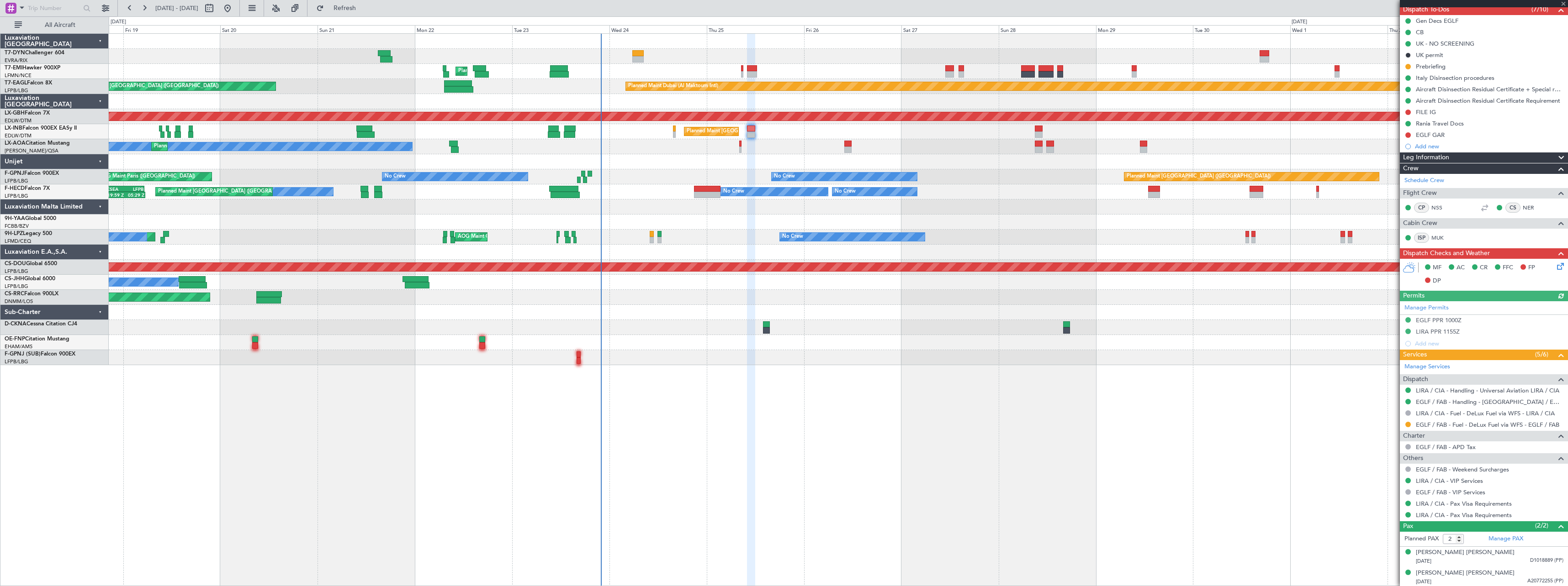
scroll to position [86, 0]
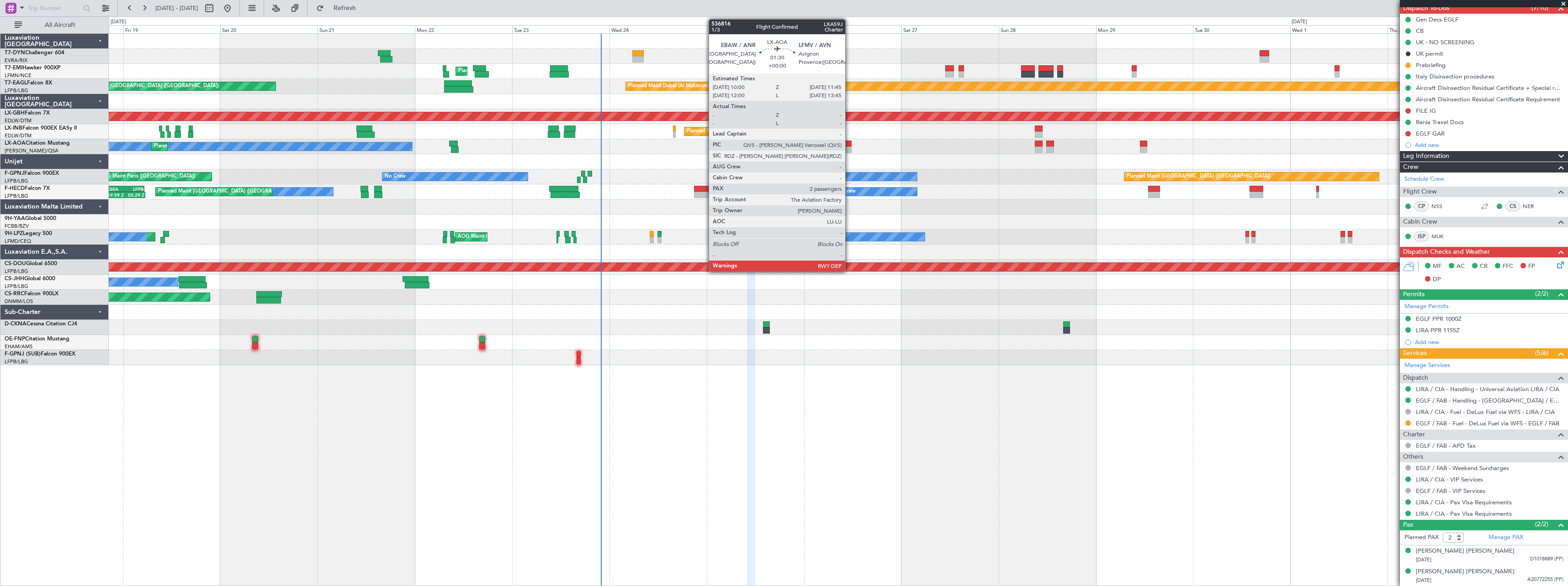
click at [850, 145] on div at bounding box center [849, 144] width 8 height 7
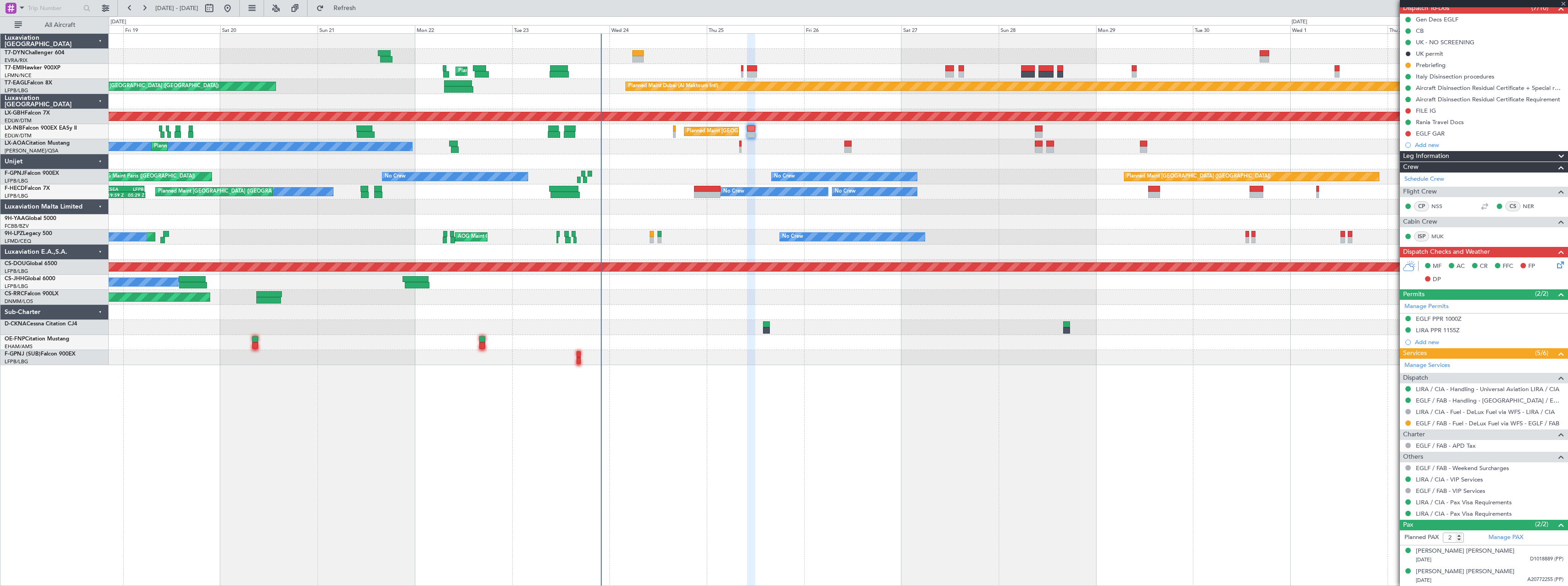
scroll to position [0, 0]
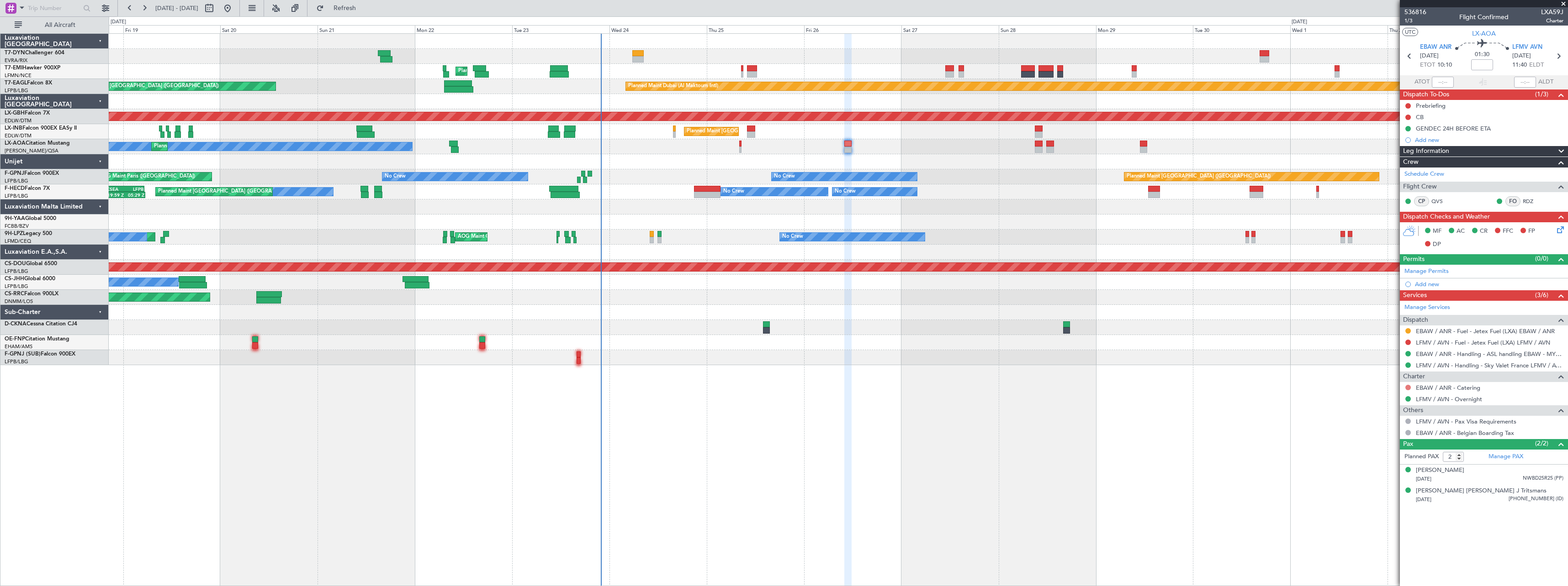
click at [1409, 387] on button at bounding box center [1408, 388] width 6 height 6
click at [1371, 399] on span "Not Required" at bounding box center [1386, 400] width 37 height 9
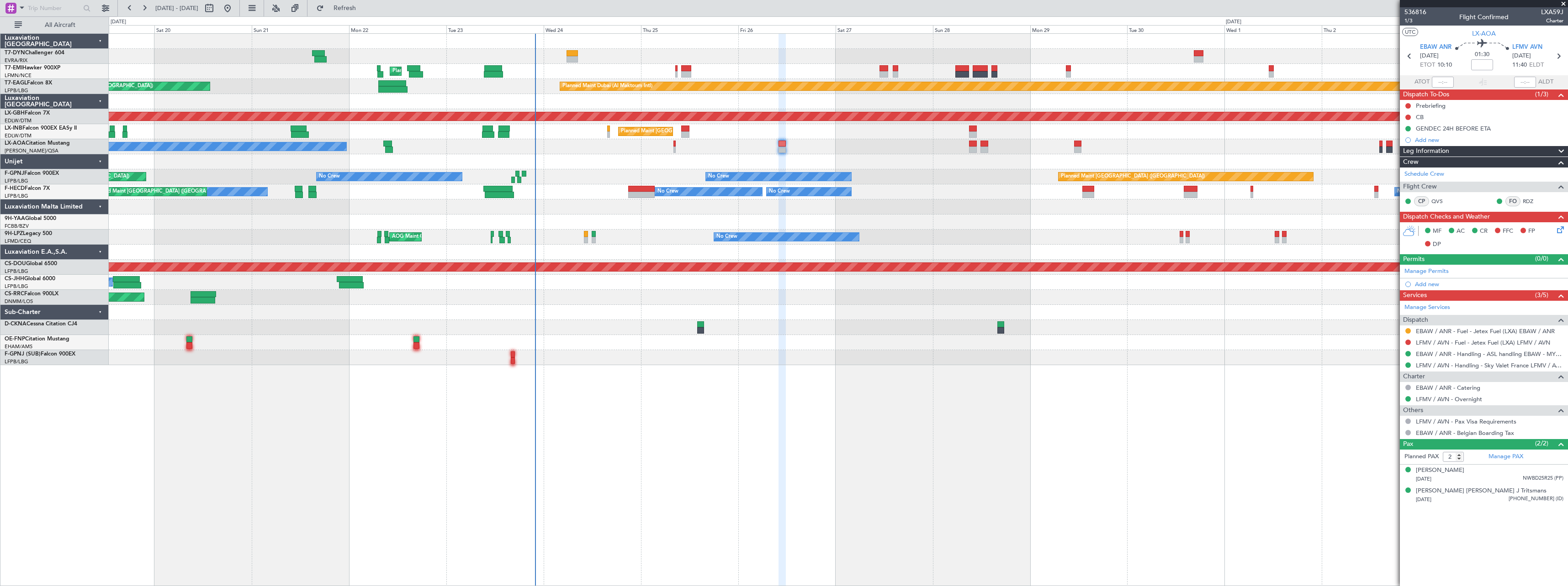
click at [821, 315] on div at bounding box center [838, 312] width 1459 height 16
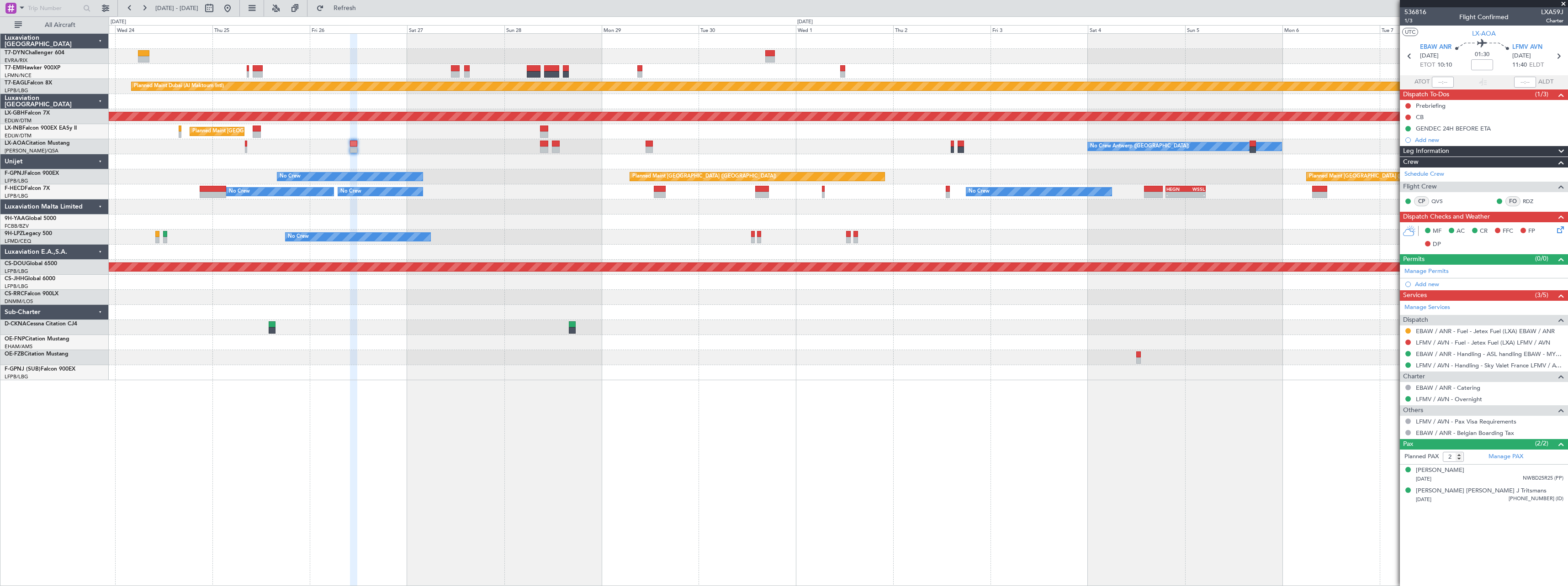
click at [739, 69] on div "Planned Maint [GEOGRAPHIC_DATA]" at bounding box center [838, 72] width 1459 height 16
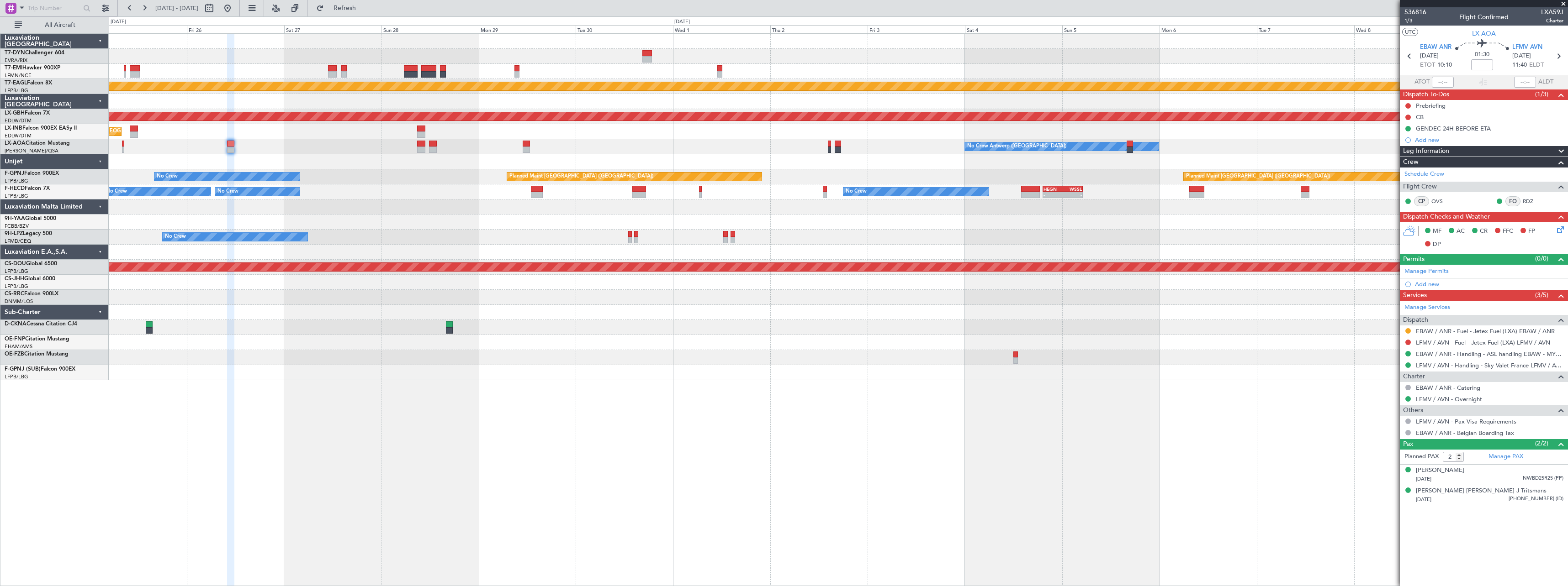
click at [903, 67] on div "Planned Maint [GEOGRAPHIC_DATA]" at bounding box center [838, 72] width 1459 height 16
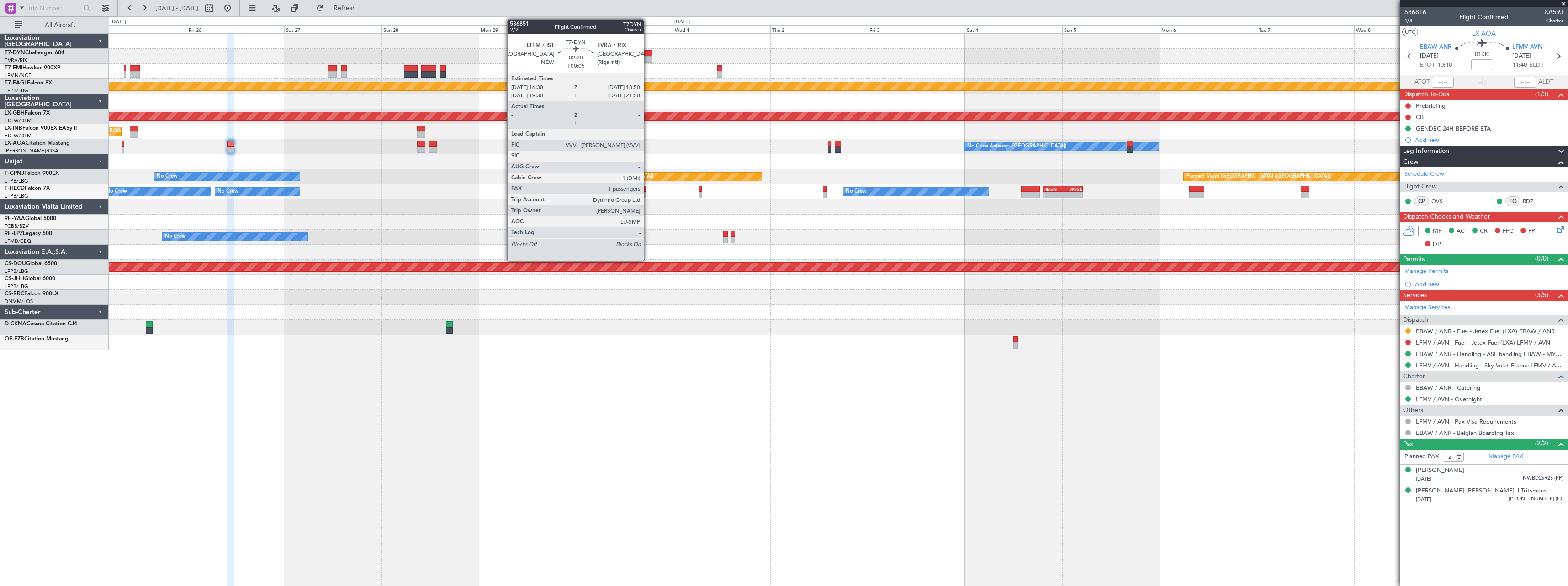
click at [647, 54] on div at bounding box center [648, 53] width 10 height 7
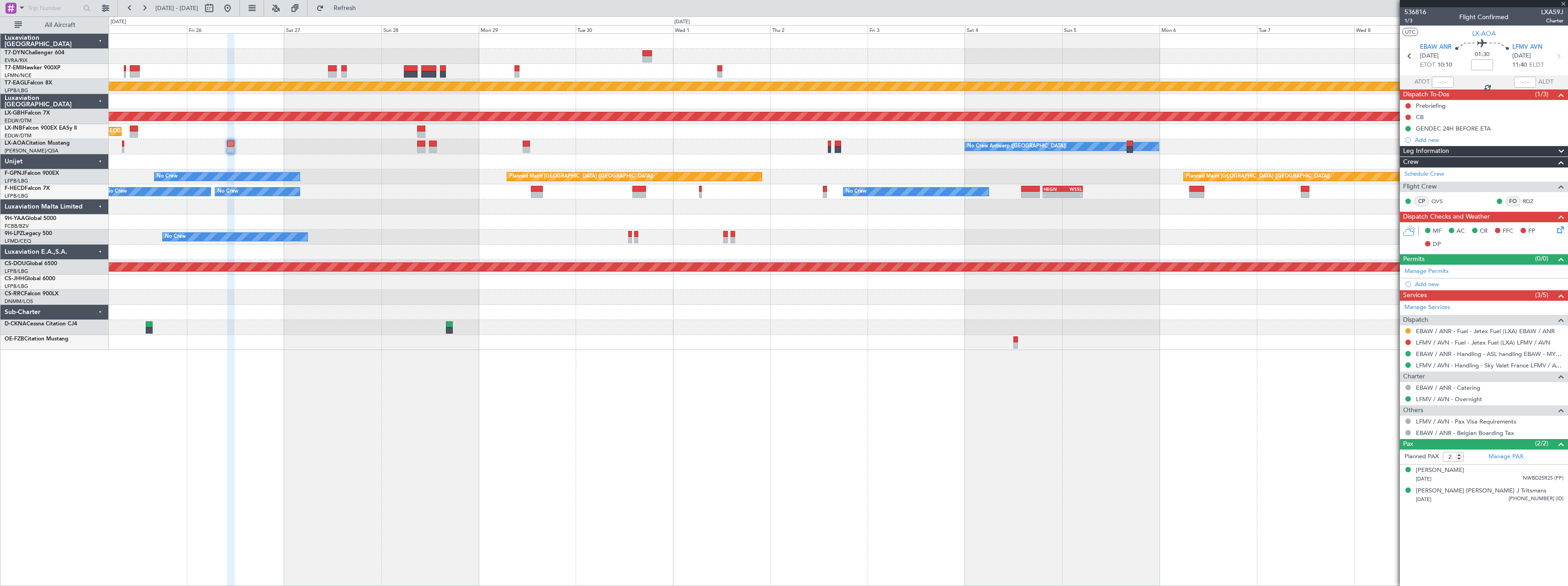
type input "+00:05"
type input "1"
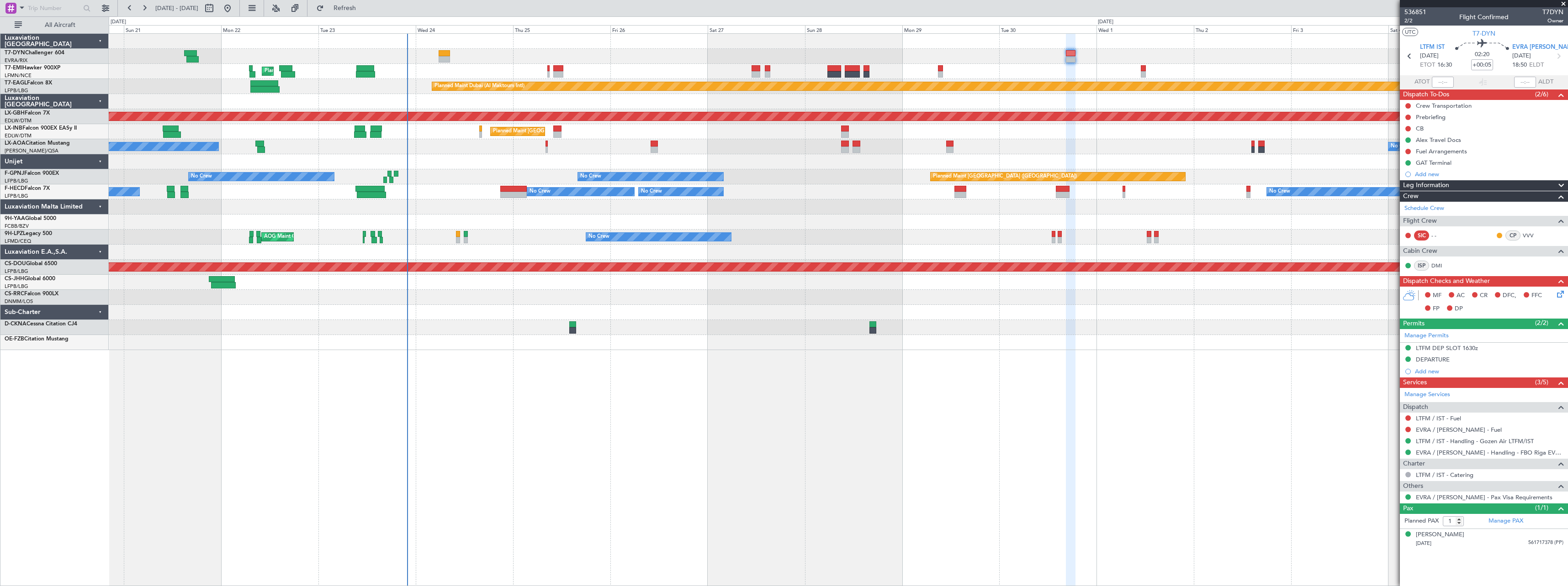
click at [990, 374] on div "Planned Maint Zurich Planned Maint Dubai (Al Maktoum Intl) Unplanned Maint Pari…" at bounding box center [838, 309] width 1459 height 553
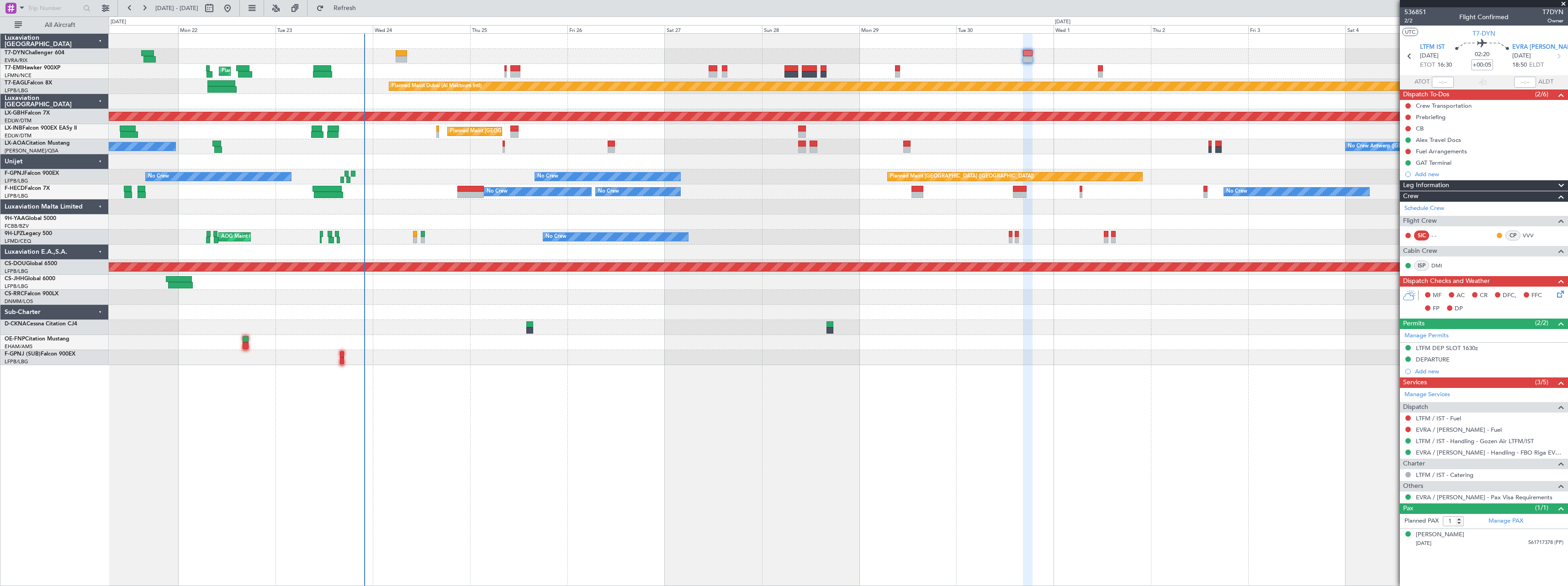
click at [907, 287] on div "Owner Planned Maint Paris (Le Bourget)" at bounding box center [838, 282] width 1459 height 16
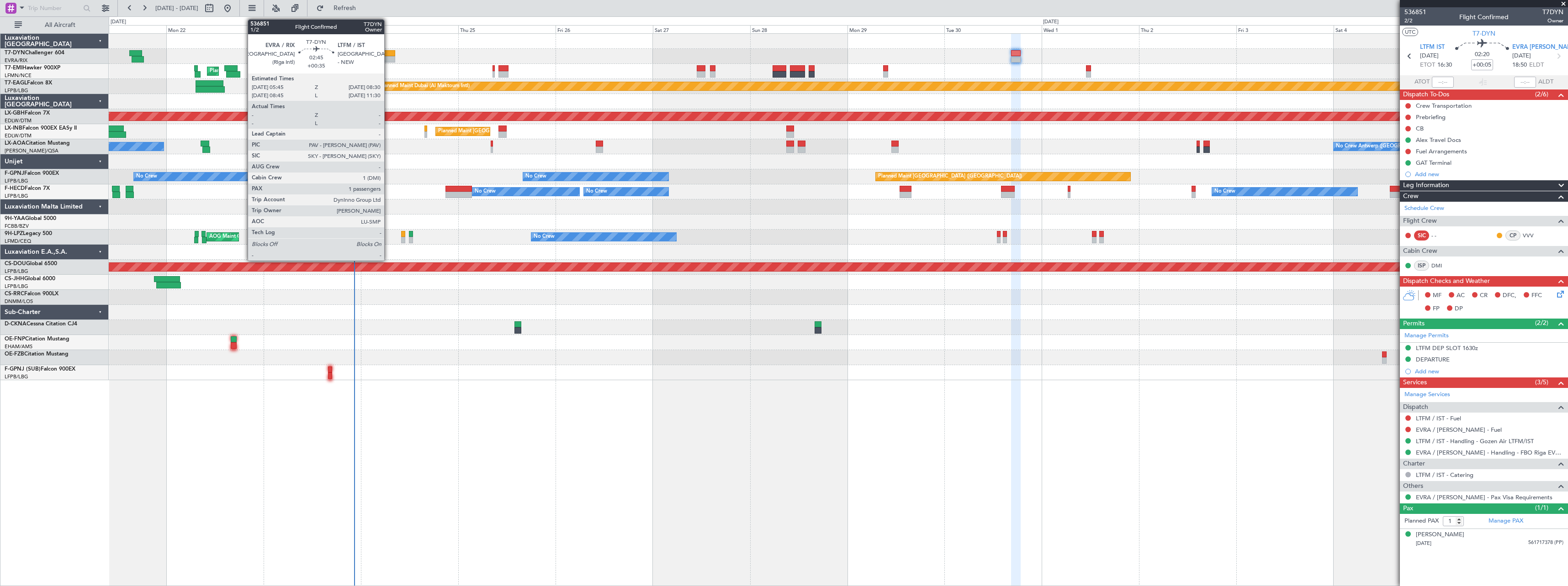
click at [388, 54] on div at bounding box center [389, 53] width 12 height 7
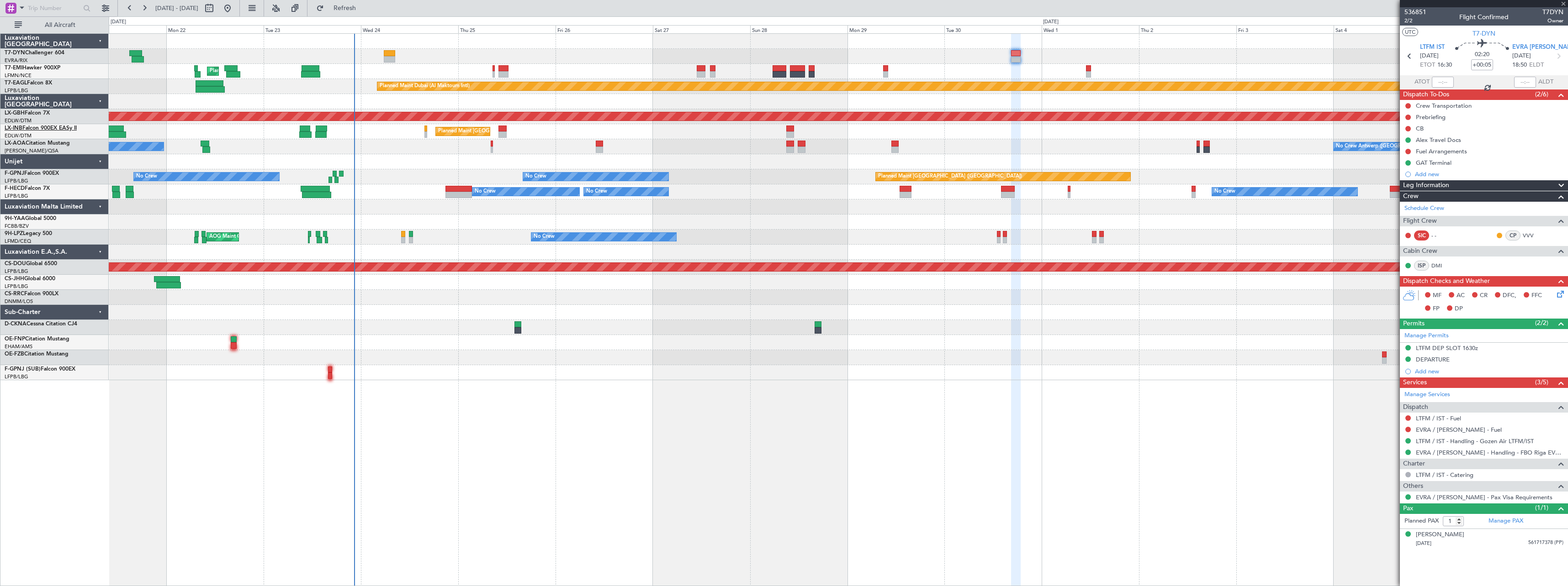
type input "+00:35"
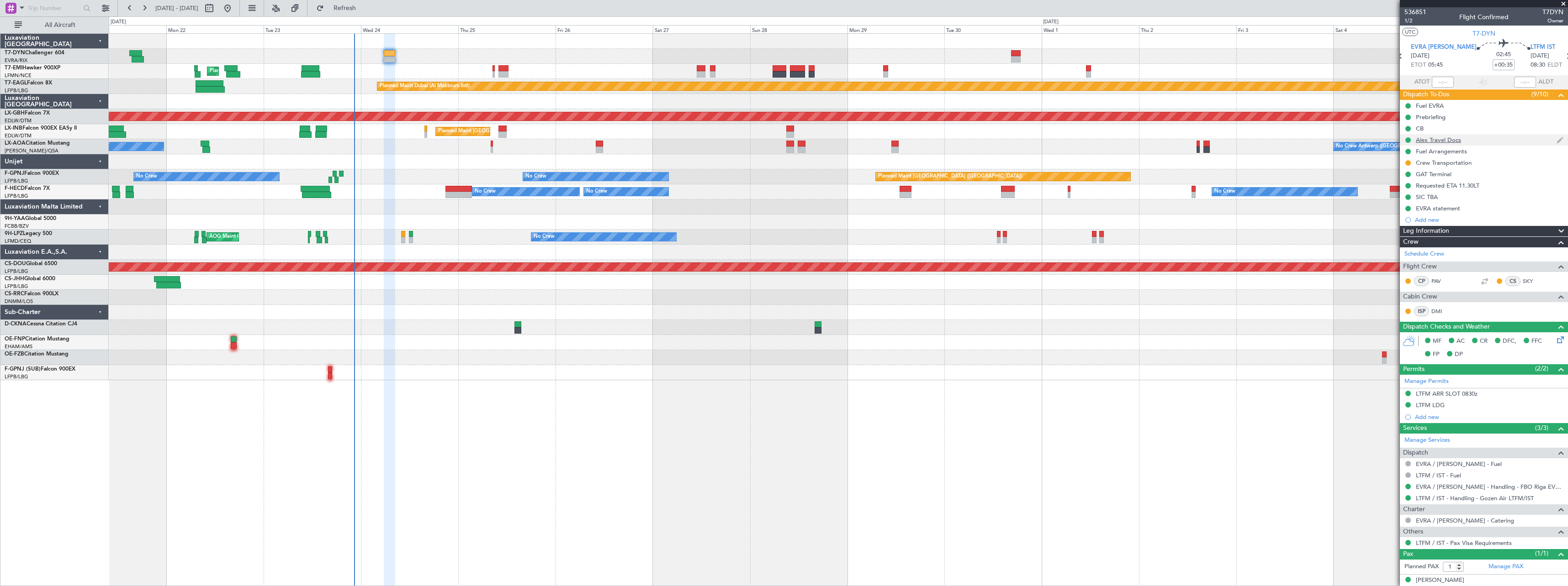
click at [1501, 140] on div "Alex Travel Docs" at bounding box center [1484, 140] width 168 height 12
click at [1412, 22] on span "1/2" at bounding box center [1416, 20] width 22 height 8
click at [1440, 314] on link "DMI" at bounding box center [1441, 311] width 20 height 8
click at [364, 10] on span "Refresh" at bounding box center [346, 8] width 39 height 7
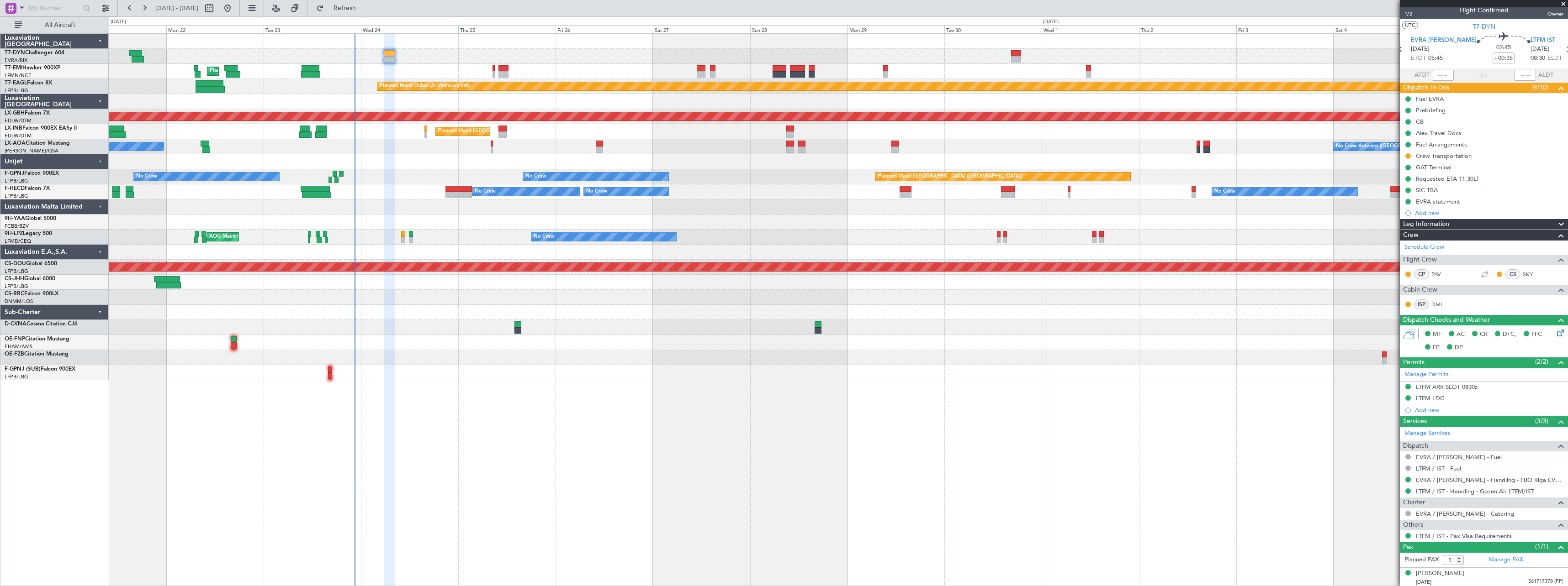
scroll to position [9, 0]
